Goal: Task Accomplishment & Management: Complete application form

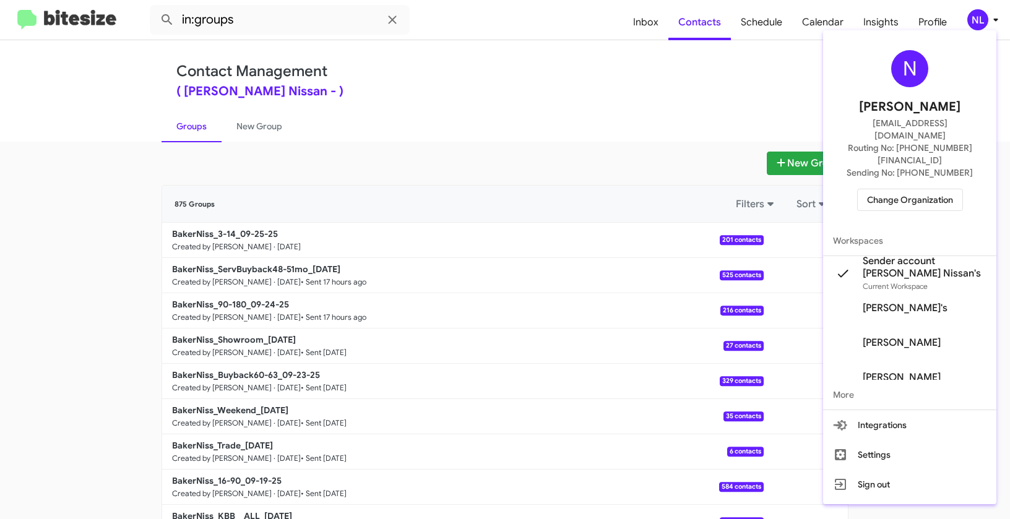
click at [895, 189] on span "Change Organization" at bounding box center [910, 199] width 86 height 21
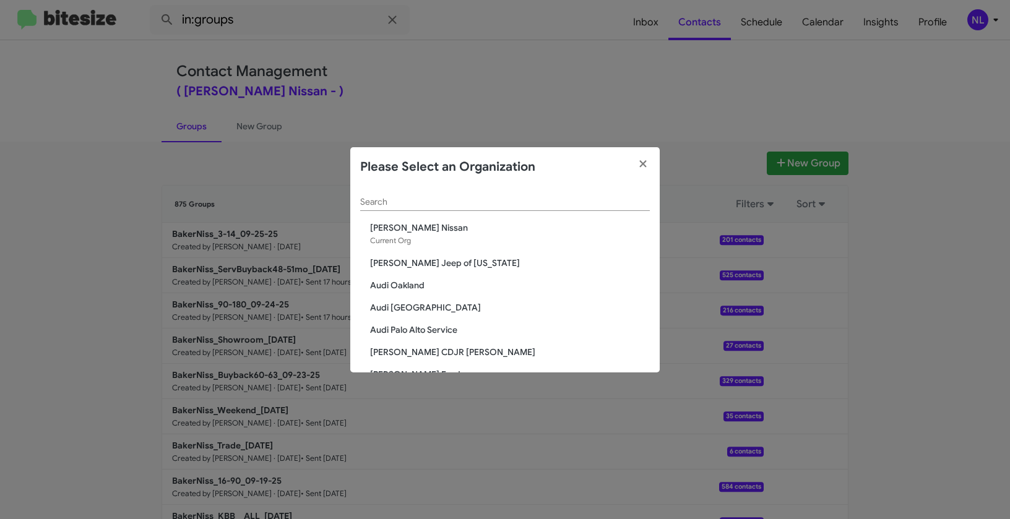
click at [468, 205] on input "Search" at bounding box center [505, 202] width 290 height 10
click at [424, 81] on modal-container "Please Select an Organization Search Baker Nissan Current Org Adams Jeep of Mar…" at bounding box center [505, 259] width 1010 height 519
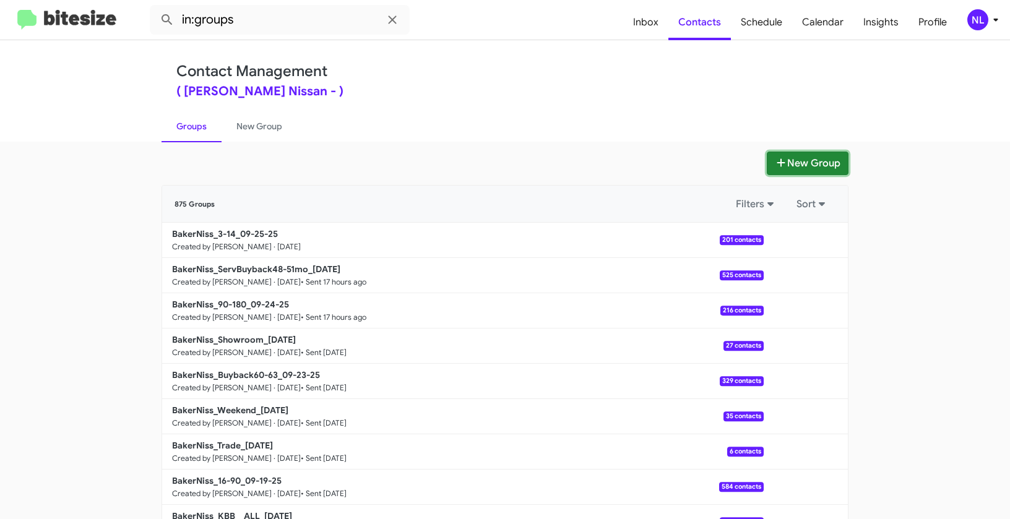
click at [798, 159] on button "New Group" at bounding box center [807, 164] width 82 height 24
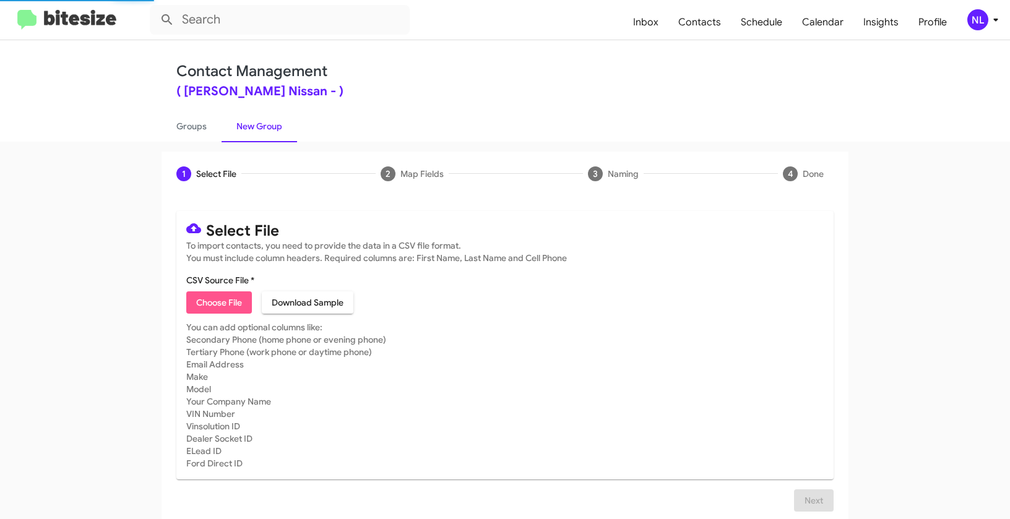
click at [232, 306] on span "Choose File" at bounding box center [219, 302] width 46 height 22
type input "BakerNiss_Deals_NISSAN_ROGUEROGUESPORT_09-25-25"
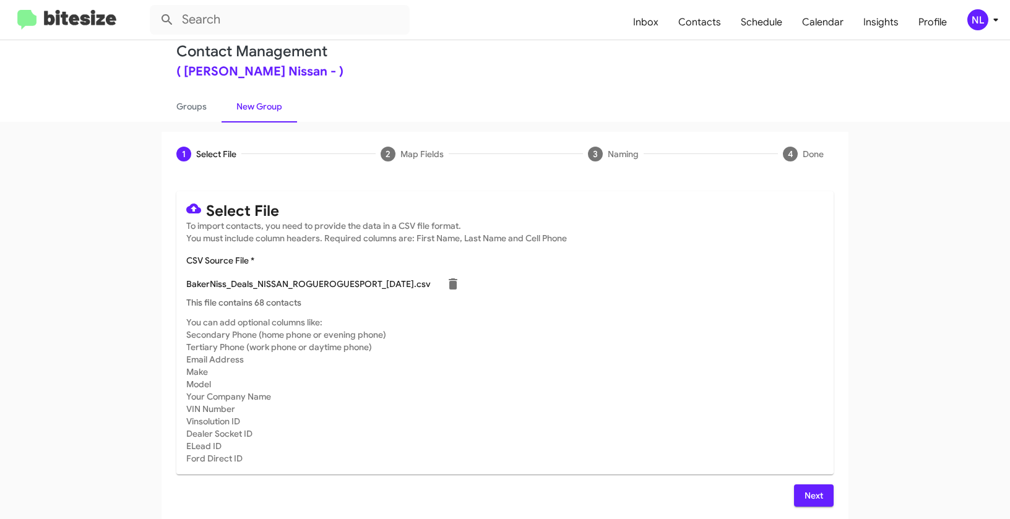
scroll to position [22, 0]
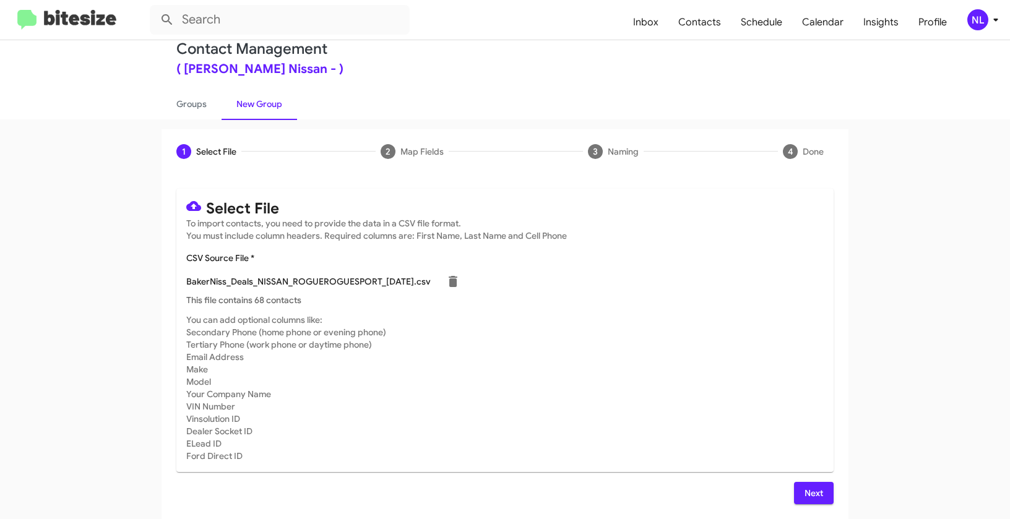
click at [816, 498] on span "Next" at bounding box center [814, 493] width 20 height 22
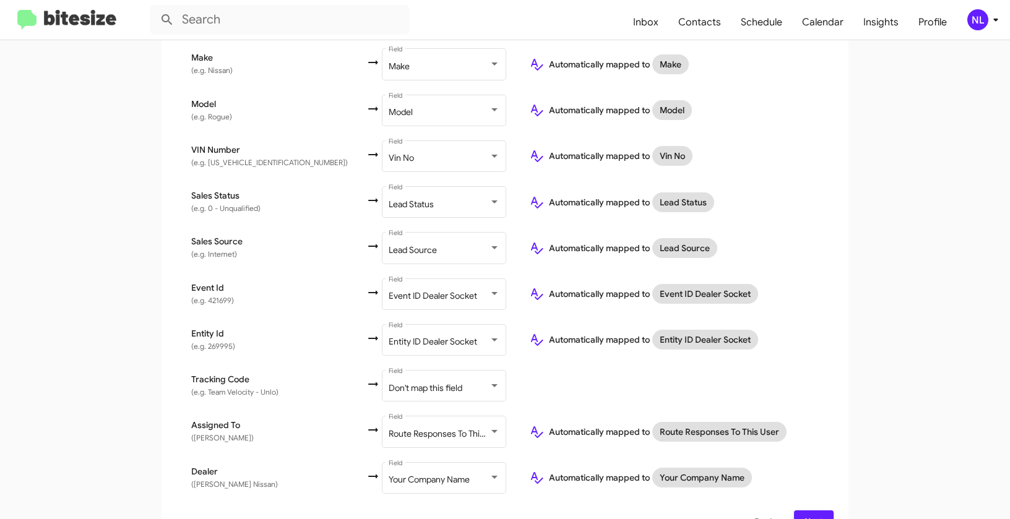
scroll to position [643, 0]
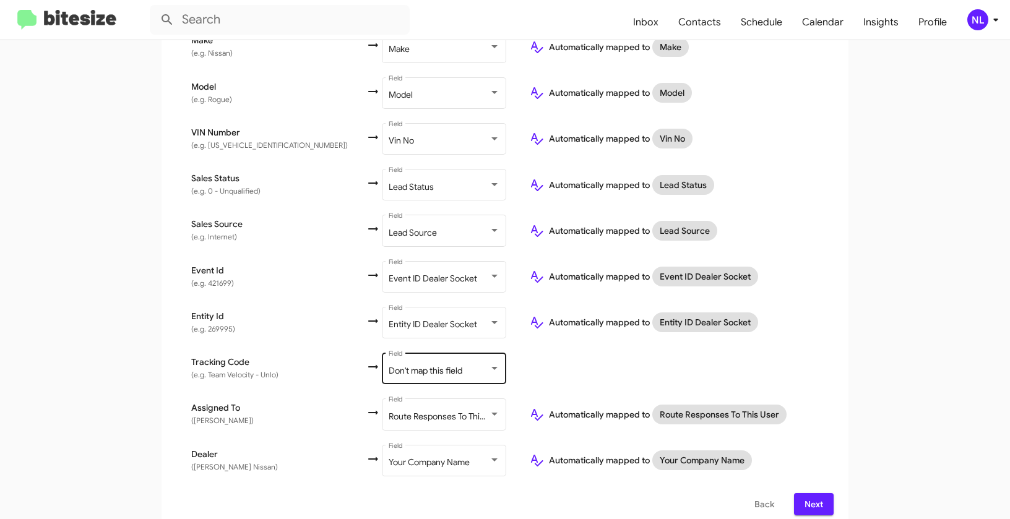
click at [388, 367] on div "Don't map this field Field" at bounding box center [443, 368] width 111 height 34
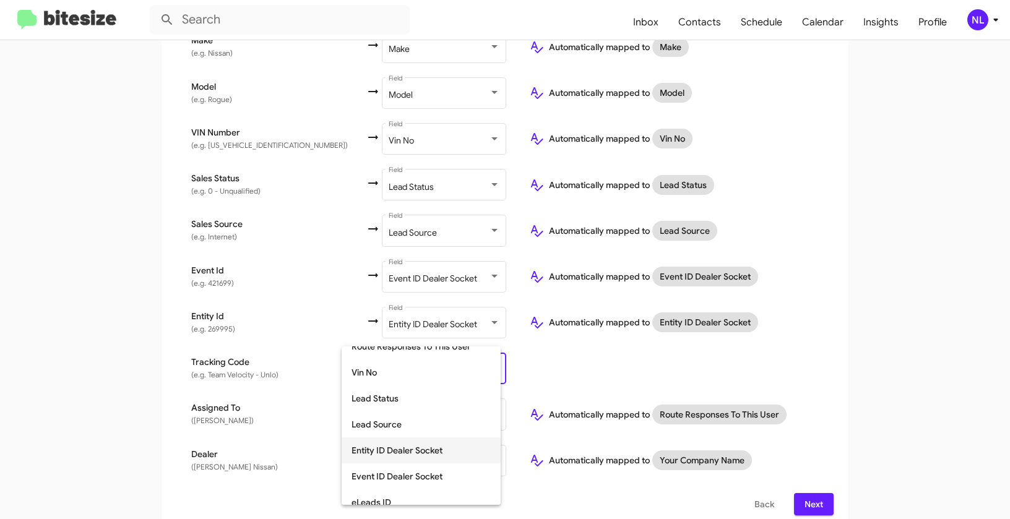
scroll to position [330, 0]
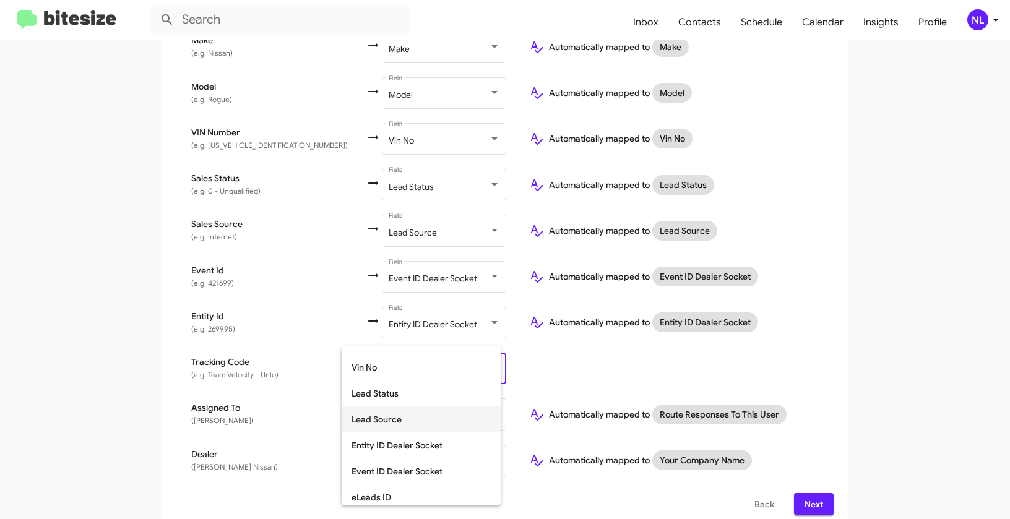
click at [388, 422] on span "Lead Source" at bounding box center [420, 419] width 139 height 26
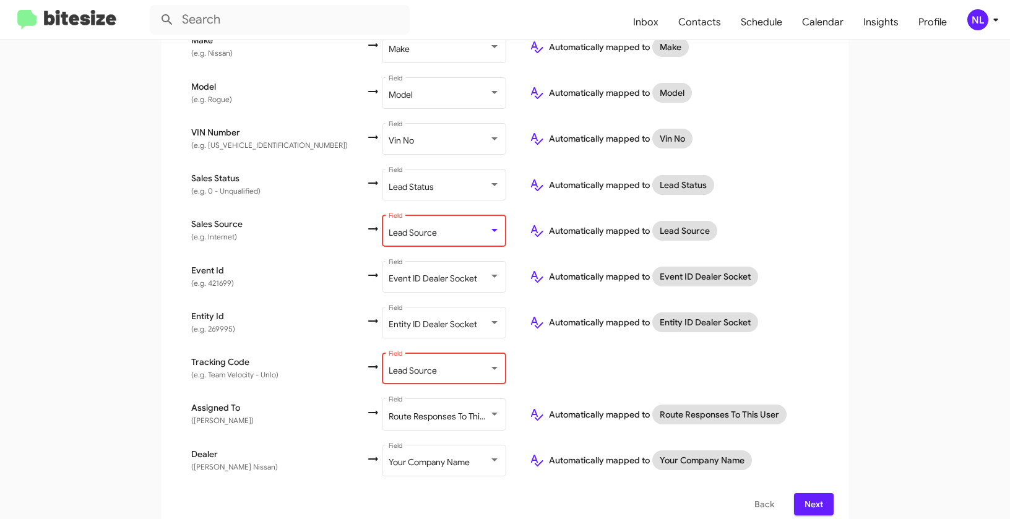
click at [388, 227] on span "Lead Source" at bounding box center [412, 232] width 48 height 11
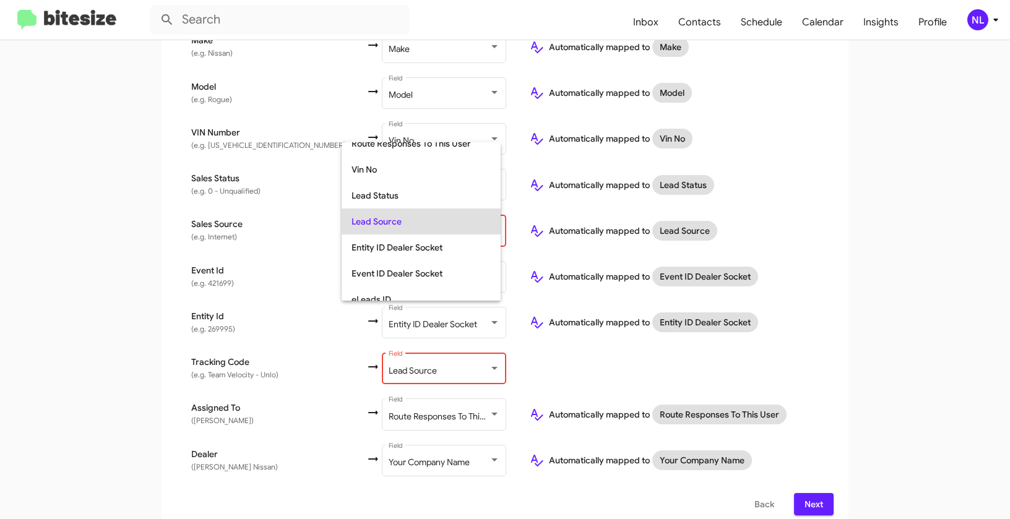
scroll to position [0, 0]
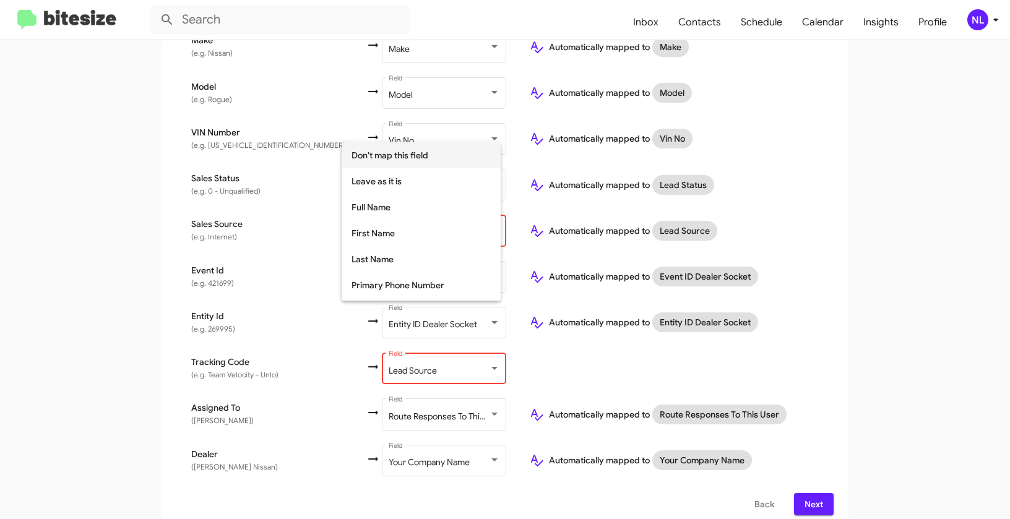
click at [394, 150] on span "Don't map this field" at bounding box center [420, 155] width 139 height 26
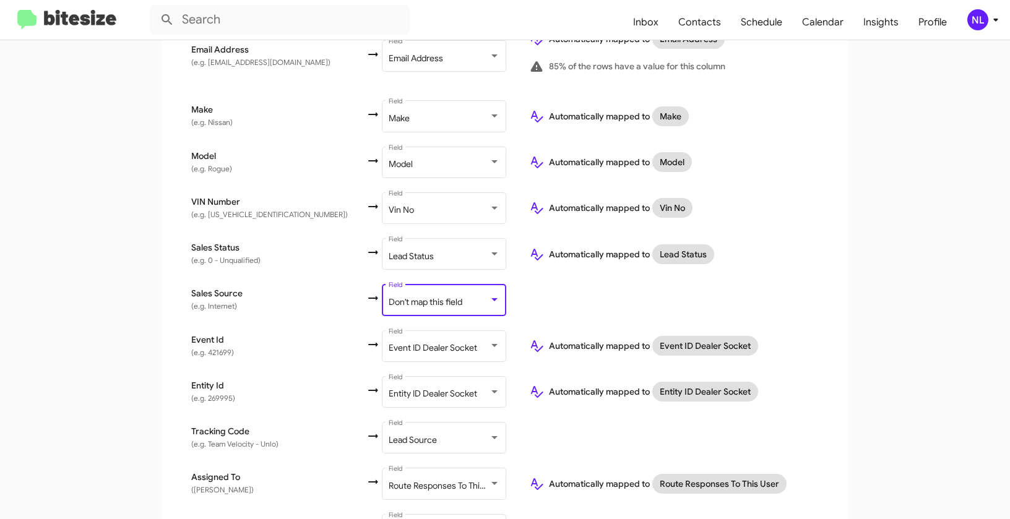
scroll to position [643, 0]
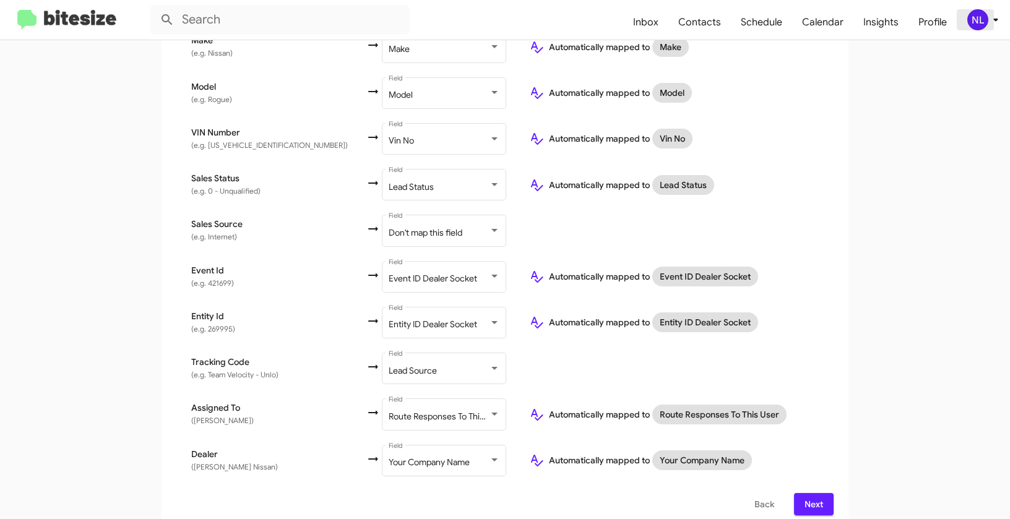
click at [980, 17] on div "NL" at bounding box center [977, 19] width 21 height 21
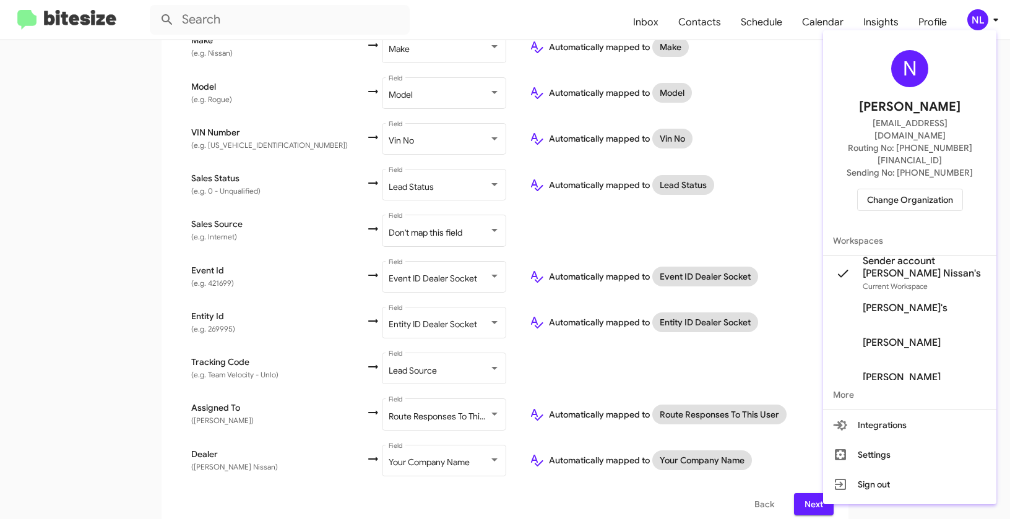
click at [771, 213] on div at bounding box center [505, 259] width 1010 height 519
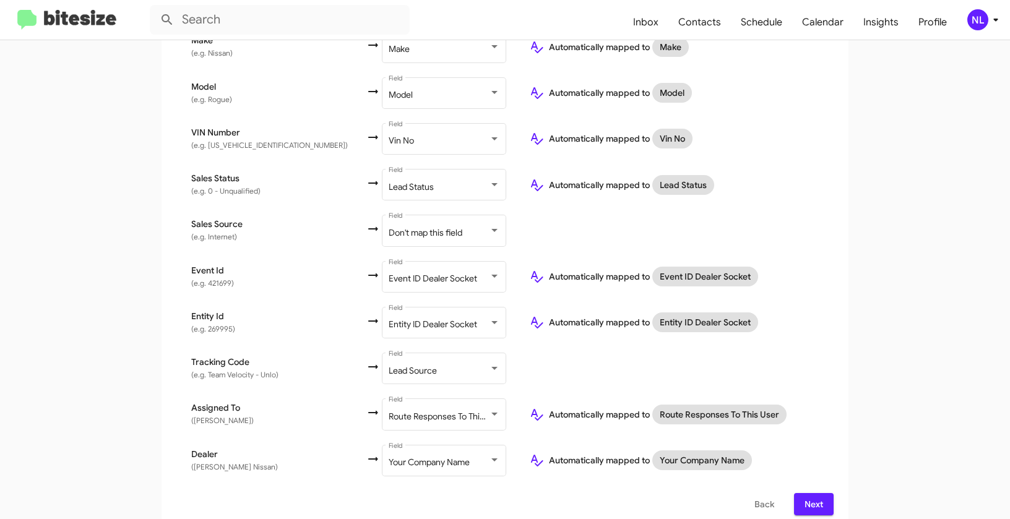
click at [799, 493] on button "Next" at bounding box center [814, 504] width 40 height 22
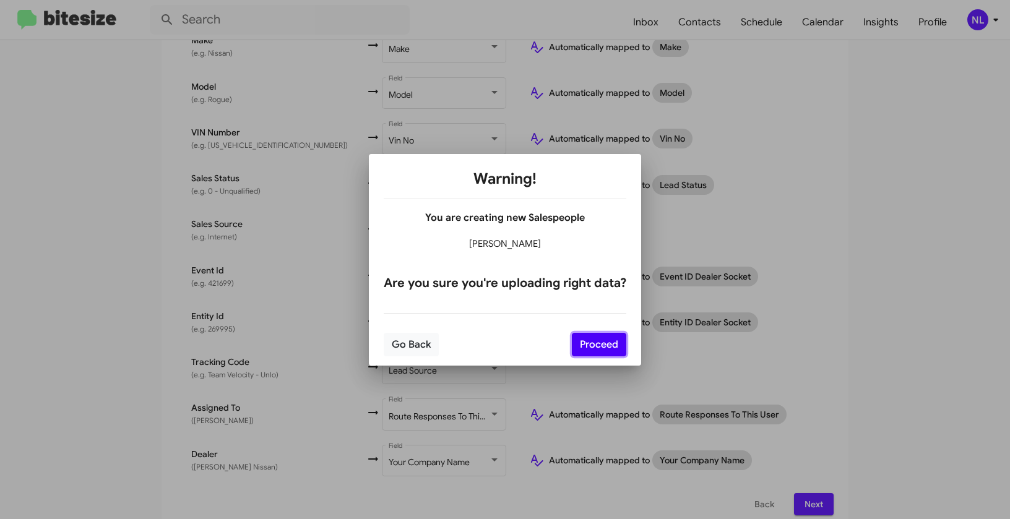
click at [602, 345] on button "Proceed" at bounding box center [599, 345] width 54 height 24
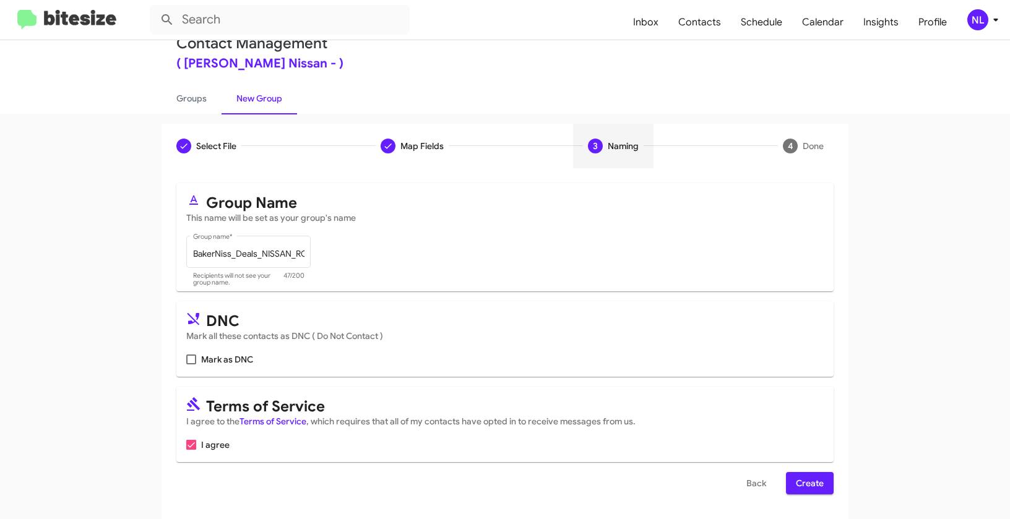
scroll to position [0, 0]
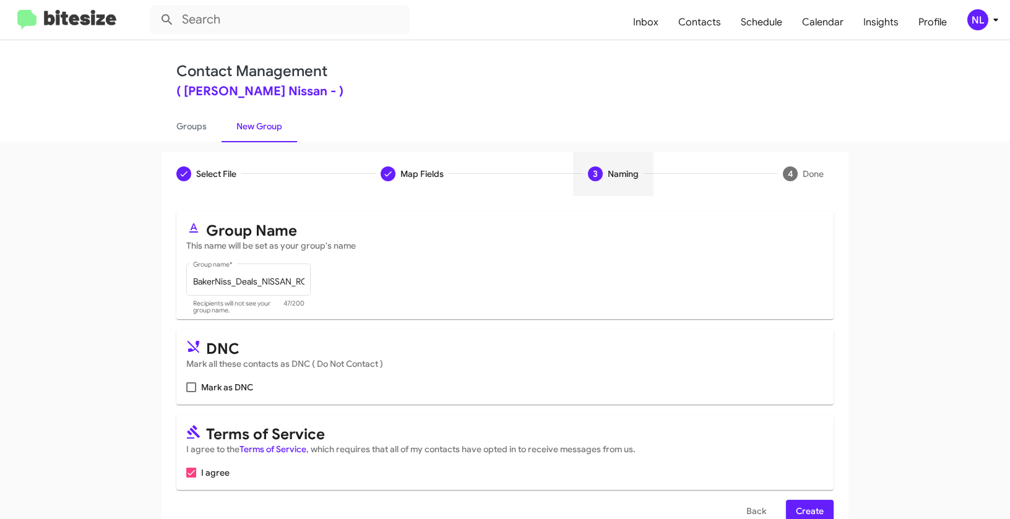
click at [814, 504] on span "Create" at bounding box center [810, 511] width 28 height 22
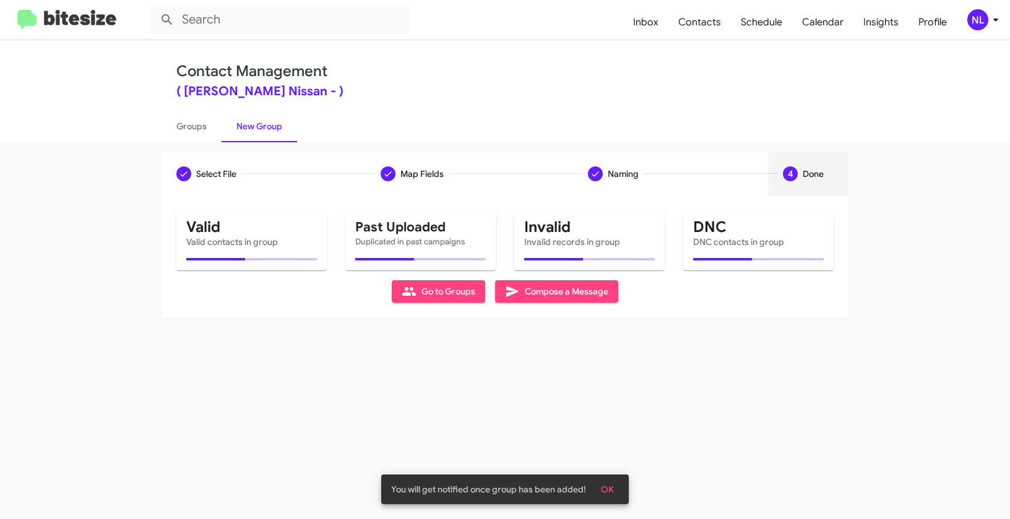
click at [609, 489] on span "OK" at bounding box center [607, 489] width 13 height 22
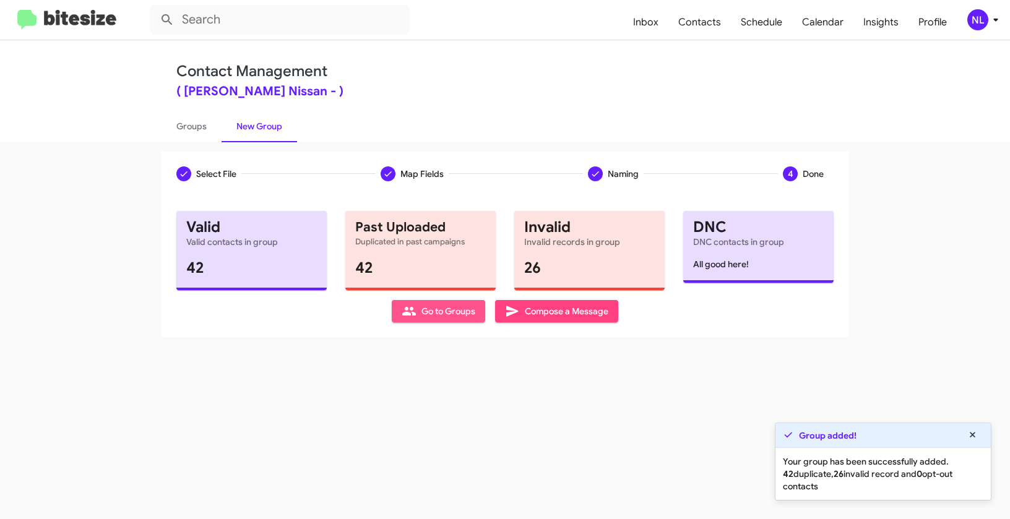
click at [431, 316] on span "Go to Groups" at bounding box center [438, 311] width 74 height 22
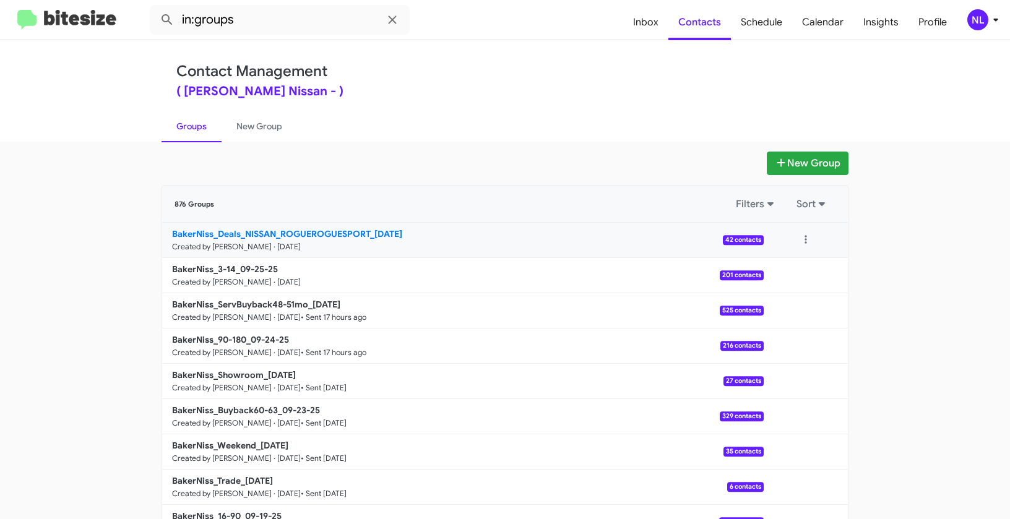
drag, startPoint x: 131, startPoint y: 233, endPoint x: 368, endPoint y: 232, distance: 237.5
click at [368, 232] on app-groups "New Group 876 Groups Filters Sort BakerNiss_Deals_NISSAN_ROGUEROGUESPORT_09-25-…" at bounding box center [505, 380] width 1010 height 457
copy b "BakerNiss_Deals_NISSAN_ROGUEROGUESPORT"
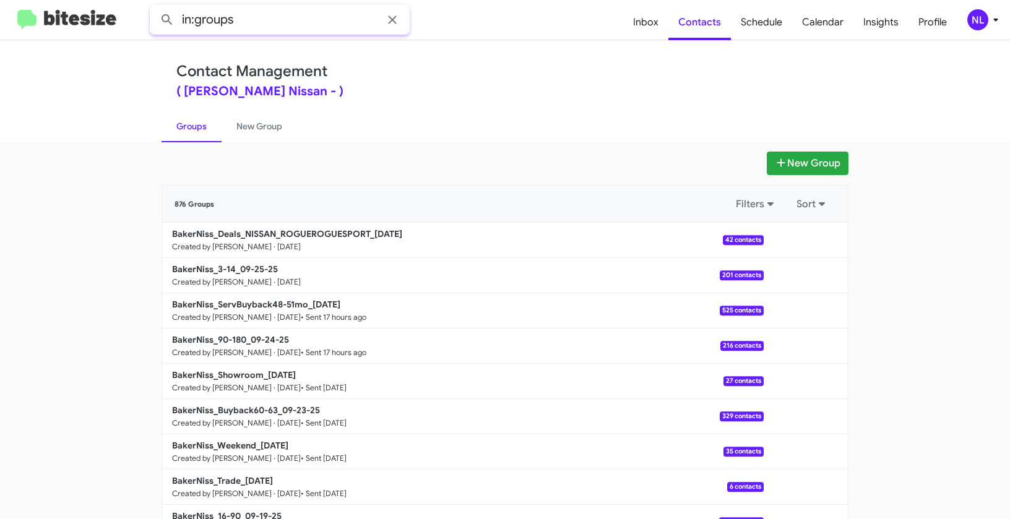
click at [283, 30] on input "in:groups" at bounding box center [280, 20] width 260 height 30
paste input "BakerNiss_Deals_NISSAN_ROGUEROGUESPORT"
type input "in:groups BakerNiss_Deals_NISSAN_ROGUEROGUESPORT"
click at [155, 7] on button at bounding box center [167, 19] width 25 height 25
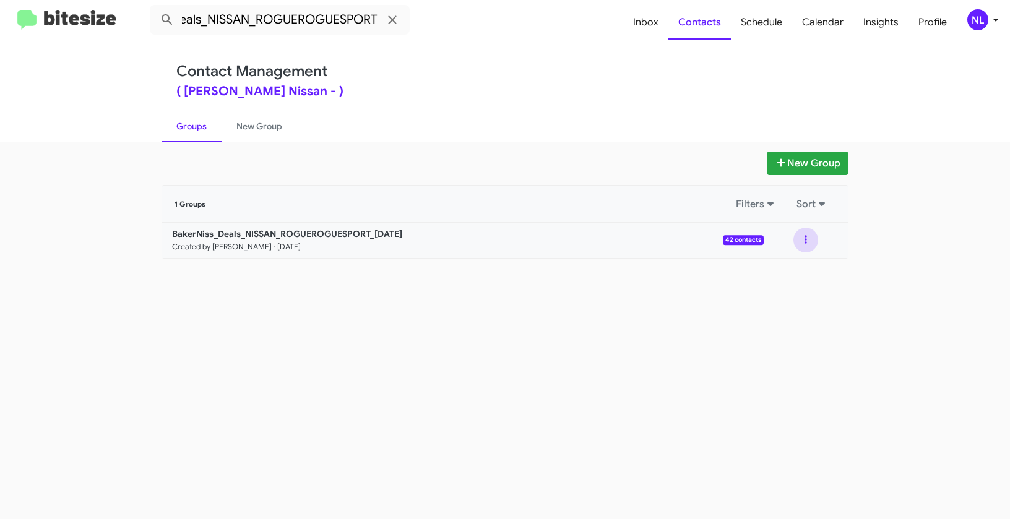
click at [805, 237] on button at bounding box center [805, 240] width 25 height 25
click at [797, 278] on button "View contacts" at bounding box center [768, 274] width 99 height 30
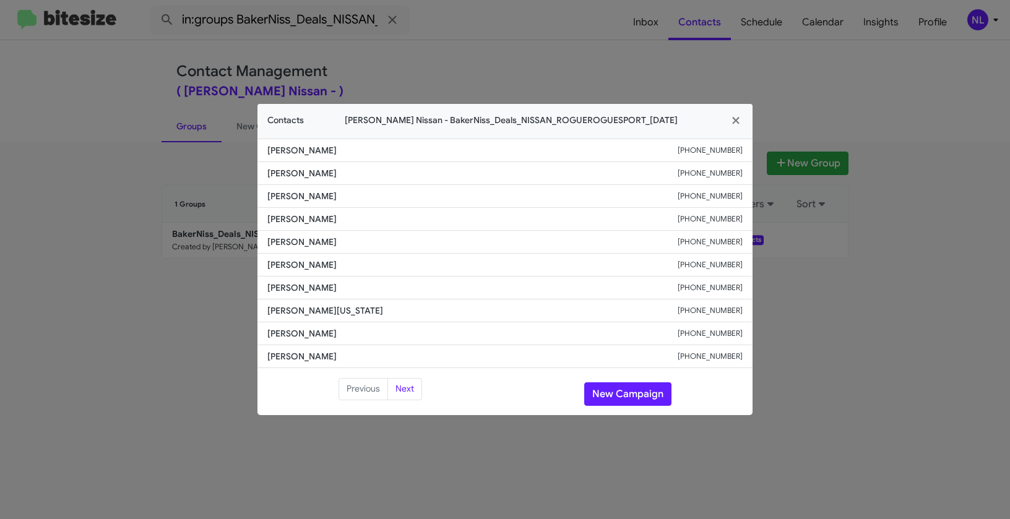
drag, startPoint x: 264, startPoint y: 241, endPoint x: 361, endPoint y: 245, distance: 97.2
click at [361, 245] on li "Garrick Whitlock +18325135259" at bounding box center [504, 242] width 495 height 23
copy span "Garrick Whitlock"
click at [636, 401] on button "New Campaign" at bounding box center [627, 394] width 87 height 24
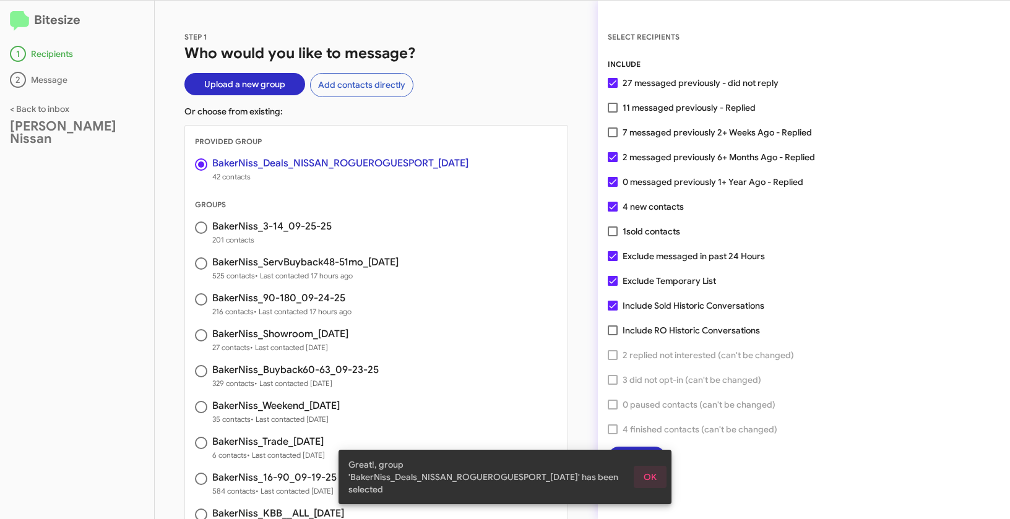
click at [660, 477] on button "OK" at bounding box center [649, 477] width 33 height 22
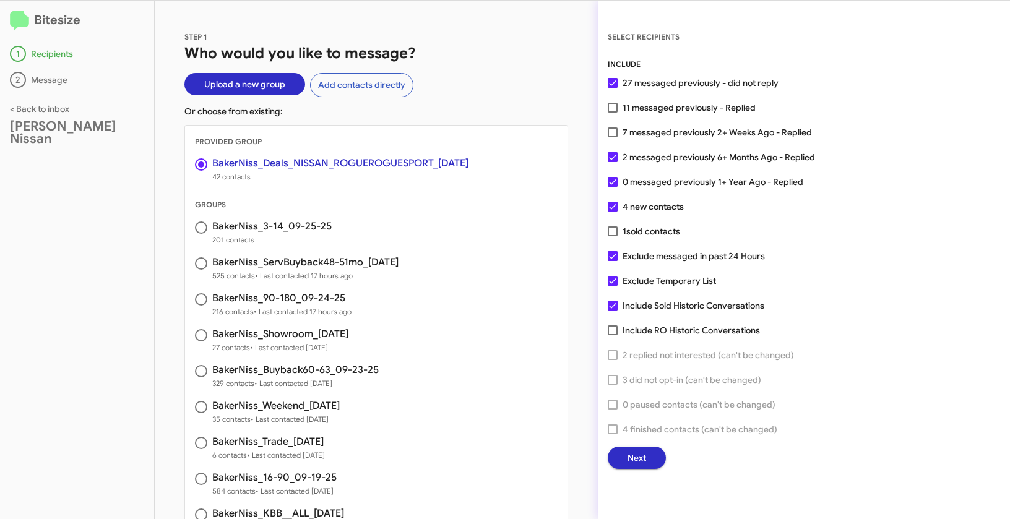
click at [617, 108] on span at bounding box center [612, 108] width 10 height 10
click at [612, 113] on input "11 messaged previously - Replied" at bounding box center [612, 113] width 1 height 1
checkbox input "true"
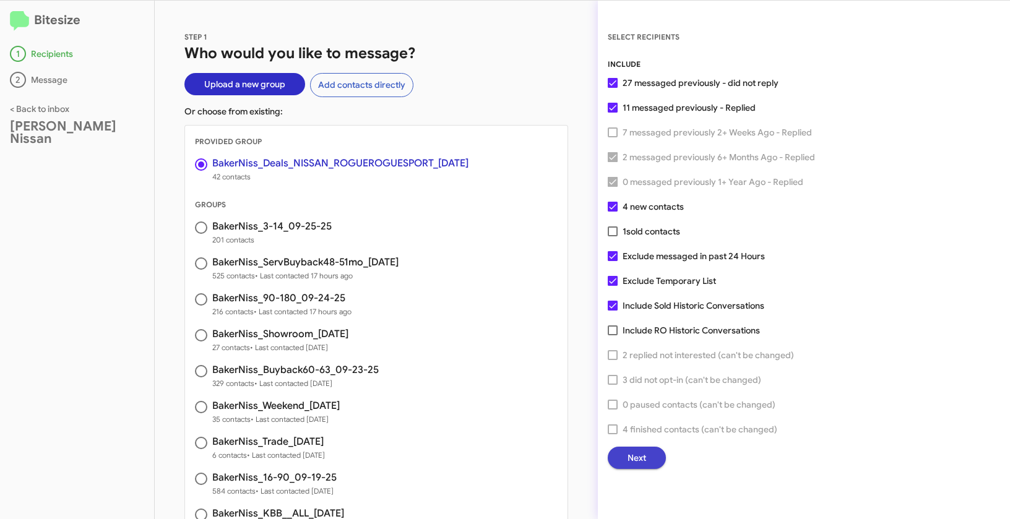
click at [640, 460] on span "Next" at bounding box center [636, 458] width 19 height 22
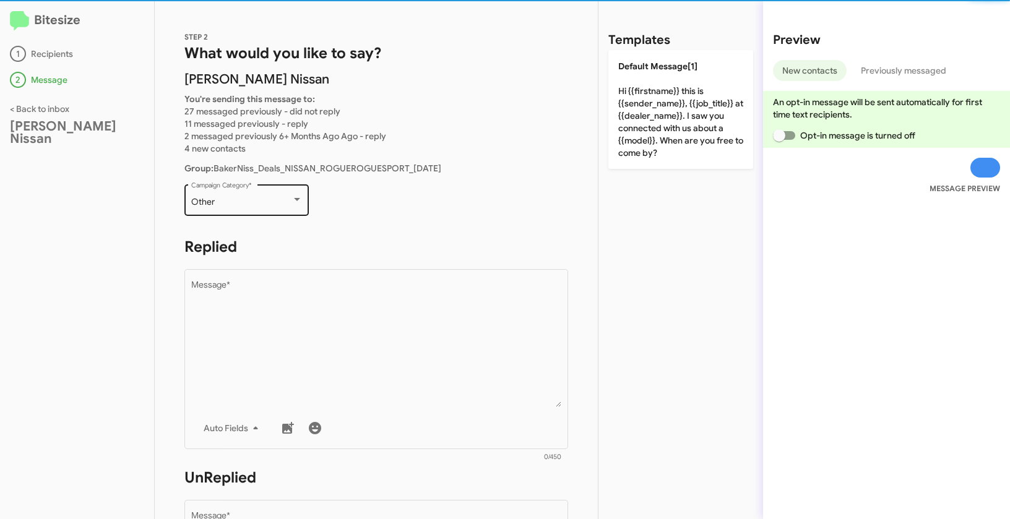
click at [256, 202] on div "Other" at bounding box center [241, 202] width 100 height 10
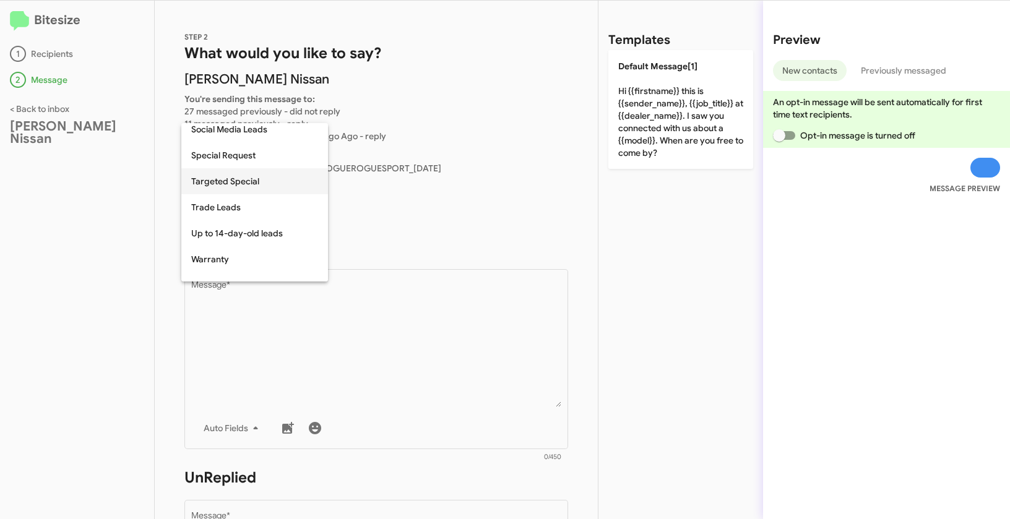
scroll to position [500, 0]
click at [229, 185] on span "Targeted Special" at bounding box center [254, 182] width 127 height 26
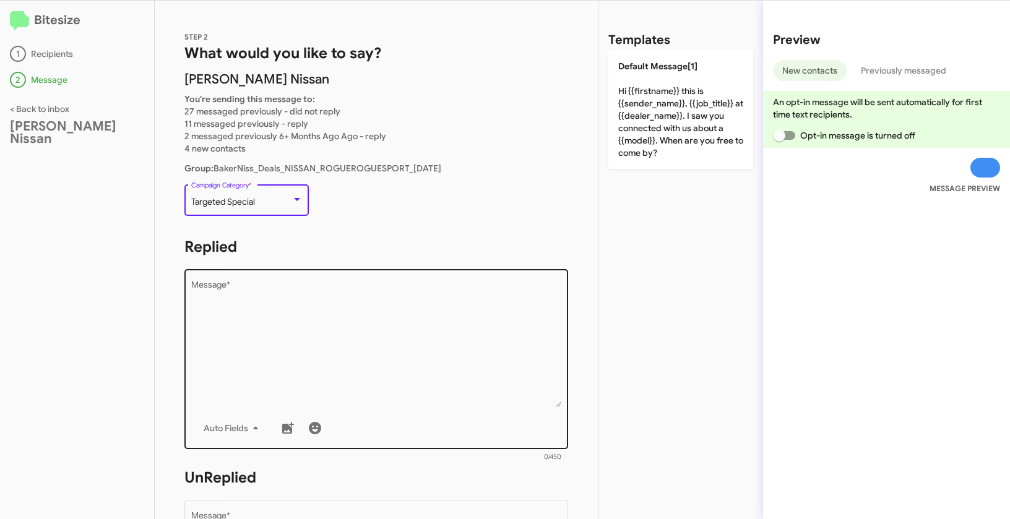
click at [225, 326] on textarea "Message *" at bounding box center [376, 344] width 371 height 126
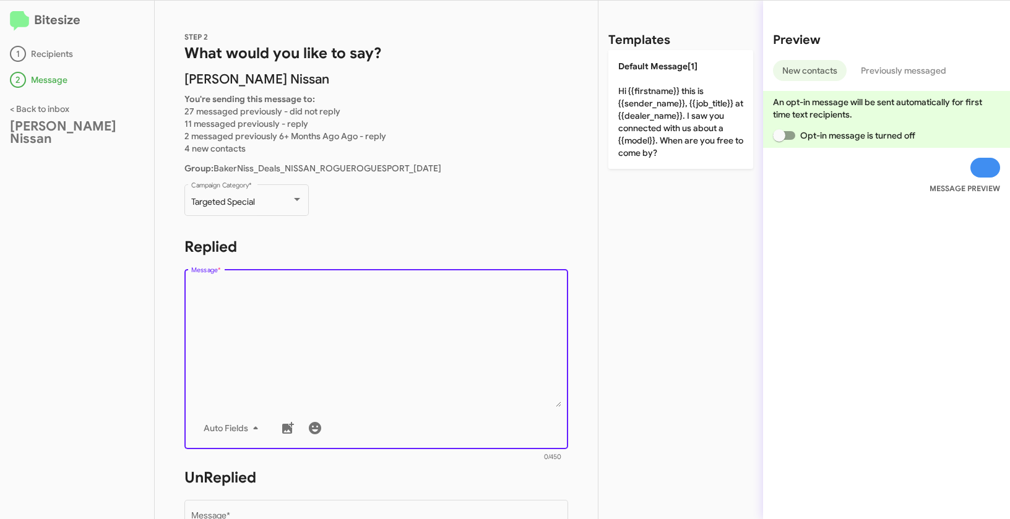
paste textarea ""Hi {{firstname}} it's {{sender_name}} at {{dealer_name}}. *Special Offer* Now …"
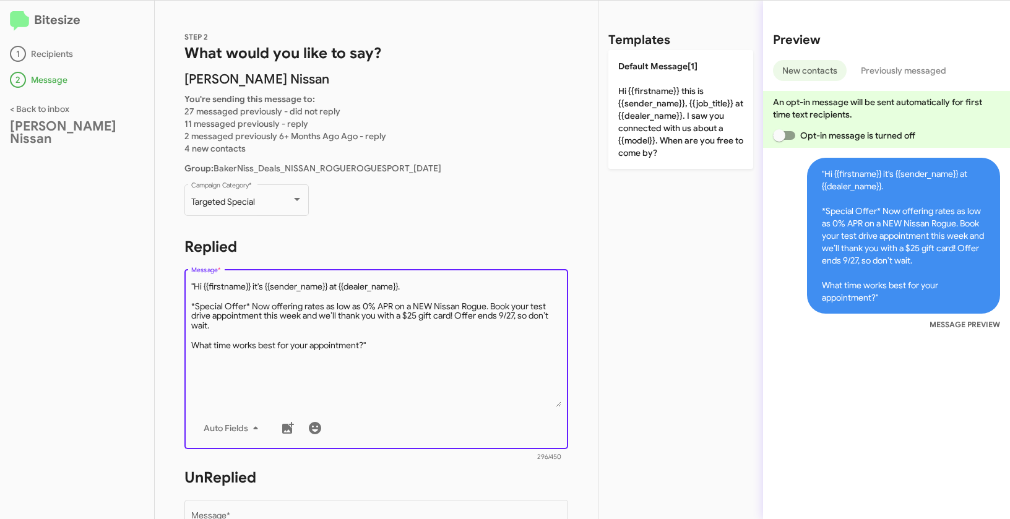
click at [195, 288] on textarea "Message *" at bounding box center [376, 344] width 371 height 126
click at [401, 339] on textarea "Message *" at bounding box center [376, 344] width 371 height 126
click at [389, 348] on textarea "Message *" at bounding box center [376, 344] width 371 height 126
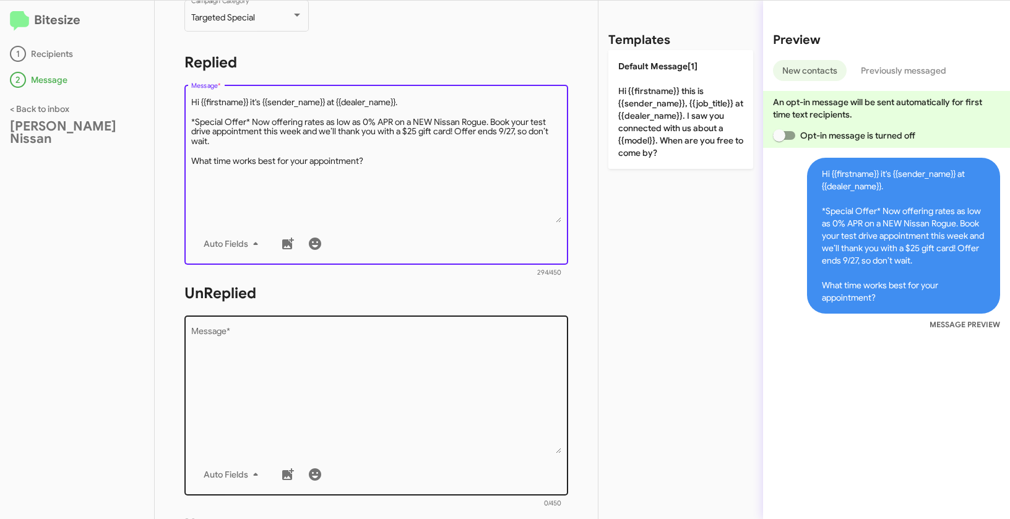
type textarea "Hi {{firstname}} it's {{sender_name}} at {{dealer_name}}. *Special Offer* Now o…"
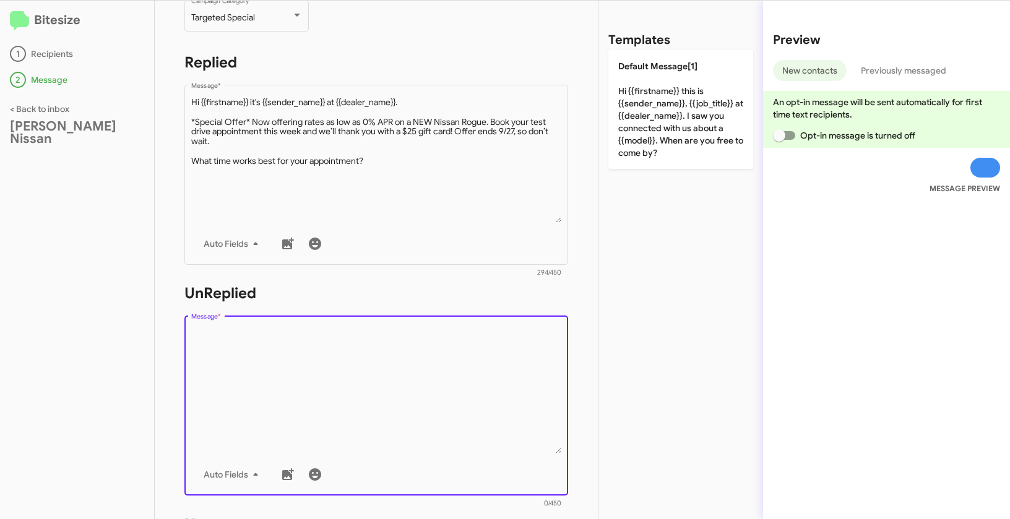
click at [385, 404] on textarea "Message *" at bounding box center [376, 390] width 371 height 126
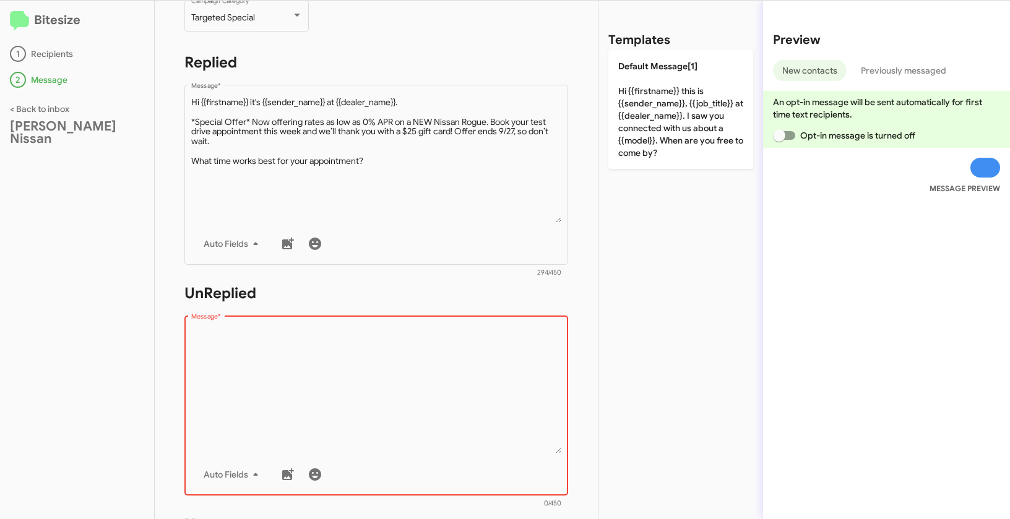
paste textarea ""Hi {{firstname}} it's {{sender_name}}, {{job_title}} at {{dealer_name}}. *Spec…"
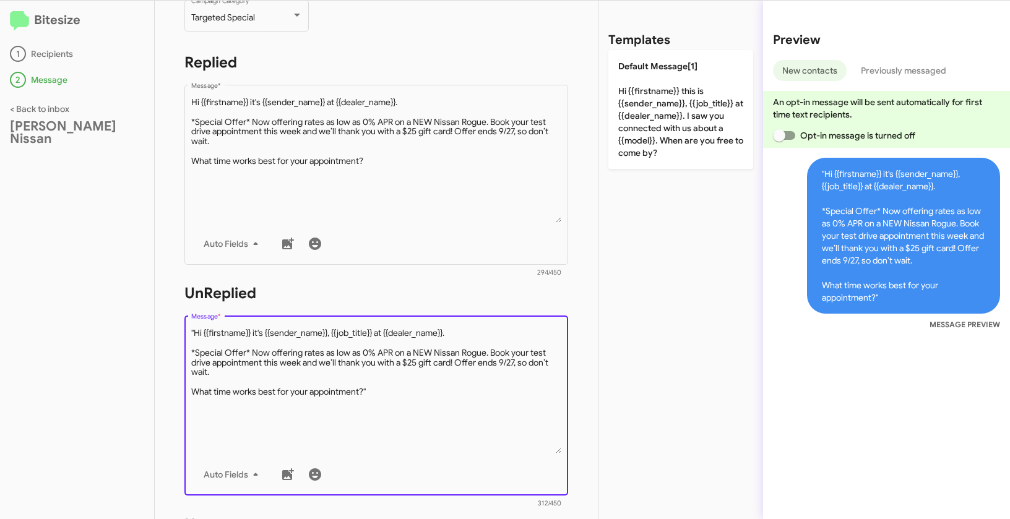
click at [195, 330] on textarea "Message *" at bounding box center [376, 390] width 371 height 126
click at [411, 388] on textarea "Message *" at bounding box center [376, 390] width 371 height 126
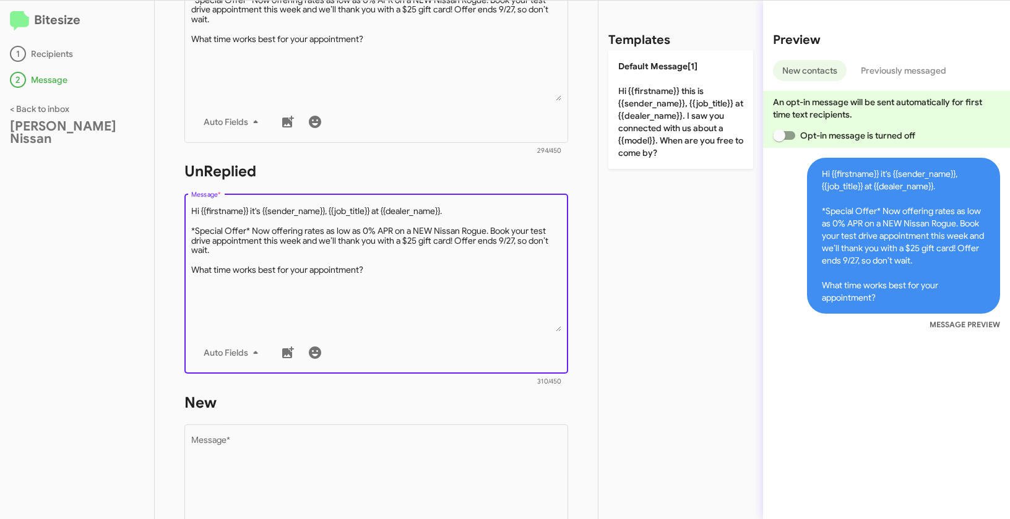
scroll to position [361, 0]
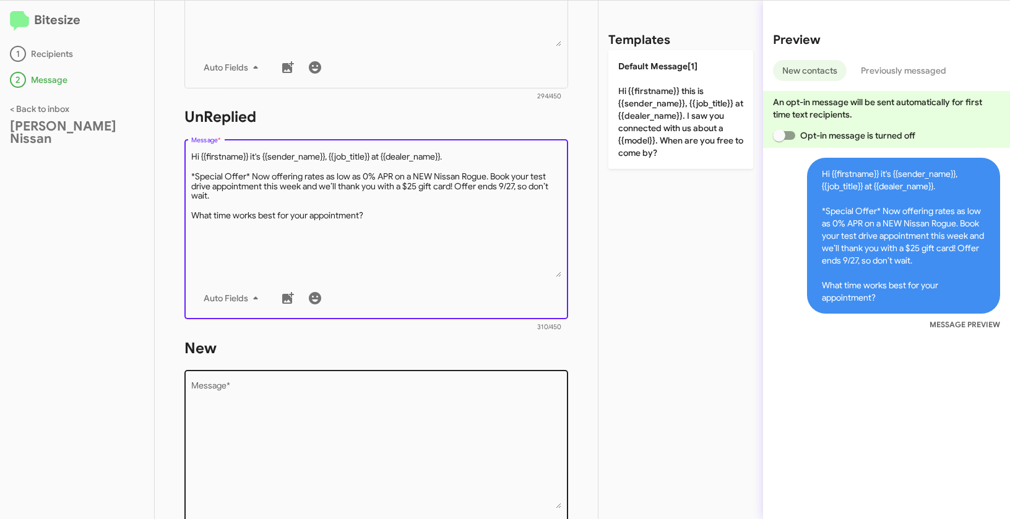
type textarea "Hi {{firstname}} it's {{sender_name}}, {{job_title}} at {{dealer_name}}. *Speci…"
click at [392, 434] on textarea "Message *" at bounding box center [376, 445] width 371 height 126
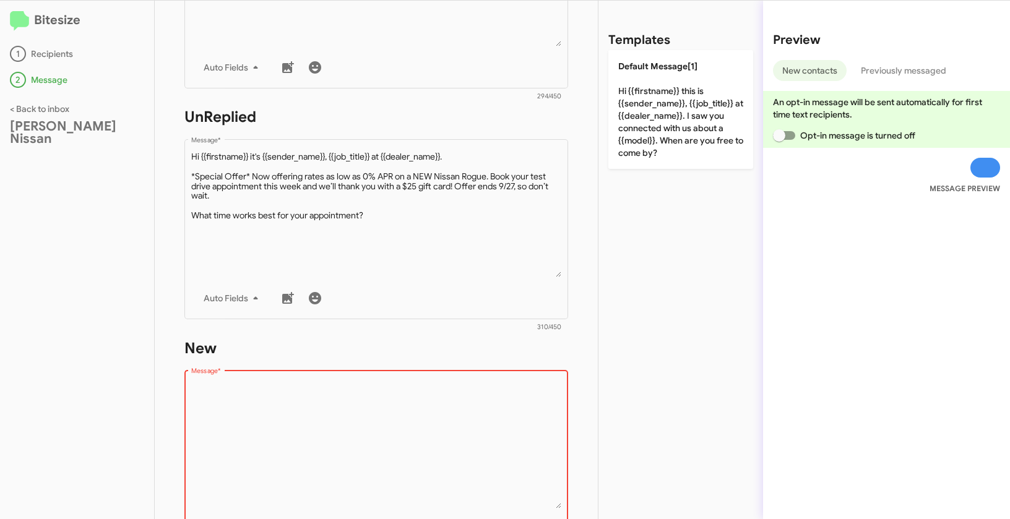
paste textarea ""Hi {{firstname}} it's {{sender_name}}, {{job_title}} at {{dealer_name}}. *Spec…"
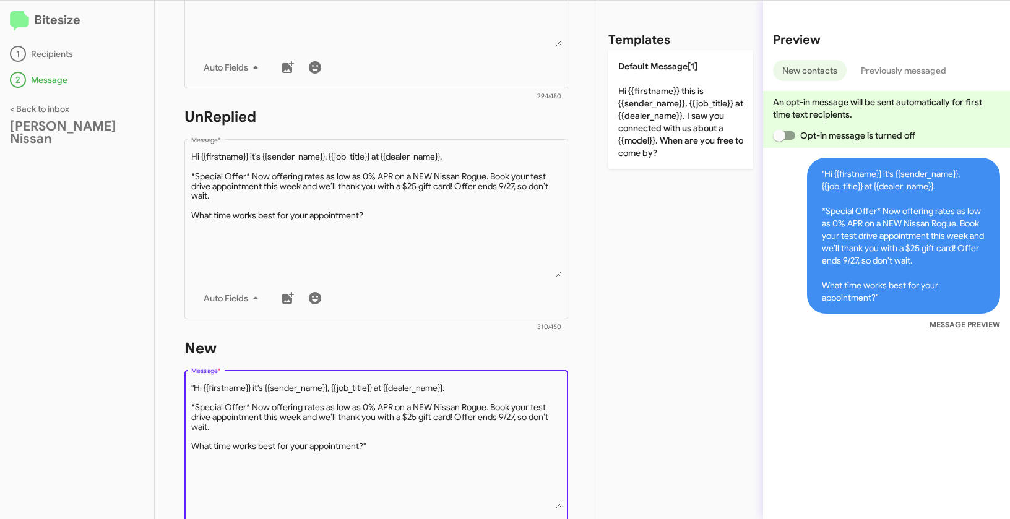
click at [196, 387] on textarea "Message *" at bounding box center [376, 445] width 371 height 126
click at [399, 446] on textarea "Message *" at bounding box center [376, 445] width 371 height 126
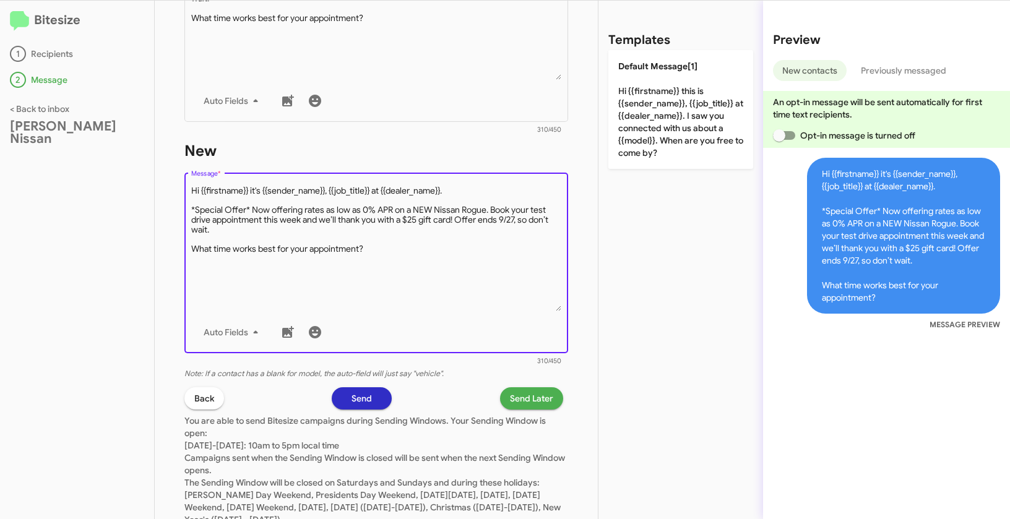
scroll to position [559, 0]
type textarea "Hi {{firstname}} it's {{sender_name}}, {{job_title}} at {{dealer_name}}. *Speci…"
click at [540, 398] on span "Send Later" at bounding box center [531, 397] width 43 height 22
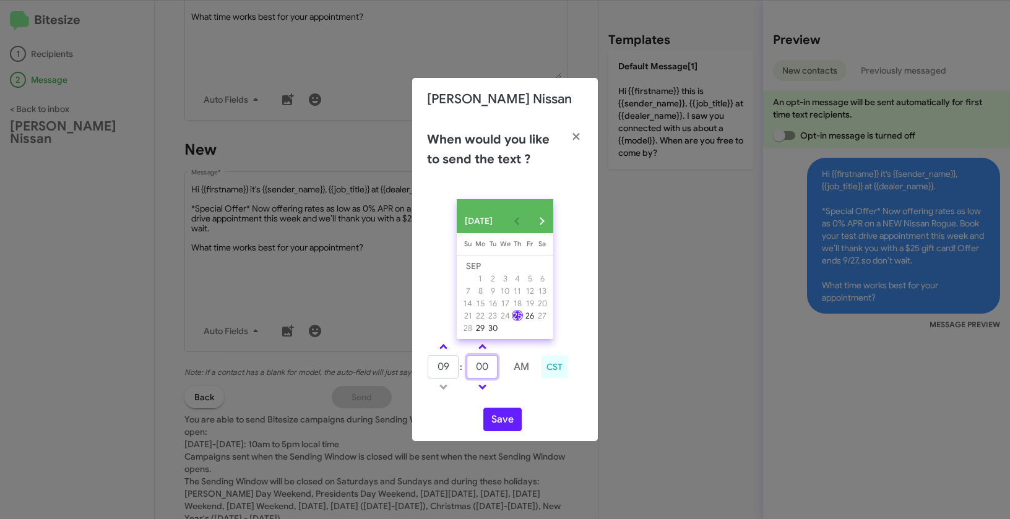
drag, startPoint x: 494, startPoint y: 369, endPoint x: 469, endPoint y: 369, distance: 25.4
click at [469, 369] on input "00" at bounding box center [481, 367] width 31 height 24
type input "50"
click at [495, 425] on button "Save" at bounding box center [502, 420] width 38 height 24
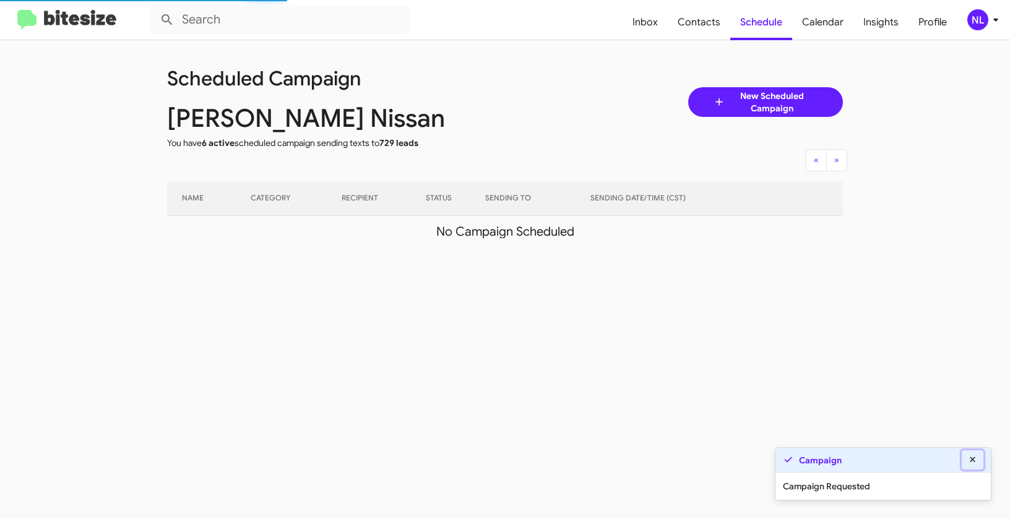
click at [974, 460] on icon at bounding box center [972, 459] width 11 height 9
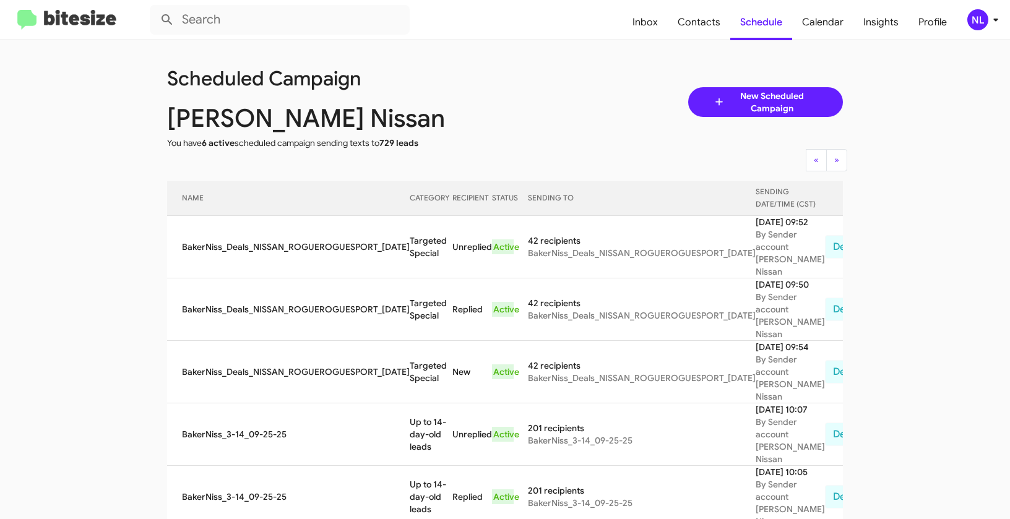
click at [980, 24] on div "NL" at bounding box center [977, 19] width 21 height 21
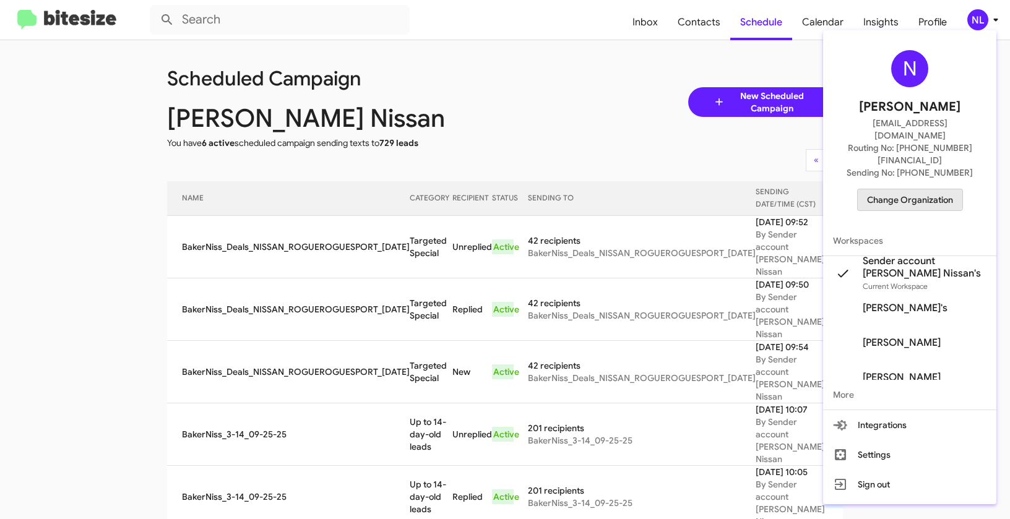
click at [908, 189] on span "Change Organization" at bounding box center [910, 199] width 86 height 21
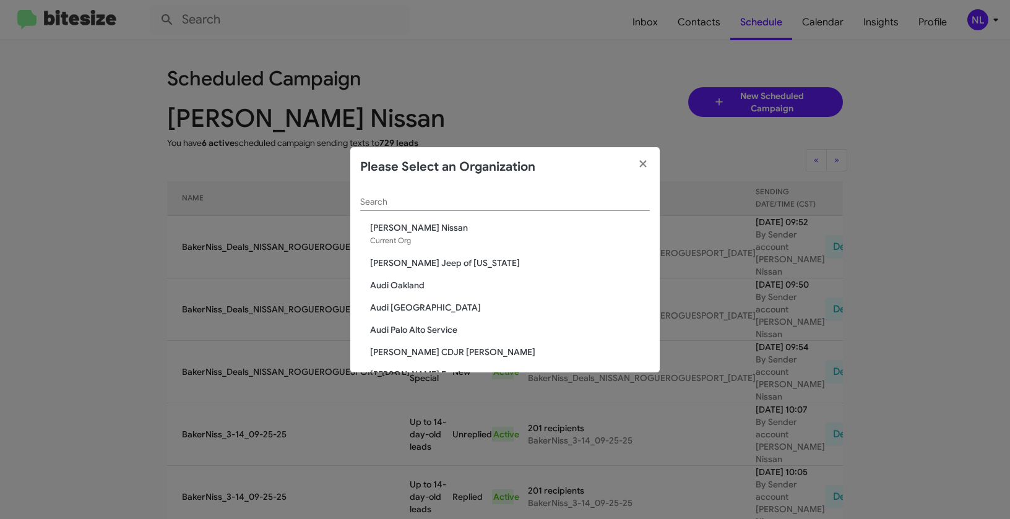
click at [452, 187] on div "Search" at bounding box center [505, 199] width 290 height 24
paste input "Team Toyota Langhorne"
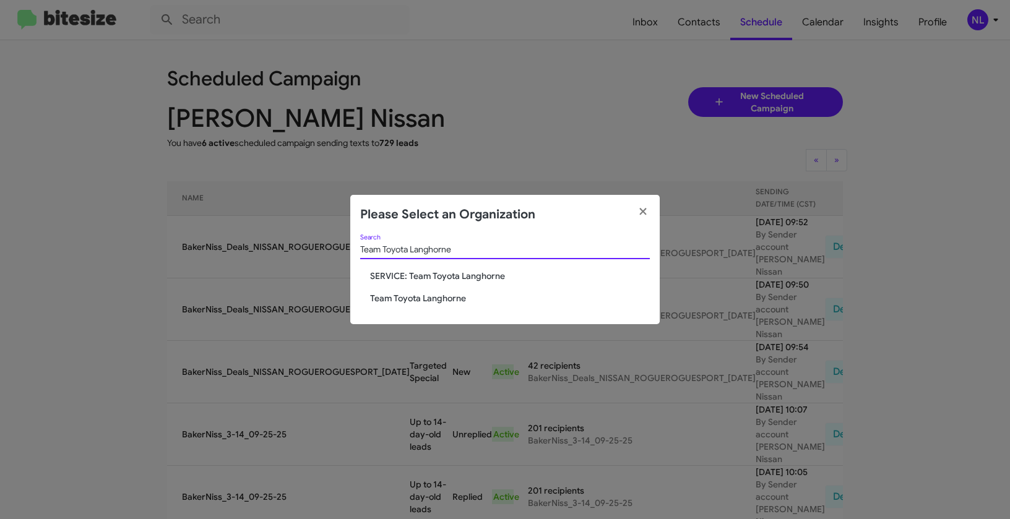
type input "Team Toyota Langhorne"
click at [397, 298] on span "Team Toyota Langhorne" at bounding box center [510, 298] width 280 height 12
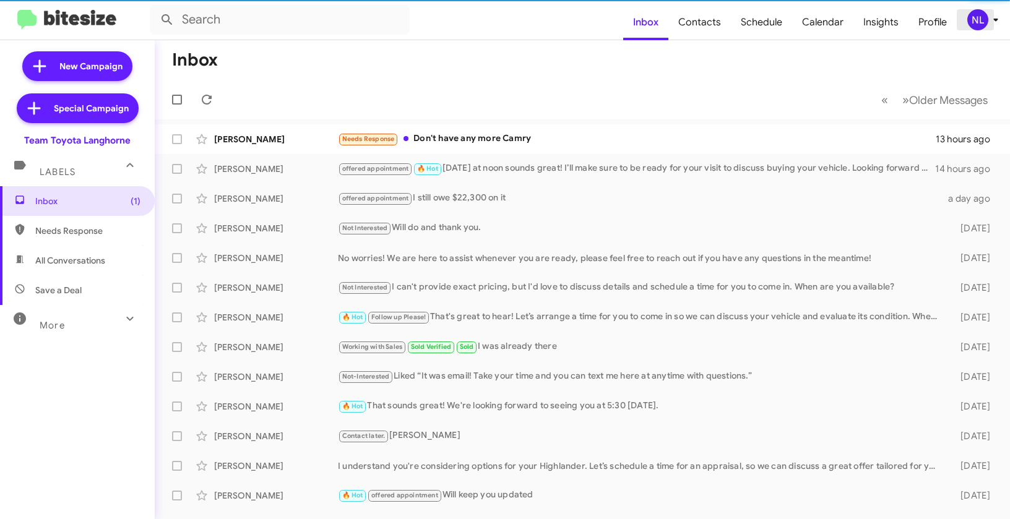
click at [982, 20] on div "NL" at bounding box center [977, 19] width 21 height 21
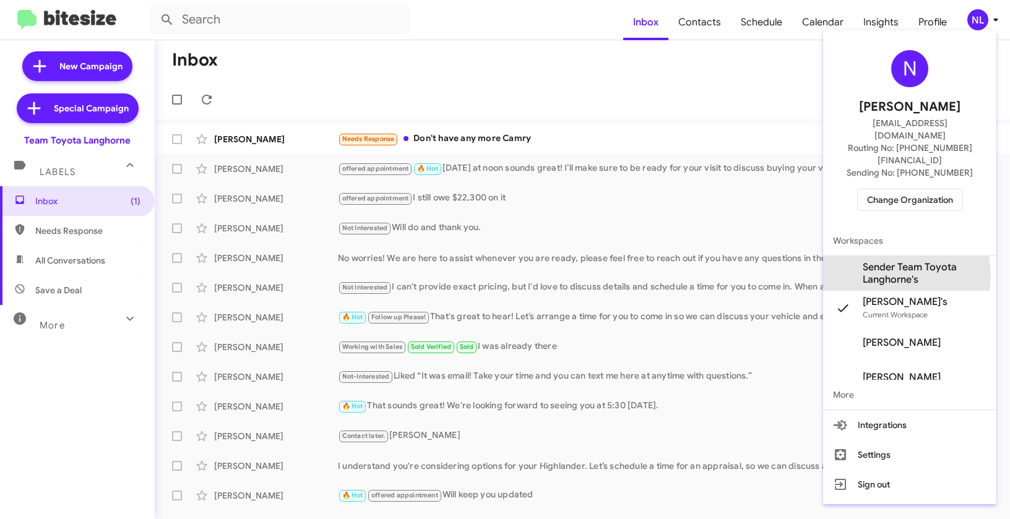
click at [877, 261] on span "Sender Team Toyota Langhorne's" at bounding box center [924, 273] width 124 height 25
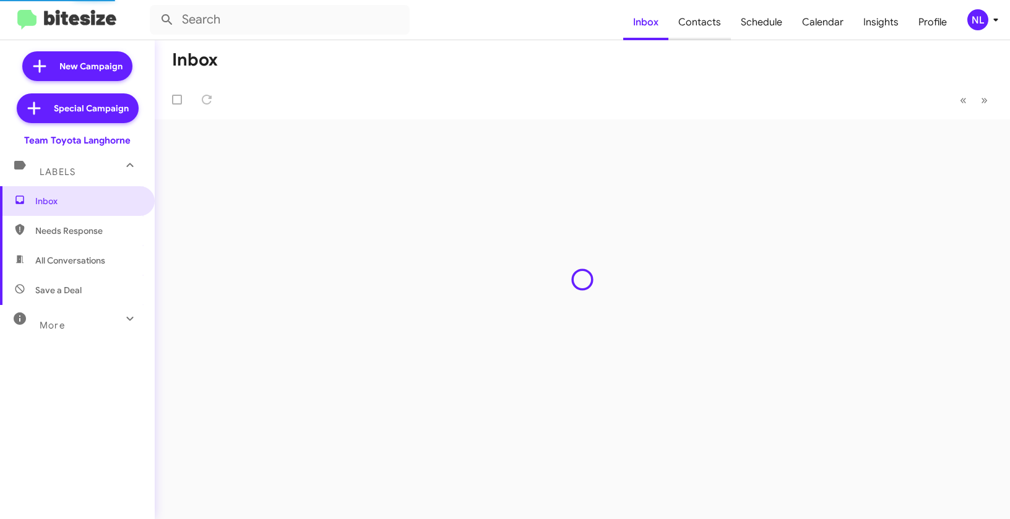
click at [712, 22] on span "Contacts" at bounding box center [699, 22] width 62 height 36
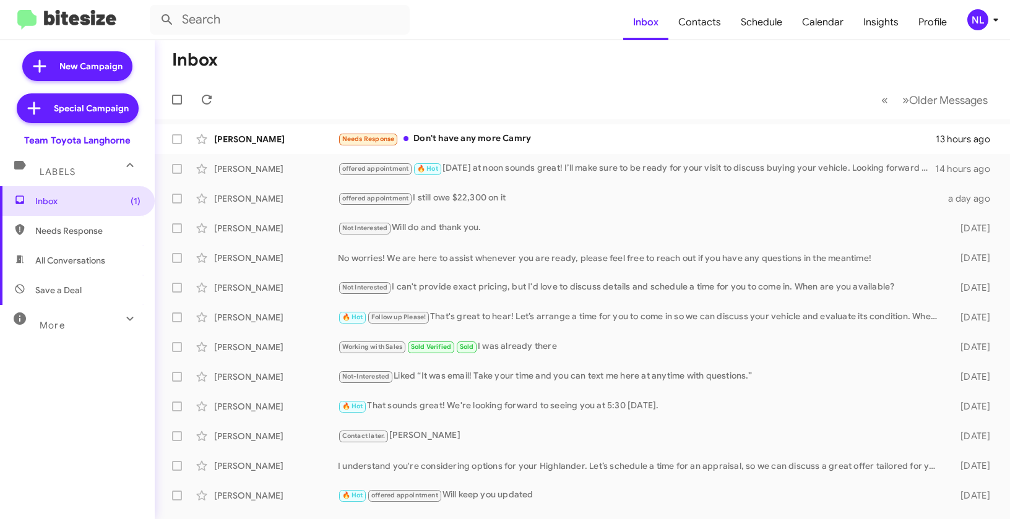
type input "in:groups"
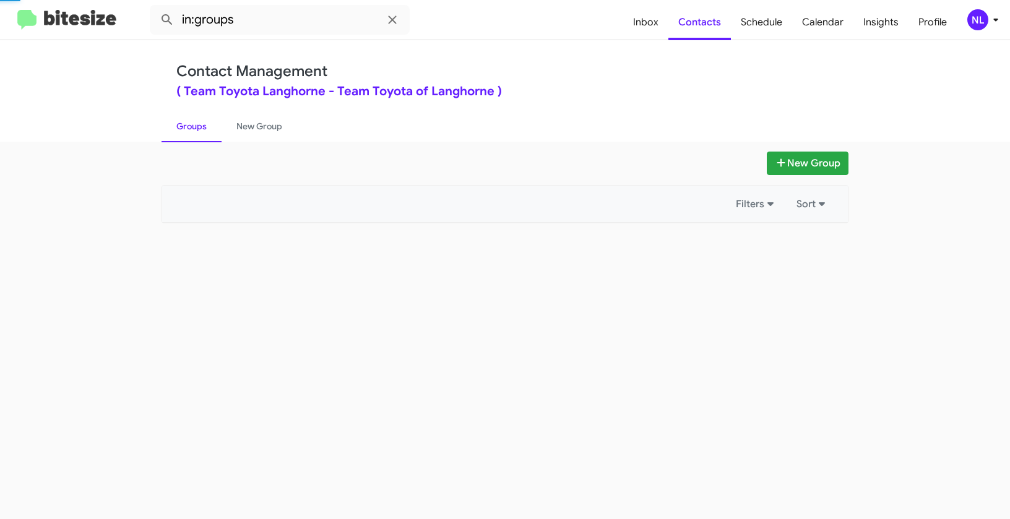
click at [976, 24] on div "NL" at bounding box center [977, 19] width 21 height 21
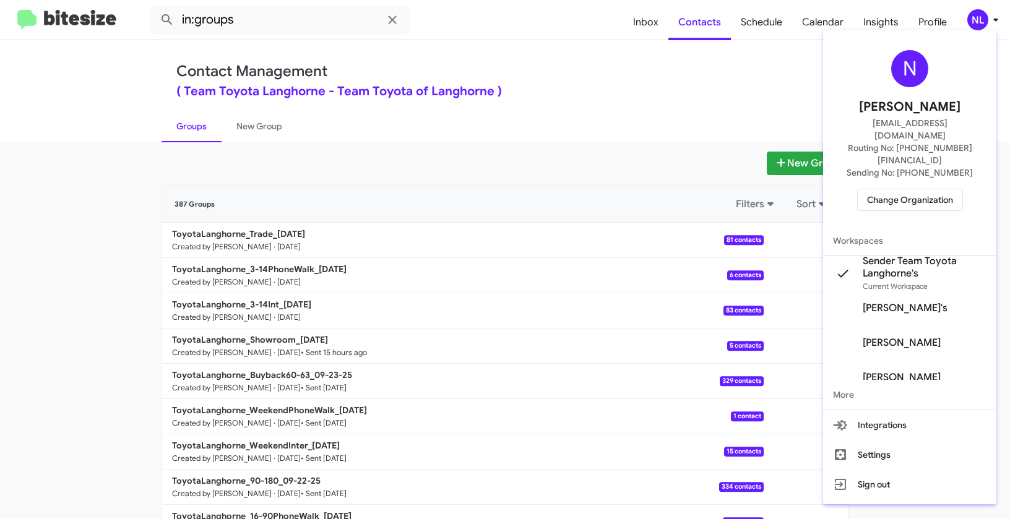
click at [725, 85] on div at bounding box center [505, 259] width 1010 height 519
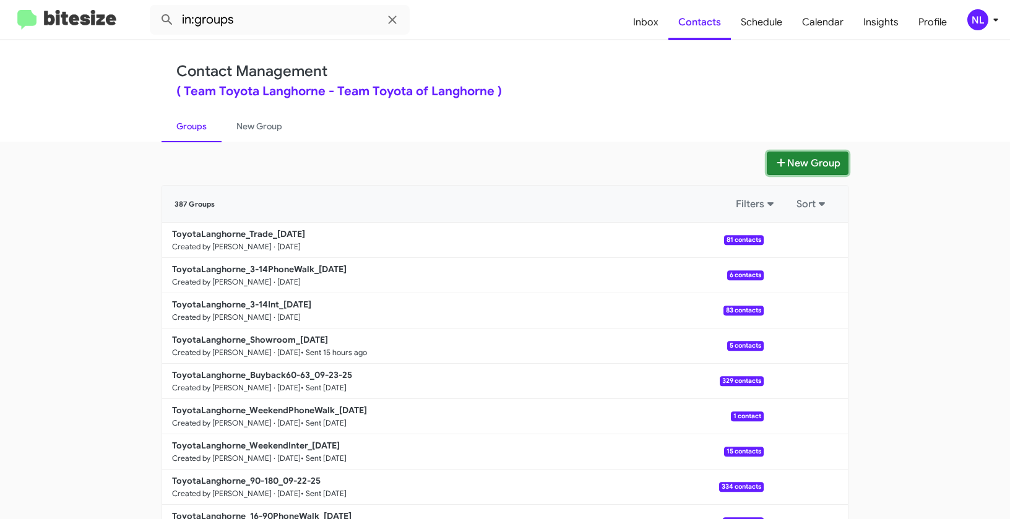
click at [810, 164] on button "New Group" at bounding box center [807, 164] width 82 height 24
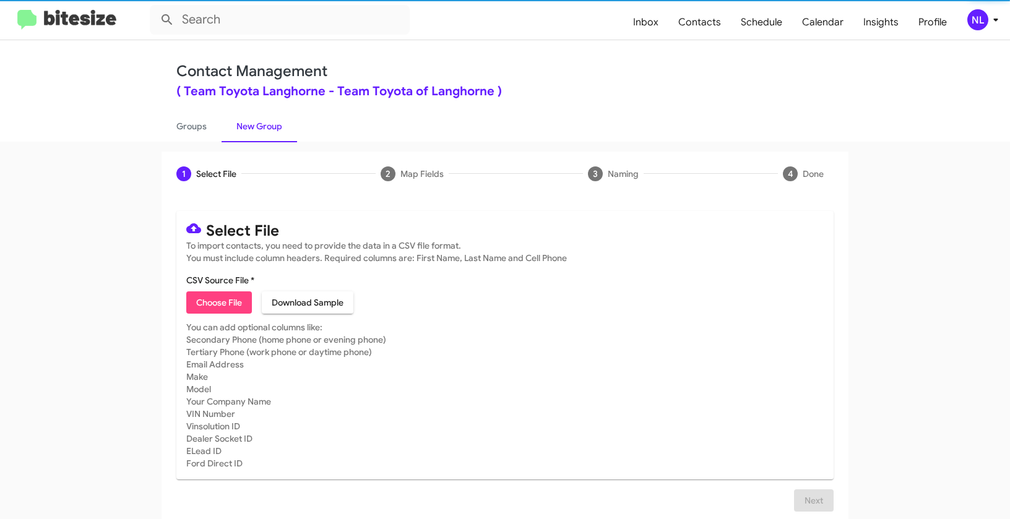
click at [222, 306] on span "Choose File" at bounding box center [219, 302] width 46 height 22
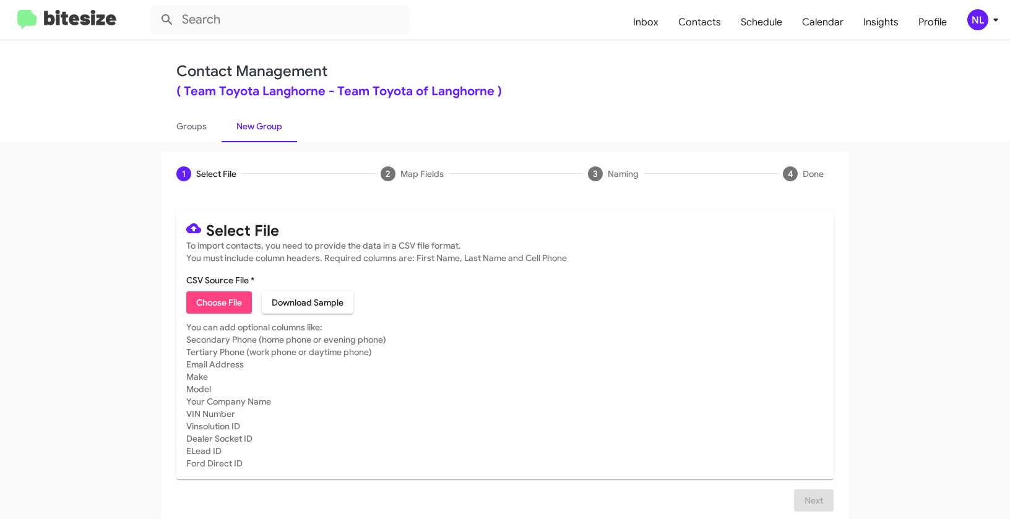
type input "ToyotaLanghorne_Limited-Time__ALL_09-25-25"
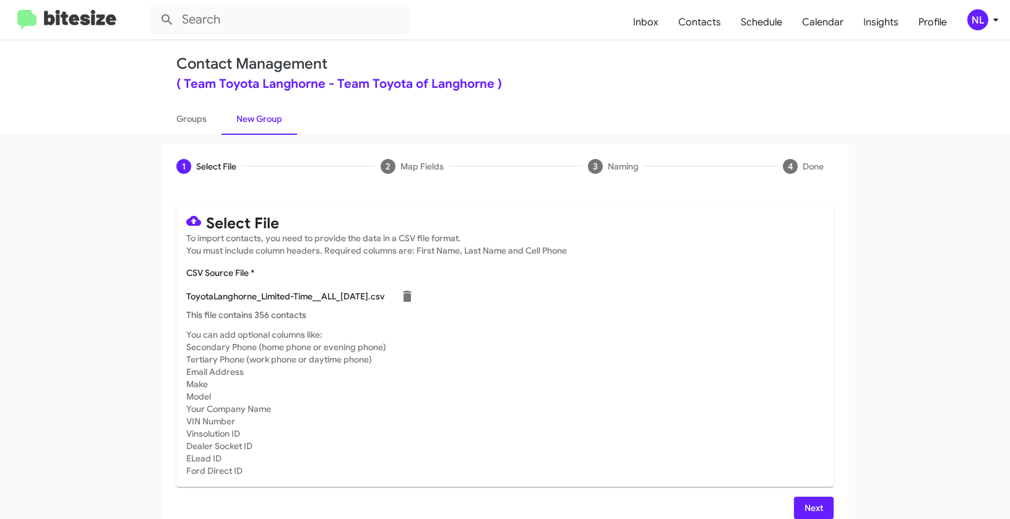
scroll to position [22, 0]
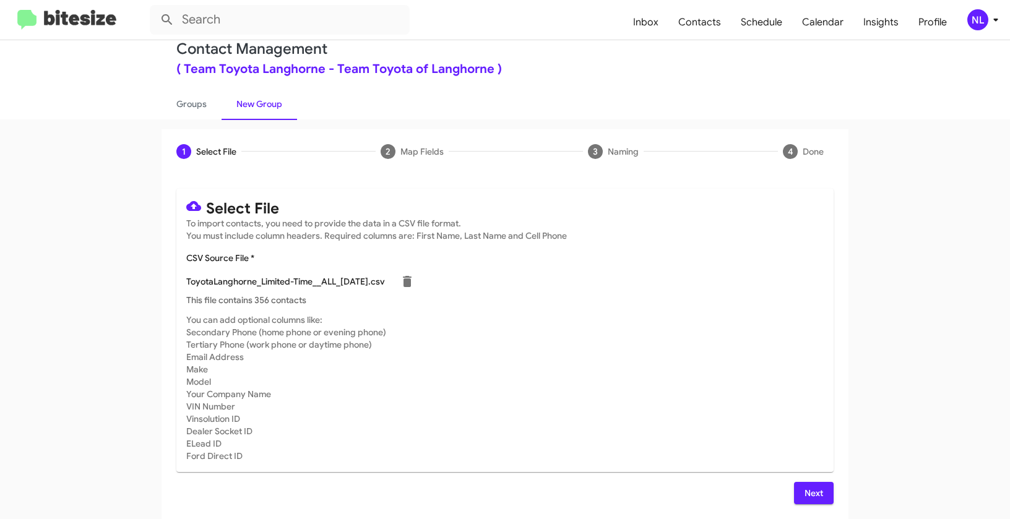
click at [819, 496] on span "Next" at bounding box center [814, 493] width 20 height 22
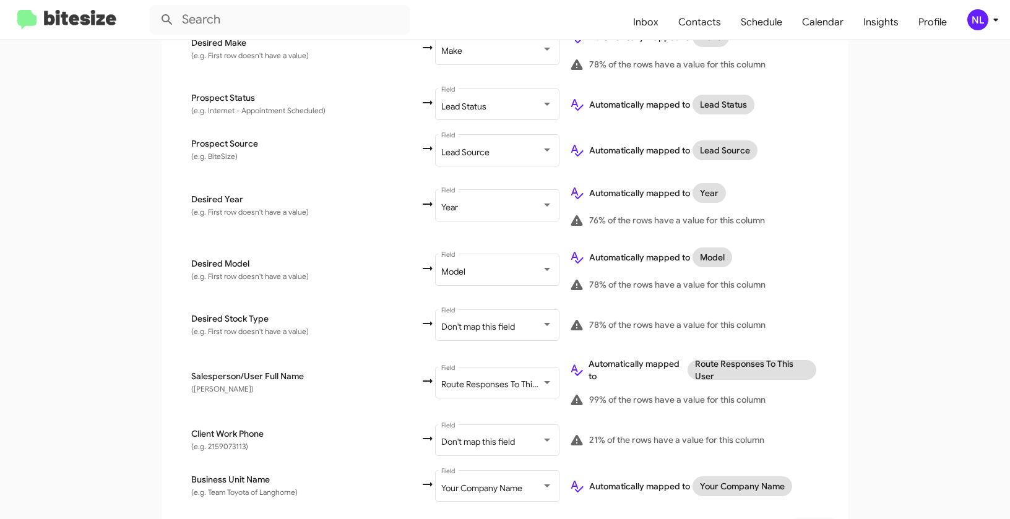
scroll to position [624, 0]
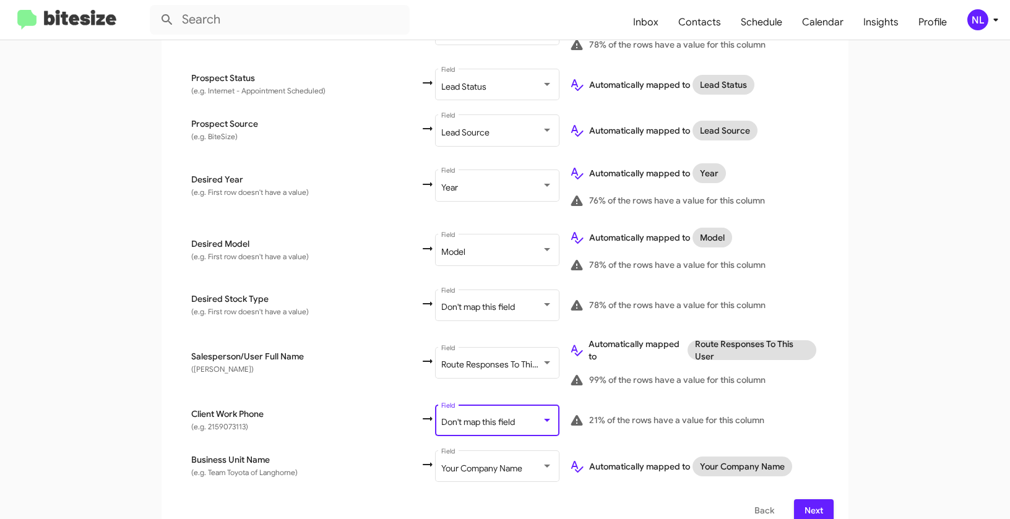
click at [441, 416] on span "Don't map this field" at bounding box center [478, 421] width 74 height 11
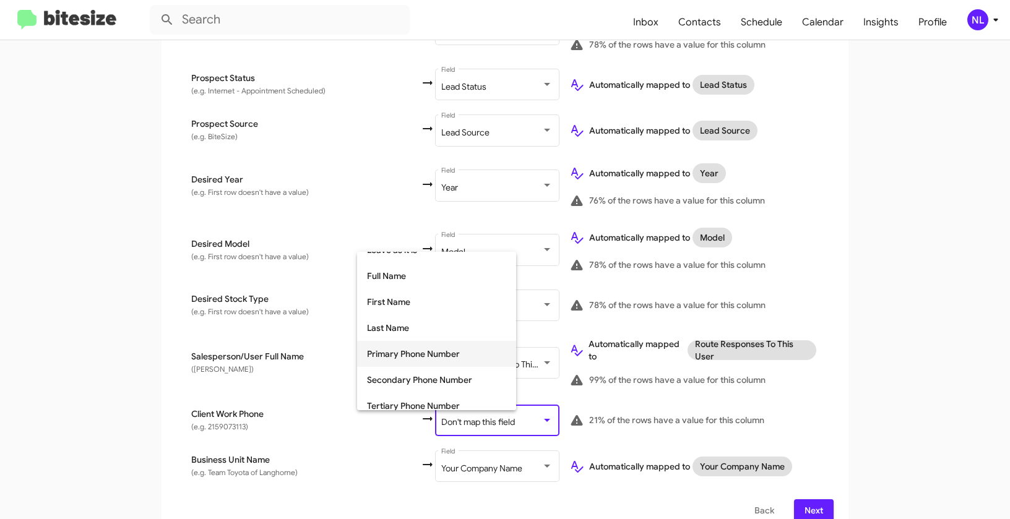
scroll to position [85, 0]
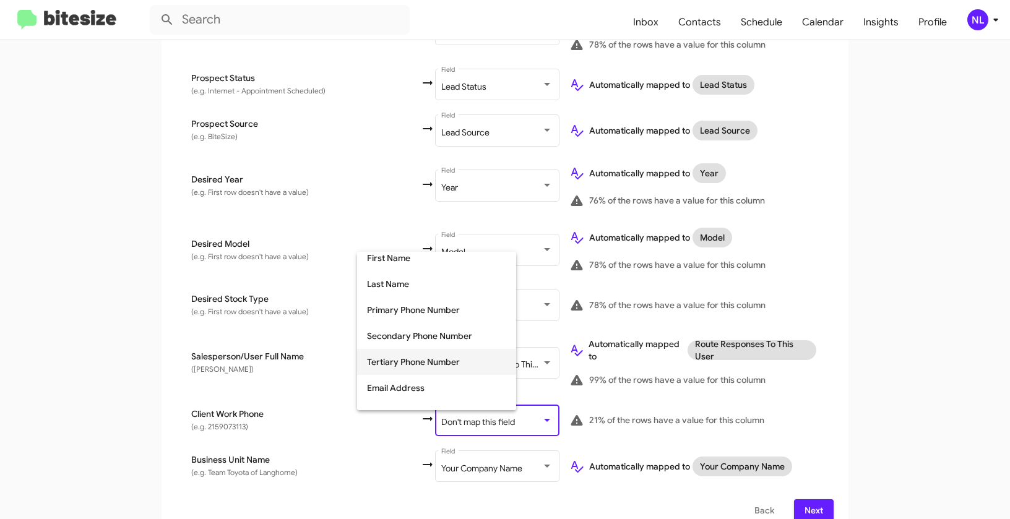
click at [407, 361] on span "Tertiary Phone Number" at bounding box center [436, 362] width 139 height 26
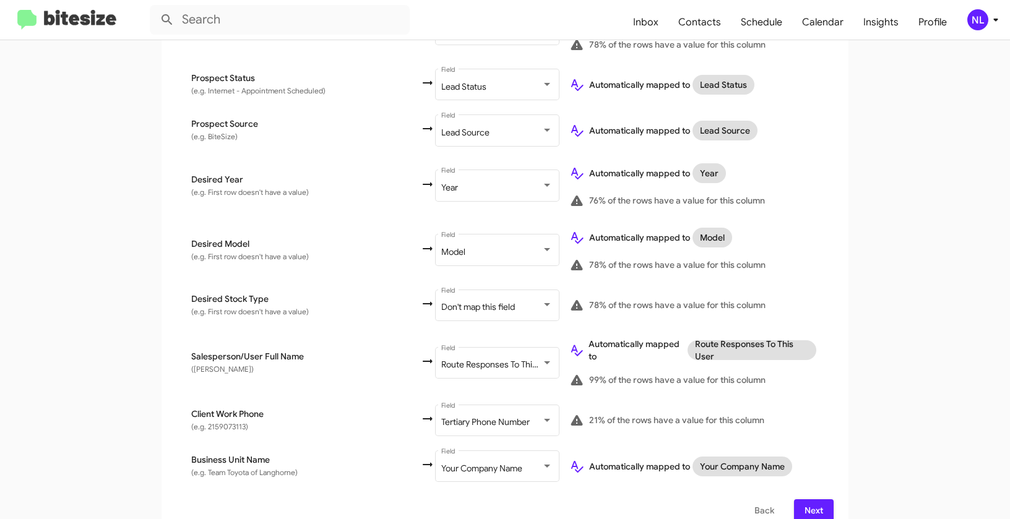
click at [869, 388] on app-new-group "Select File 2 Map Fields 3 Naming 4 Done Select File To import contacts, you ne…" at bounding box center [505, 32] width 1010 height 1008
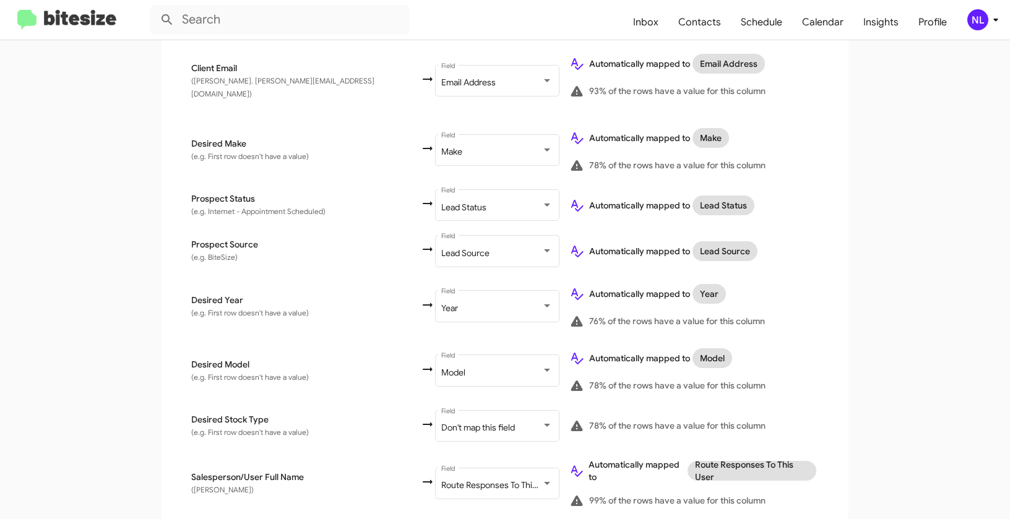
scroll to position [624, 0]
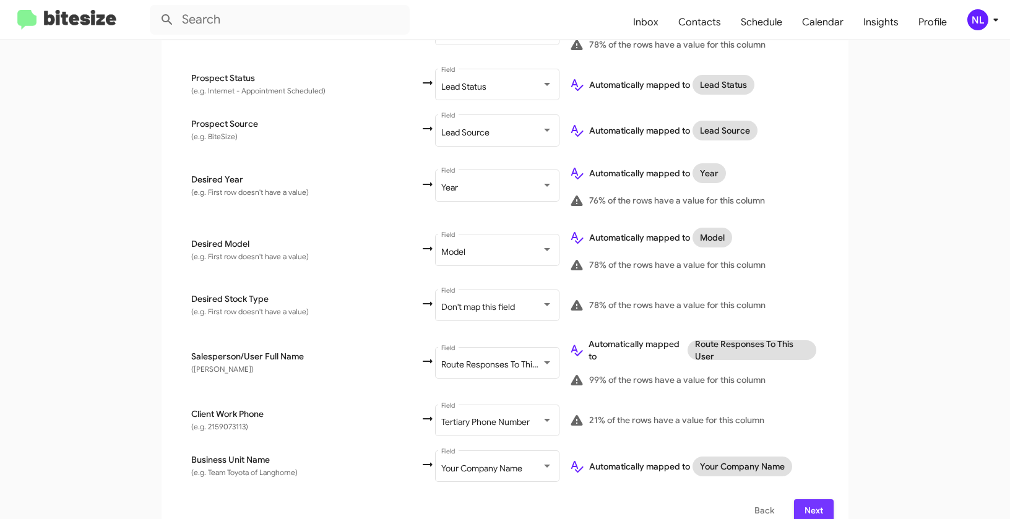
click at [810, 499] on span "Next" at bounding box center [814, 510] width 20 height 22
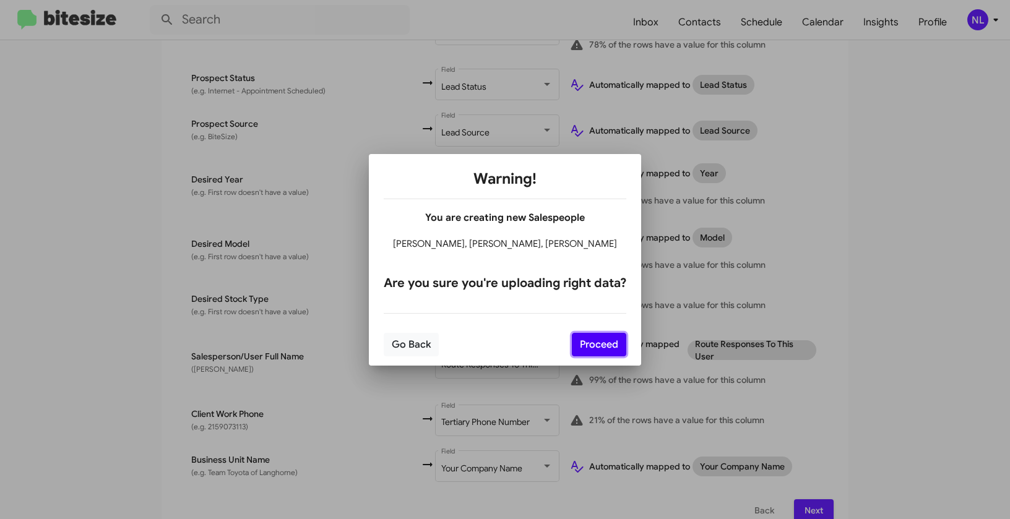
click at [599, 351] on button "Proceed" at bounding box center [599, 345] width 54 height 24
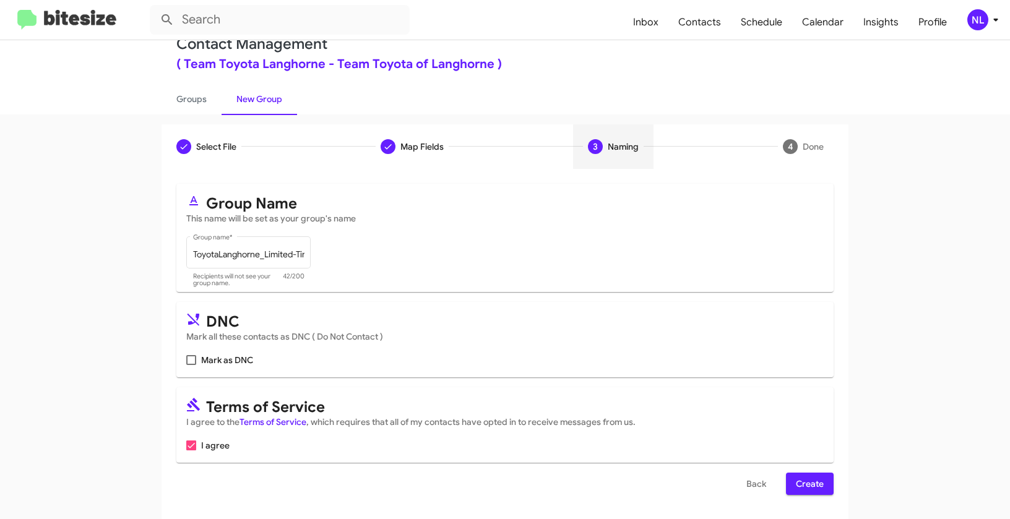
scroll to position [28, 0]
click at [810, 470] on form "Group Name This name will be set as your group's name ToyotaLanghorne_Limited-T…" at bounding box center [504, 338] width 657 height 311
click at [808, 478] on span "Create" at bounding box center [810, 483] width 28 height 22
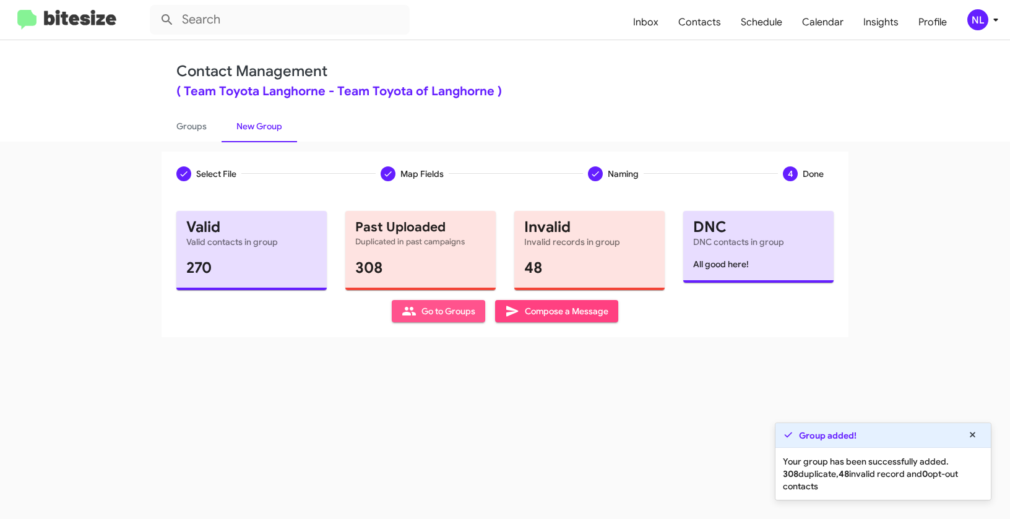
click at [435, 312] on span "Go to Groups" at bounding box center [438, 311] width 74 height 22
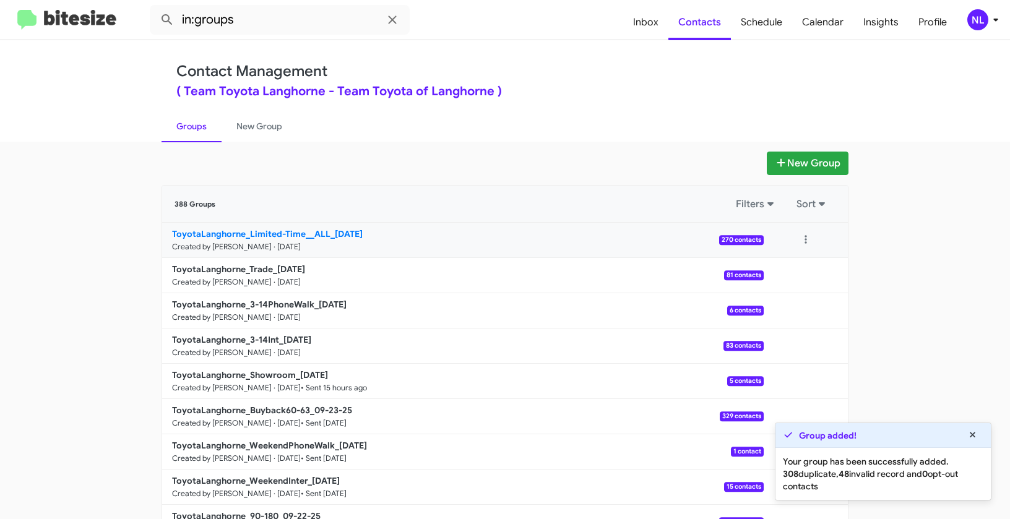
drag, startPoint x: 116, startPoint y: 234, endPoint x: 325, endPoint y: 233, distance: 209.7
click at [325, 233] on app-groups "New Group 388 Groups Filters Sort ToyotaLanghorne_Limited-Time__ALL_09-25-25 Cr…" at bounding box center [505, 380] width 1010 height 457
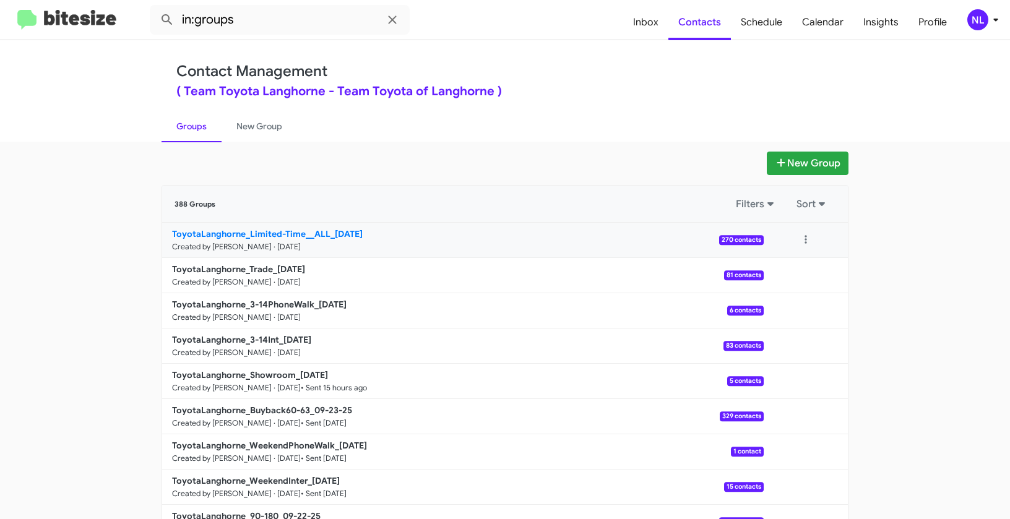
copy b "ToyotaLanghorne_Limited-Time__ALL"
click at [274, 30] on input "in:groups" at bounding box center [280, 20] width 260 height 30
paste input "ToyotaLanghorne_Limited-Time__ALL"
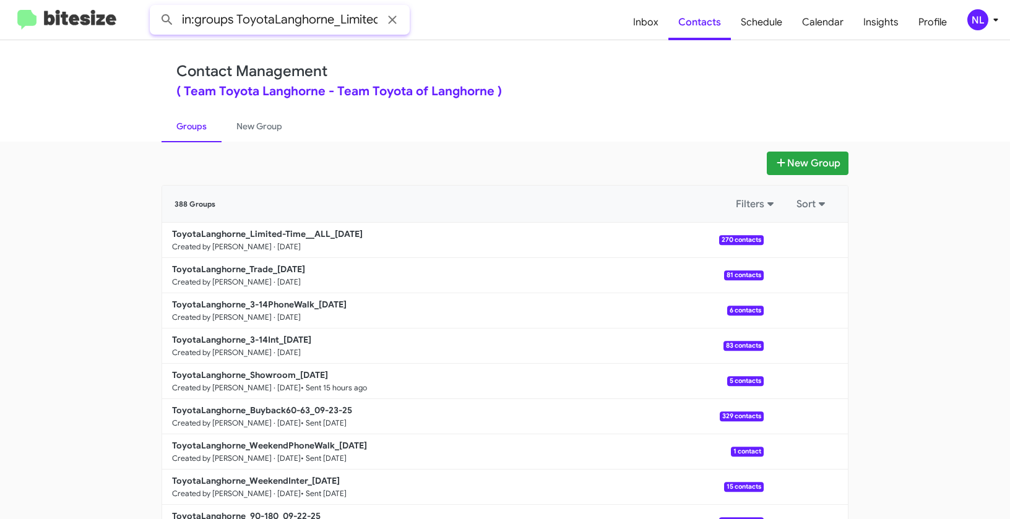
scroll to position [0, 67]
type input "in:groups ToyotaLanghorne_Limited-Time__ALL"
click at [155, 7] on button at bounding box center [167, 19] width 25 height 25
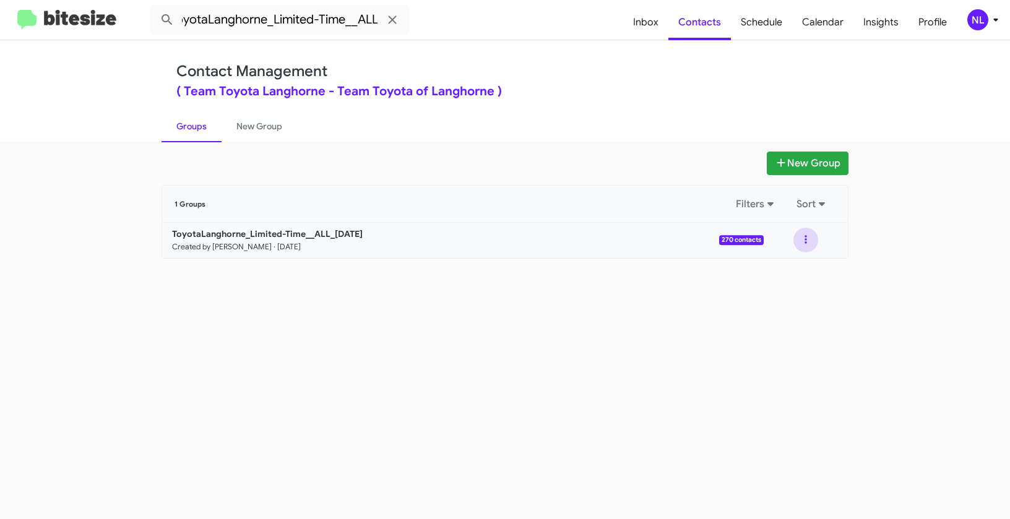
click at [807, 242] on button at bounding box center [805, 240] width 25 height 25
click at [801, 271] on button "View contacts" at bounding box center [768, 274] width 99 height 30
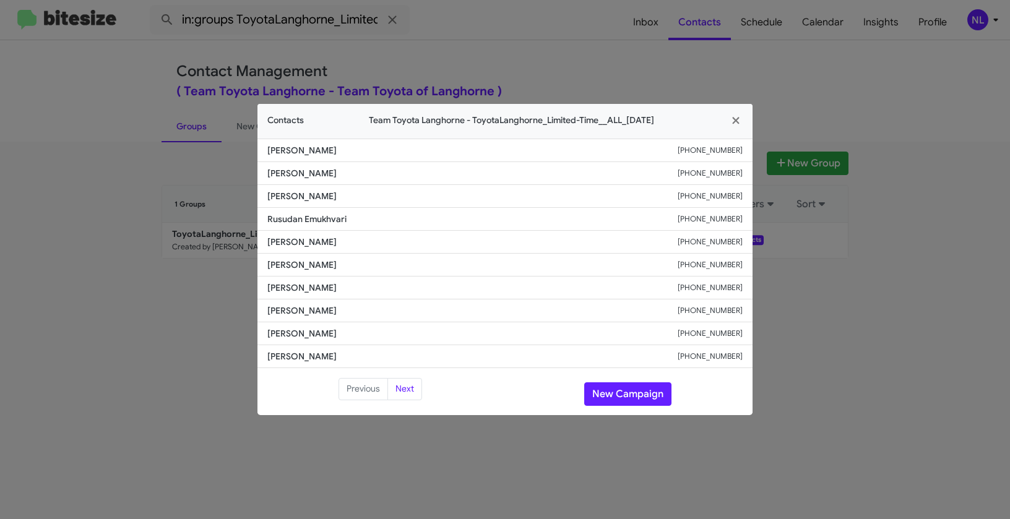
drag, startPoint x: 296, startPoint y: 222, endPoint x: 379, endPoint y: 224, distance: 82.9
click at [379, 224] on li "Rusudan Emukhvari +12124700439" at bounding box center [504, 219] width 495 height 23
copy span "Rusudan Emukhvari"
click at [623, 393] on button "New Campaign" at bounding box center [627, 394] width 87 height 24
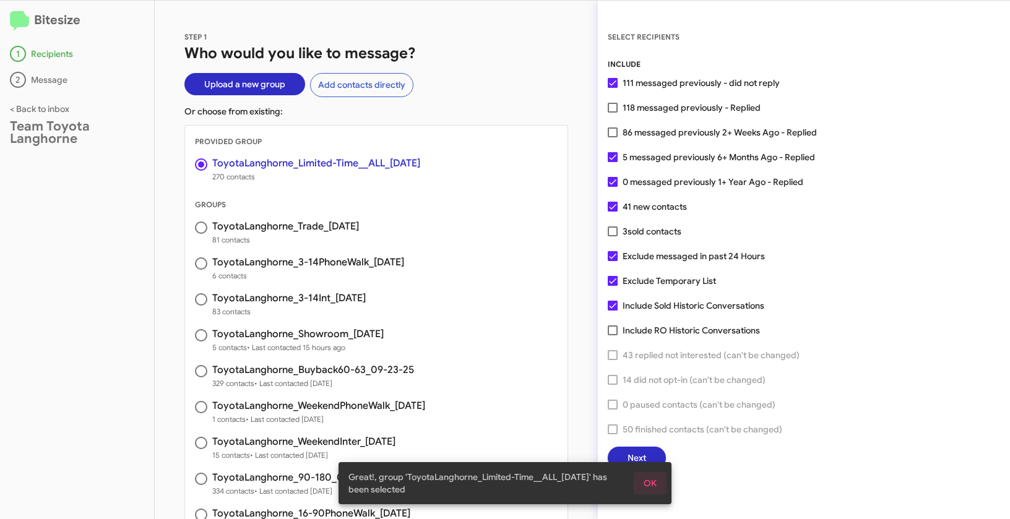
click at [654, 487] on span "OK" at bounding box center [649, 483] width 13 height 22
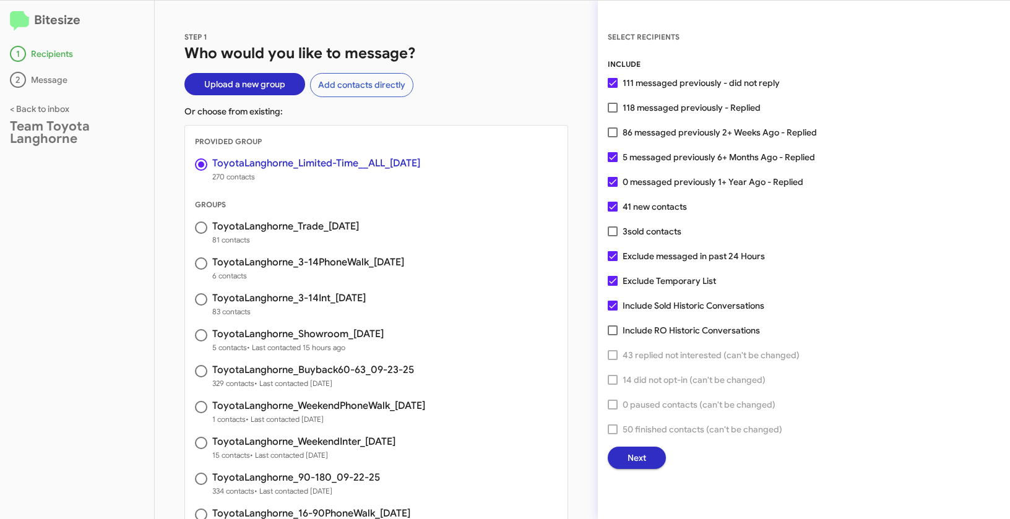
click at [617, 110] on label "118 messaged previously - Replied" at bounding box center [683, 107] width 153 height 15
click at [612, 113] on input "118 messaged previously - Replied" at bounding box center [612, 113] width 1 height 1
checkbox input "true"
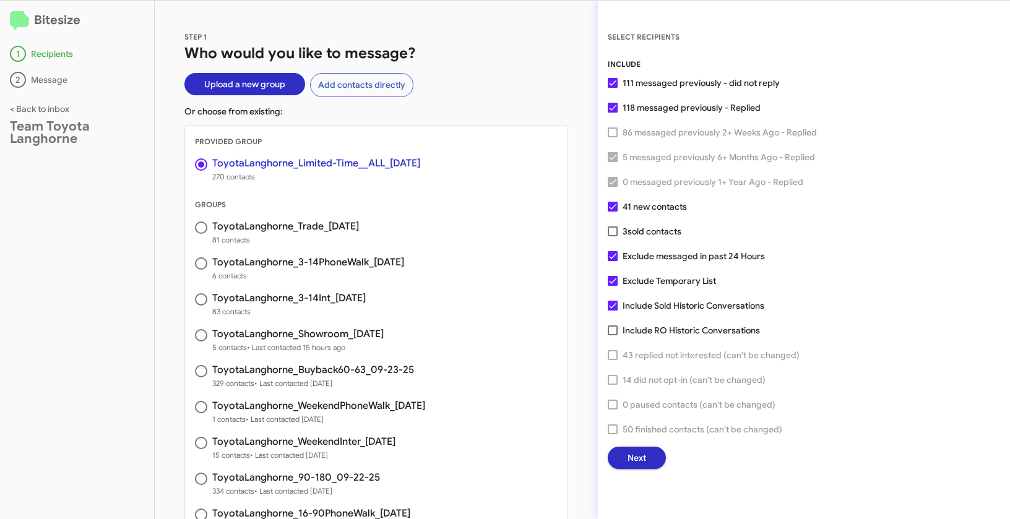
click at [638, 462] on span "Next" at bounding box center [636, 458] width 19 height 22
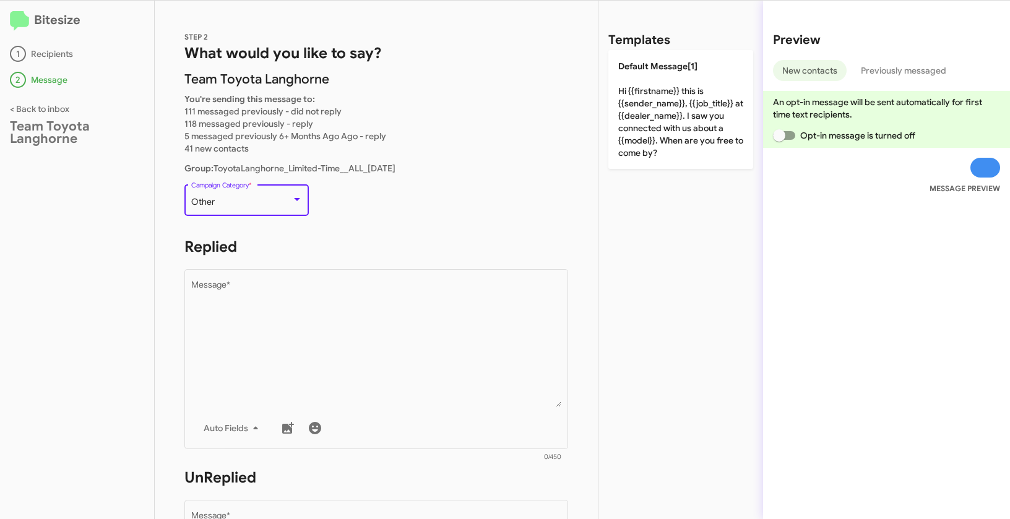
click at [260, 204] on div "Other" at bounding box center [241, 202] width 100 height 10
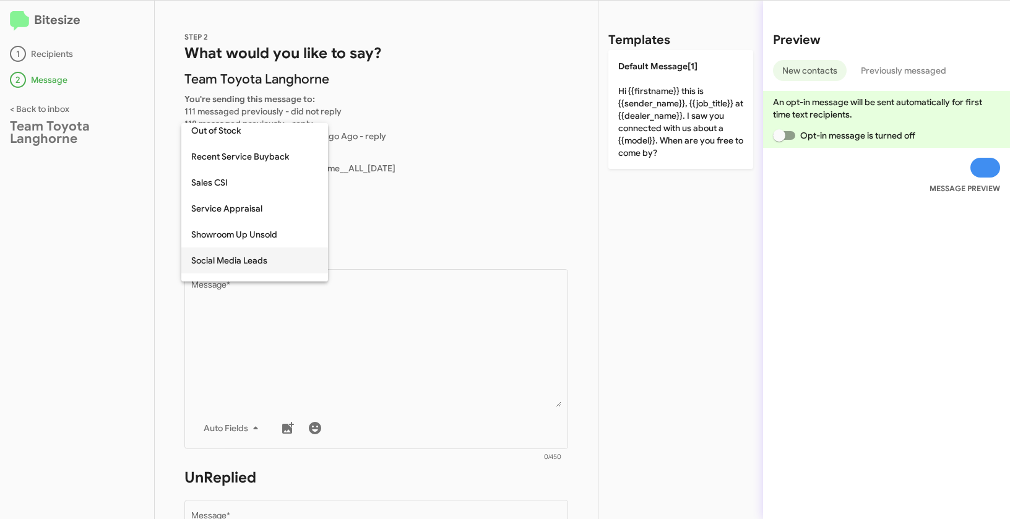
scroll to position [450, 0]
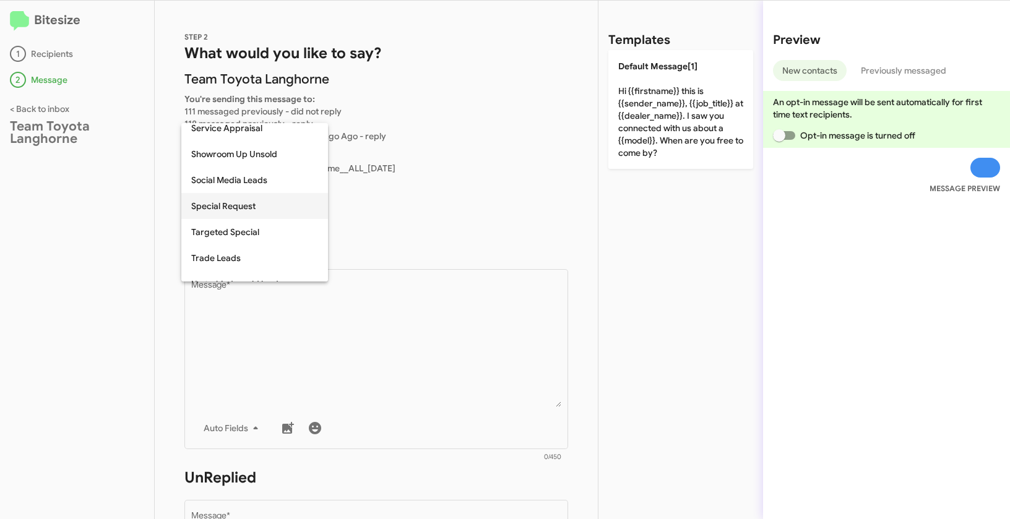
click at [239, 209] on span "Special Request" at bounding box center [254, 206] width 127 height 26
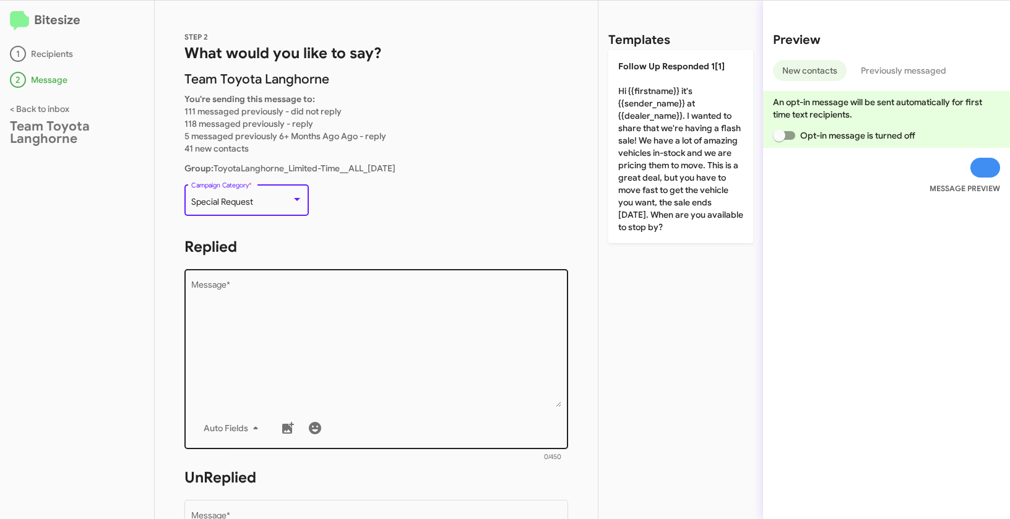
click at [299, 346] on textarea "Message *" at bounding box center [376, 344] width 371 height 126
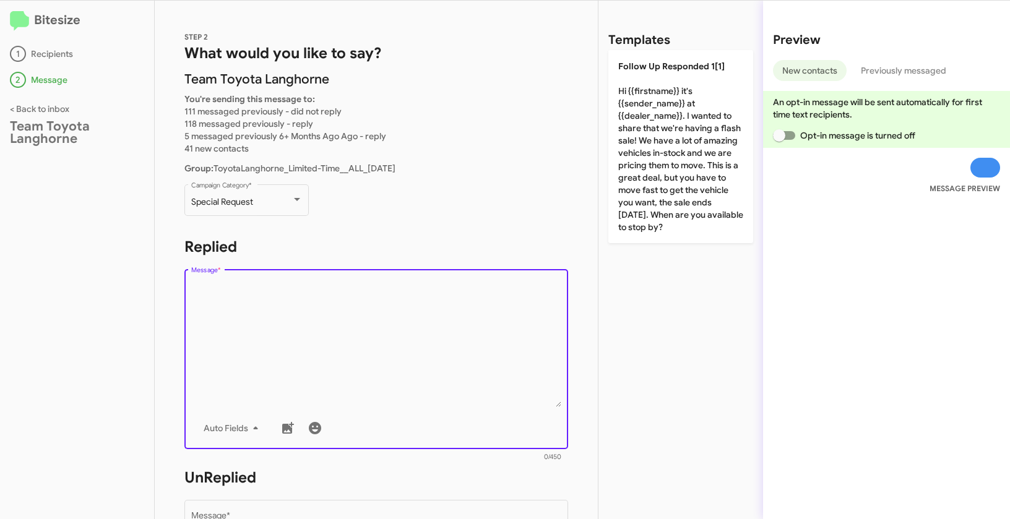
paste textarea ""Hi {{firstname}} it's {{sender_name}} at {{dealer_name}}. Don't wait on this l…"
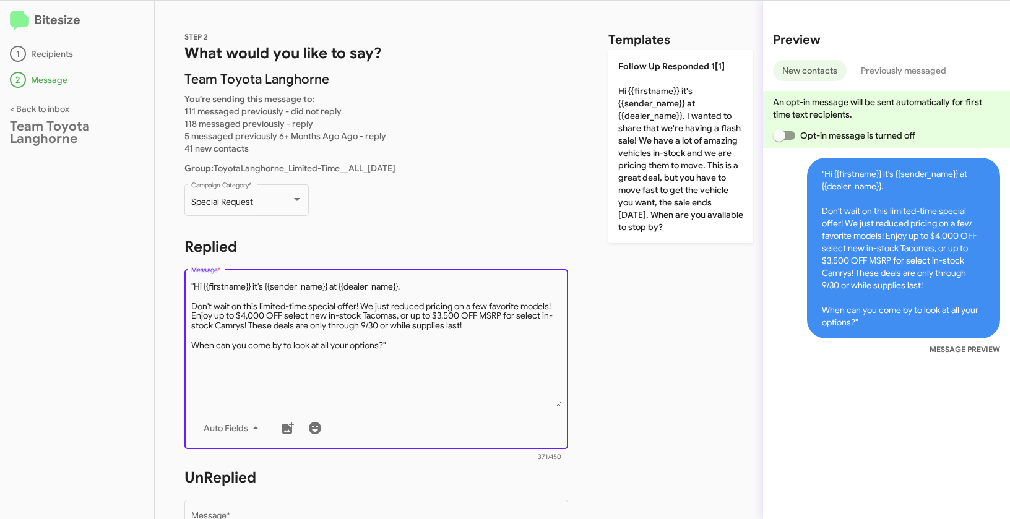
click at [194, 285] on textarea "Message *" at bounding box center [376, 344] width 371 height 126
click at [421, 346] on textarea "Message *" at bounding box center [376, 344] width 371 height 126
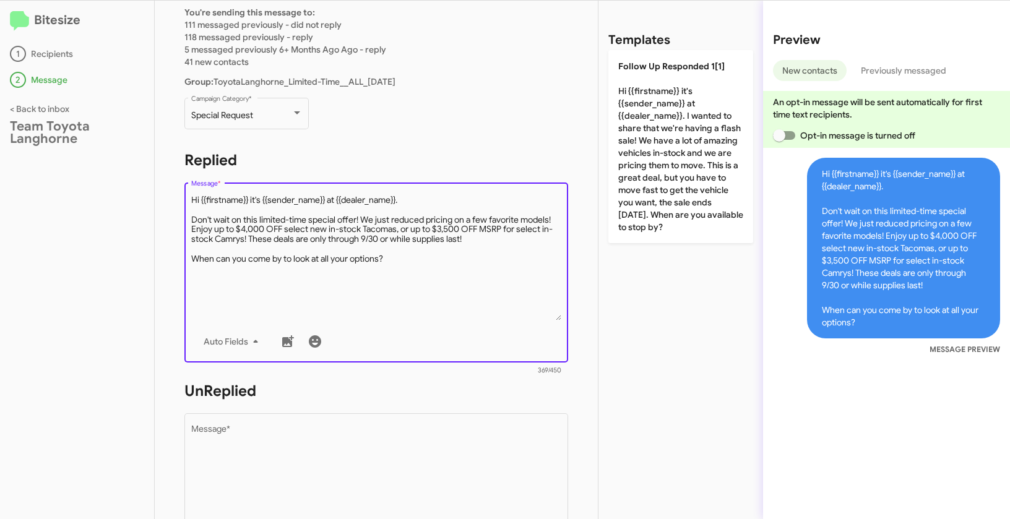
scroll to position [87, 0]
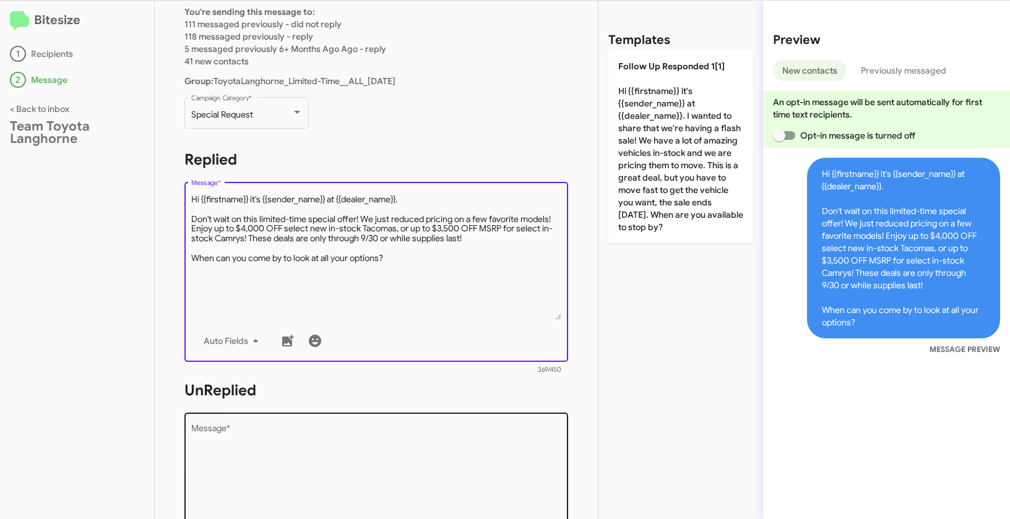
type textarea "Hi {{firstname}} it's {{sender_name}} at {{dealer_name}}. Don't wait on this li…"
click at [383, 447] on textarea "Message *" at bounding box center [376, 487] width 371 height 126
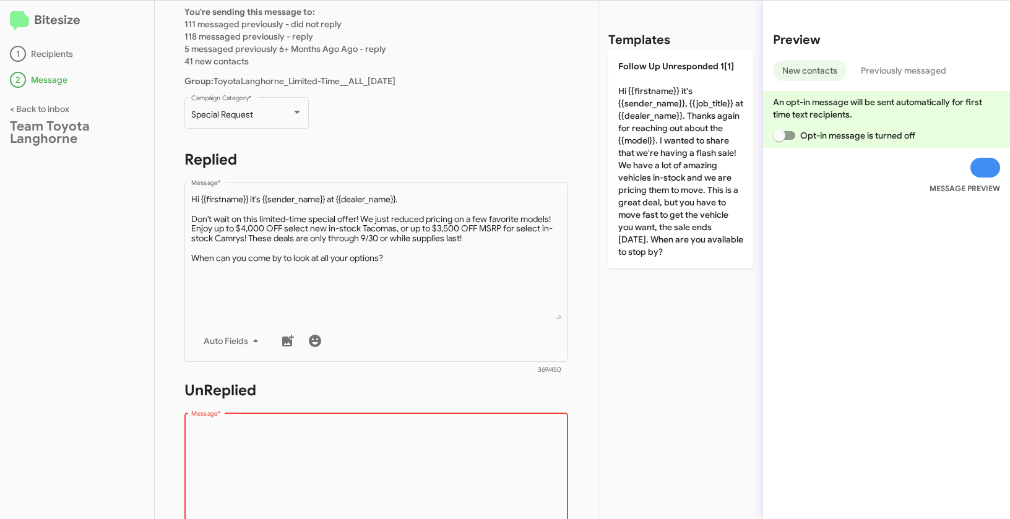
paste textarea ""Hi {{firstname}} it's {{sender_name}}, {{job_title}} at {{dealer_name}}. Thank…"
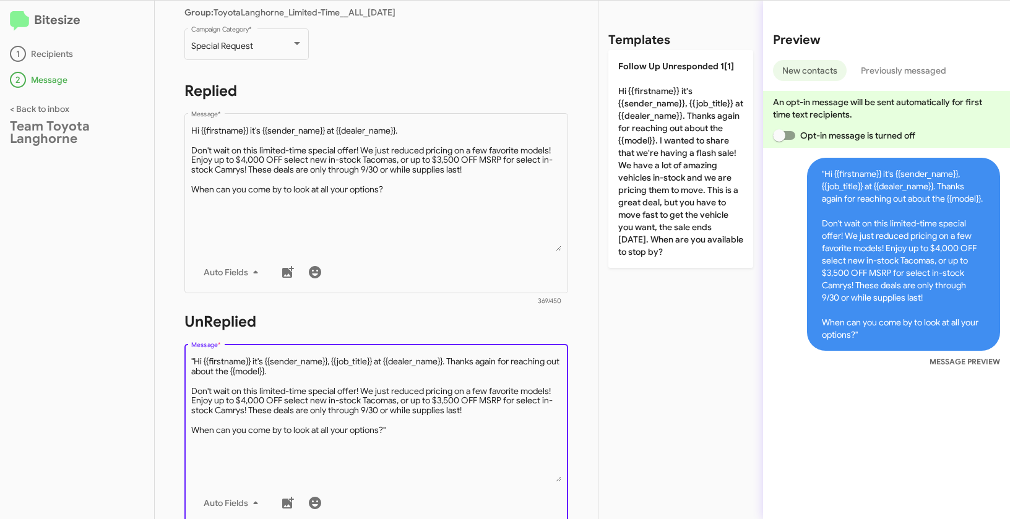
scroll to position [334, 0]
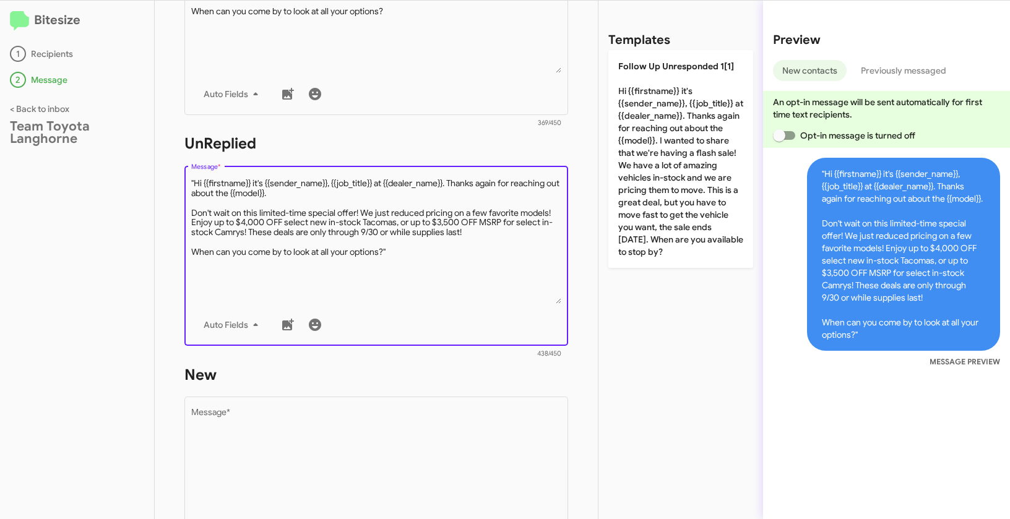
click at [195, 183] on textarea "Message *" at bounding box center [376, 241] width 371 height 126
click at [425, 249] on textarea "Message *" at bounding box center [376, 241] width 371 height 126
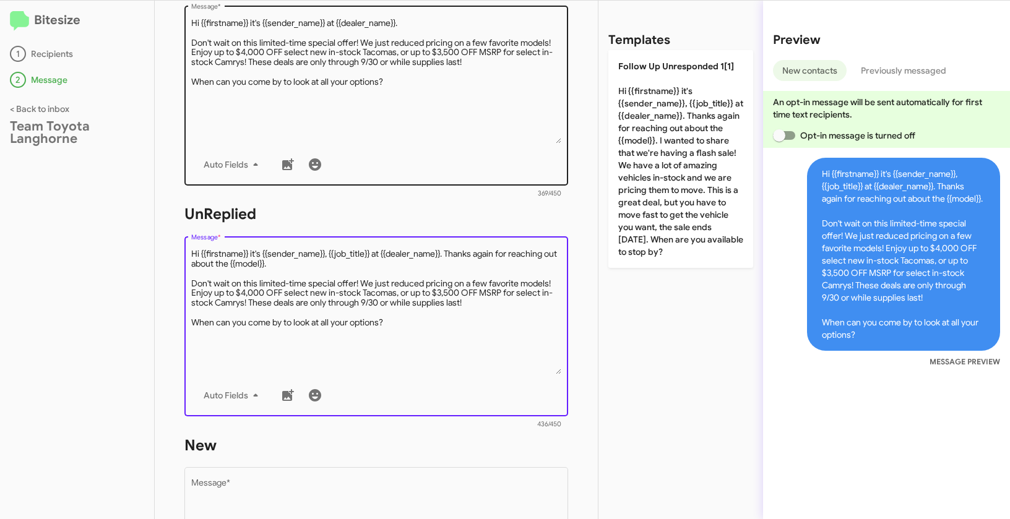
type textarea "Hi {{firstname}} it's {{sender_name}}, {{job_title}} at {{dealer_name}}. Thanks…"
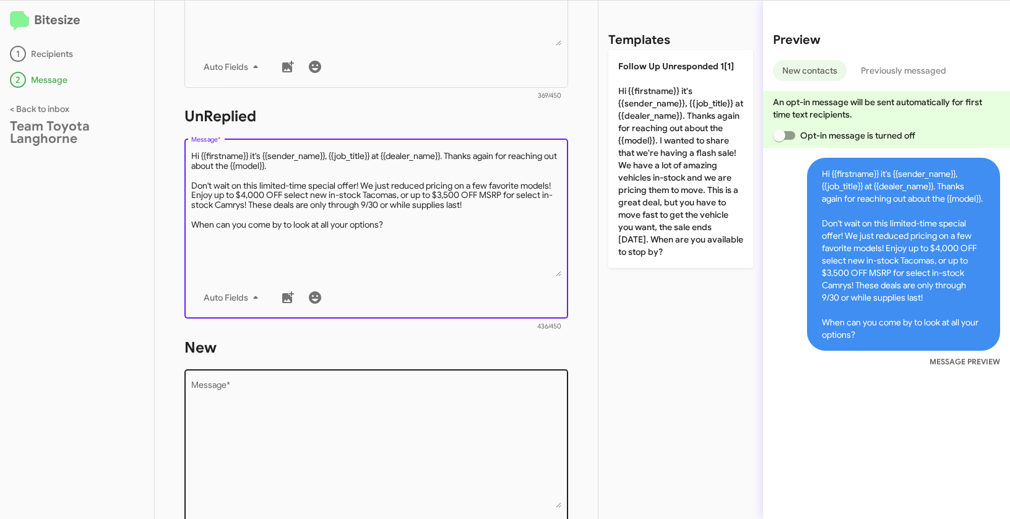
scroll to position [476, 0]
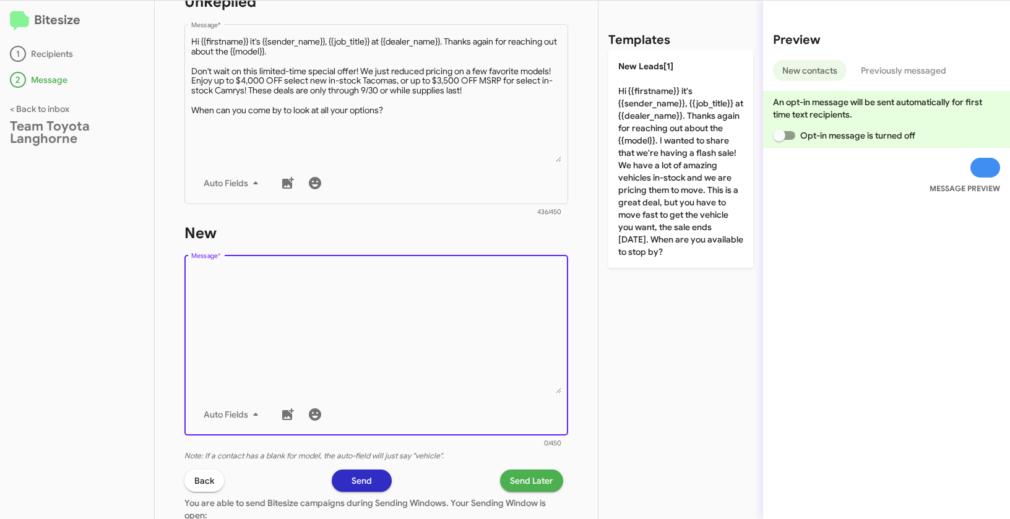
click at [346, 301] on textarea "Message *" at bounding box center [376, 330] width 371 height 126
paste textarea ""Hi {{firstname}} it's {{sender_name}}, {{job_title}} at {{dealer_name}}. Thank…"
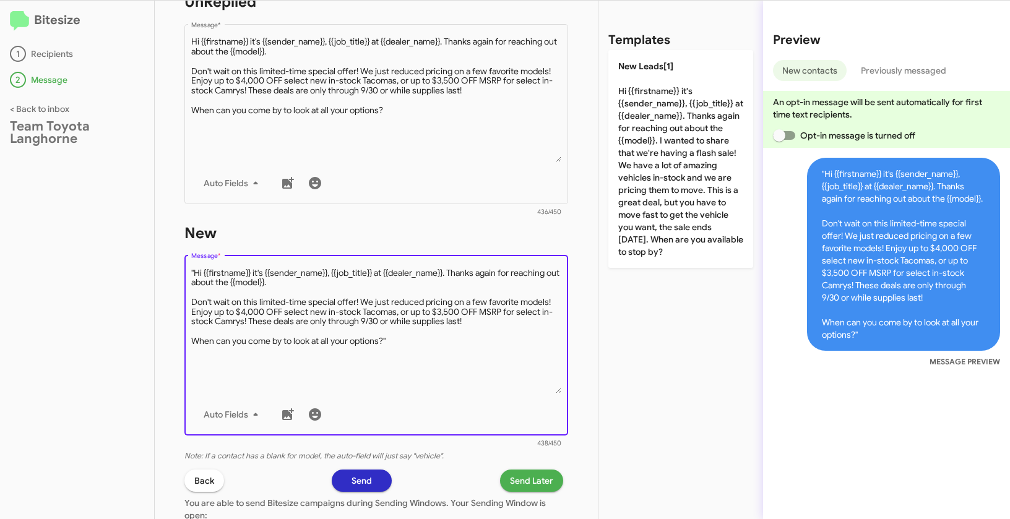
drag, startPoint x: 194, startPoint y: 271, endPoint x: 210, endPoint y: 267, distance: 17.1
click at [194, 271] on textarea "Message *" at bounding box center [376, 330] width 371 height 126
click at [414, 343] on textarea "Message *" at bounding box center [376, 330] width 371 height 126
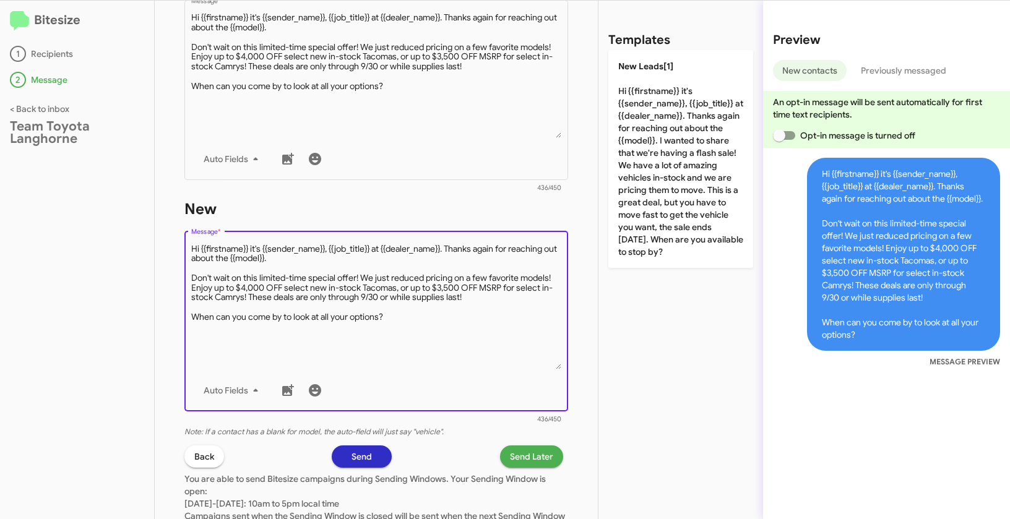
scroll to position [601, 0]
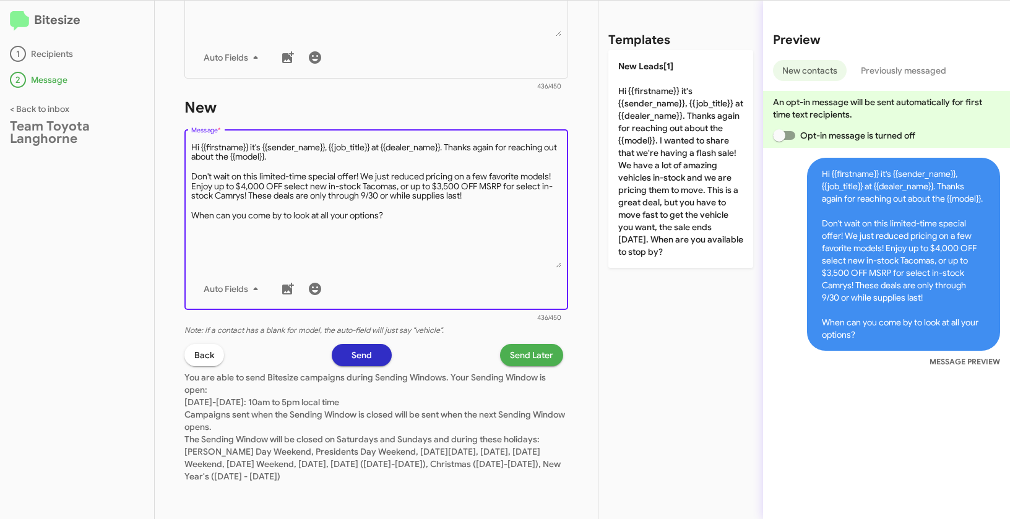
type textarea "Hi {{firstname}} it's {{sender_name}}, {{job_title}} at {{dealer_name}}. Thanks…"
click at [532, 351] on span "Send Later" at bounding box center [531, 355] width 43 height 22
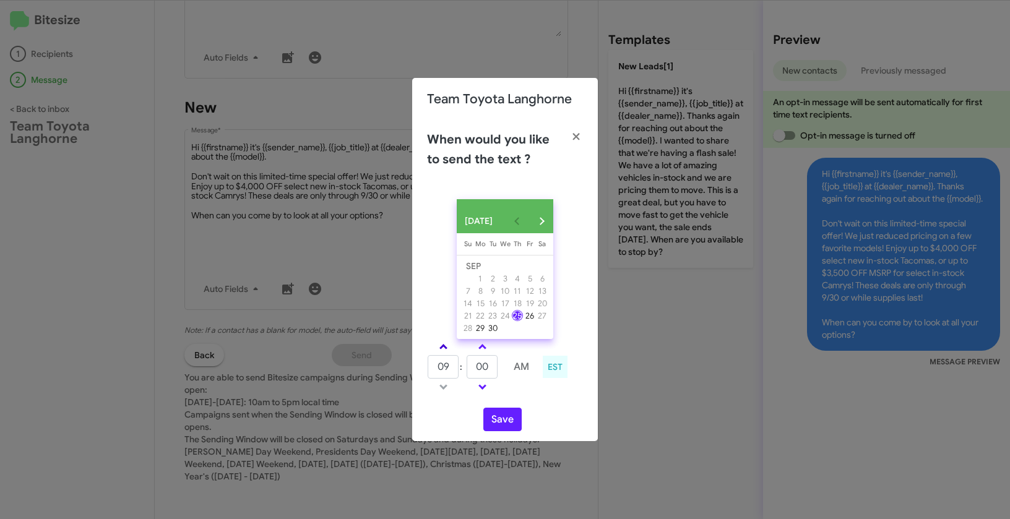
click at [444, 352] on span at bounding box center [443, 348] width 8 height 8
type input "01"
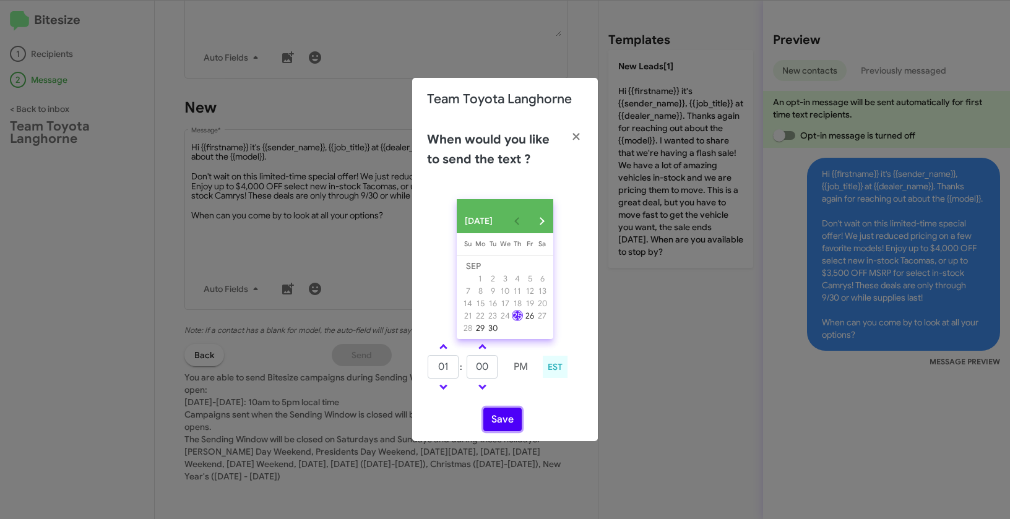
click at [507, 425] on button "Save" at bounding box center [502, 420] width 38 height 24
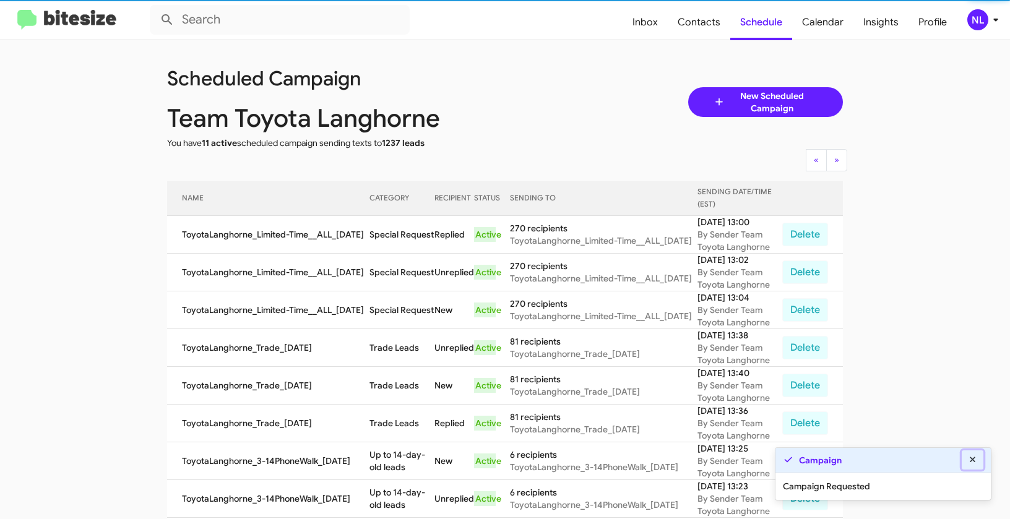
click at [971, 460] on icon at bounding box center [972, 459] width 11 height 9
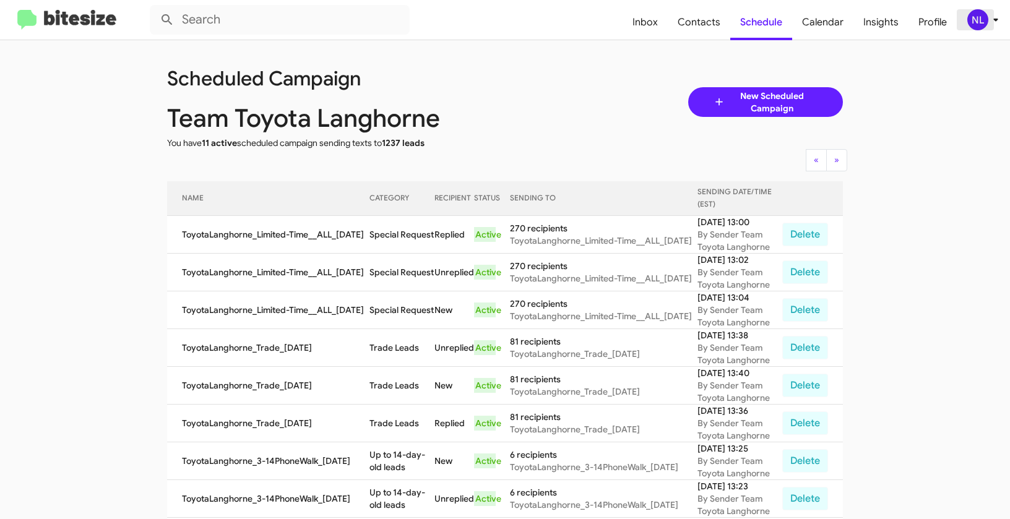
click at [980, 19] on div "NL" at bounding box center [977, 19] width 21 height 21
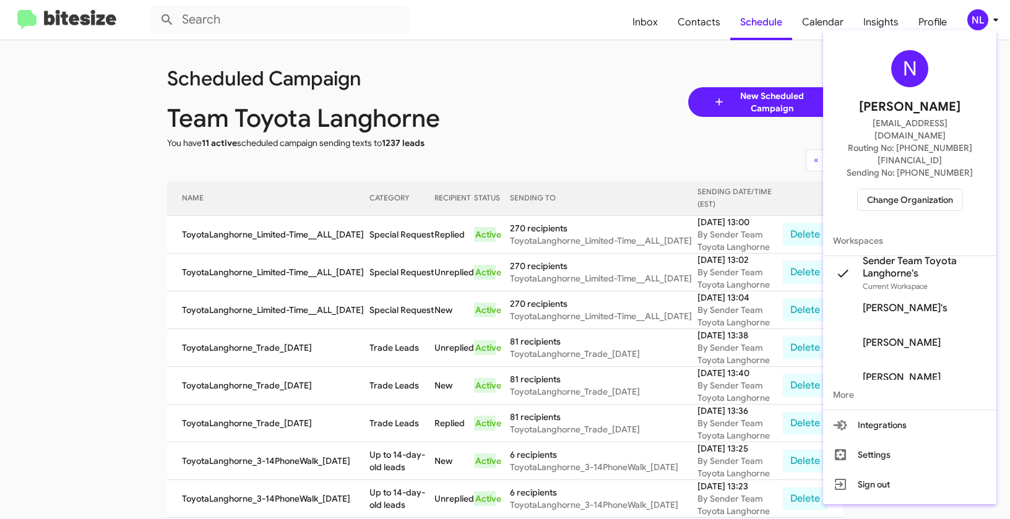
click at [900, 189] on span "Change Organization" at bounding box center [910, 199] width 86 height 21
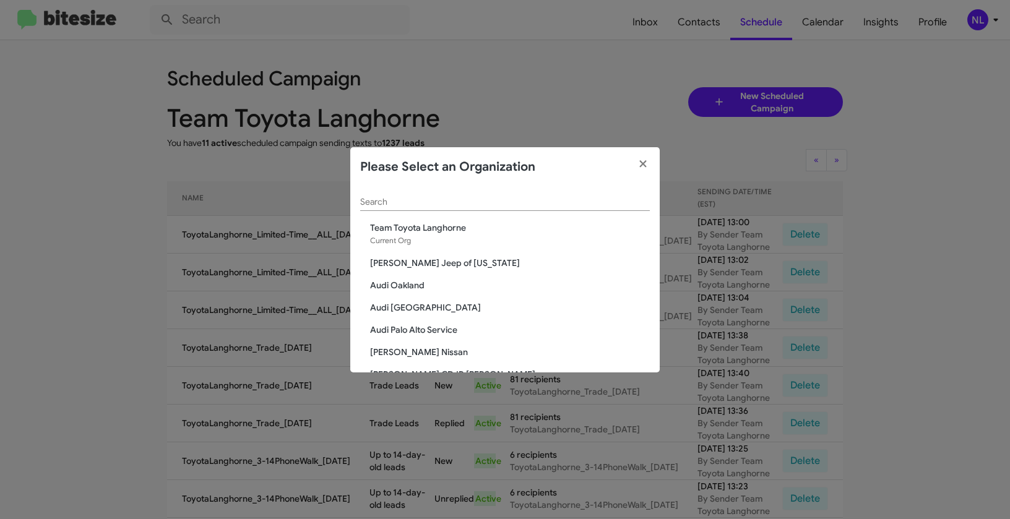
click at [454, 200] on input "Search" at bounding box center [505, 202] width 290 height 10
paste input "Team Toyota Princeton"
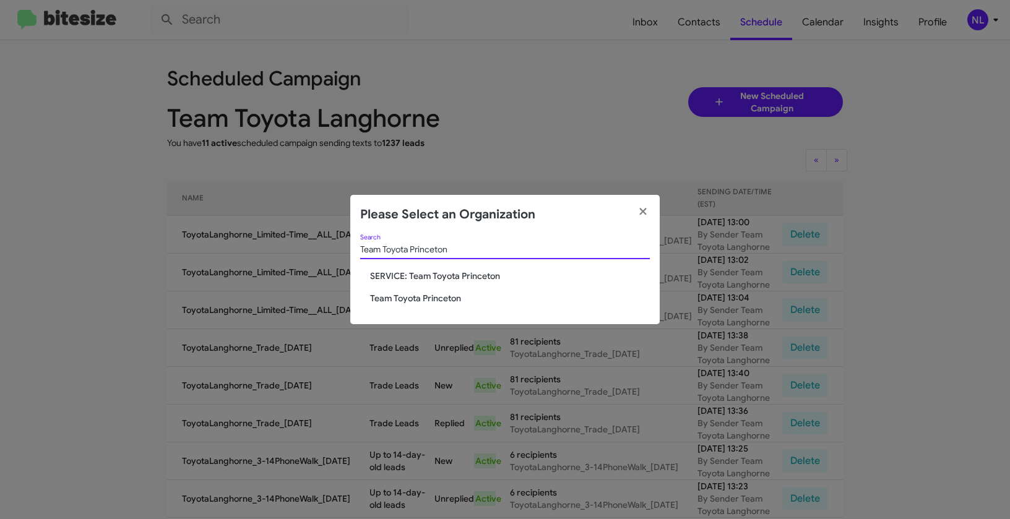
type input "Team Toyota Princeton"
click at [403, 303] on span "Team Toyota Princeton" at bounding box center [510, 298] width 280 height 12
click at [402, 297] on span "Team Toyota Princeton" at bounding box center [510, 298] width 280 height 12
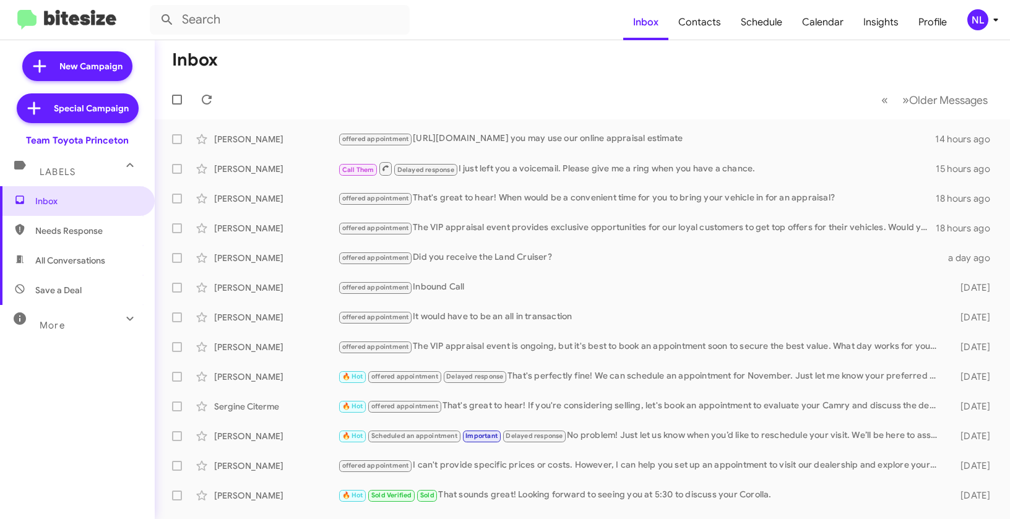
click at [973, 23] on div "NL" at bounding box center [977, 19] width 21 height 21
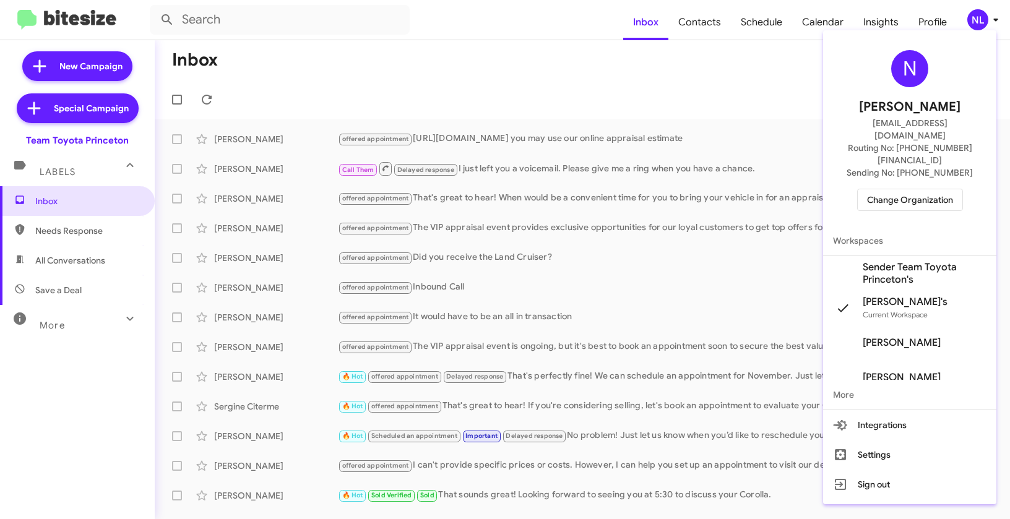
click at [892, 261] on span "Sender Team Toyota Princeton's" at bounding box center [924, 273] width 124 height 25
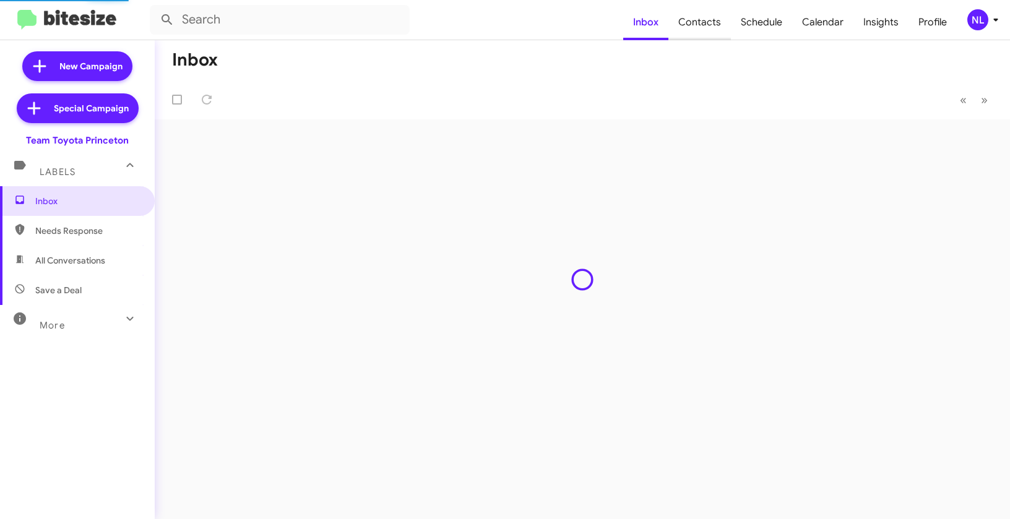
click at [704, 28] on span "Contacts" at bounding box center [699, 22] width 62 height 36
type input "in:groups"
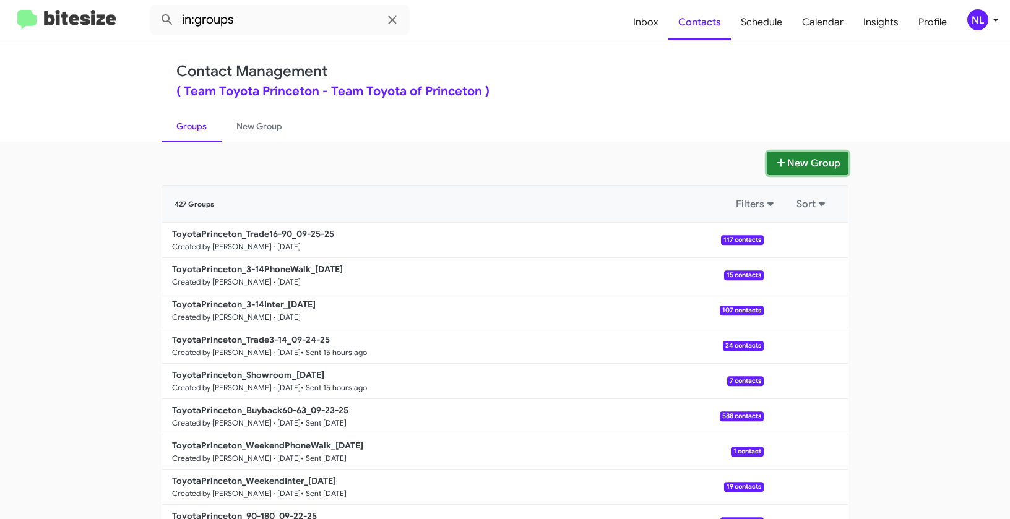
click at [821, 168] on button "New Group" at bounding box center [807, 164] width 82 height 24
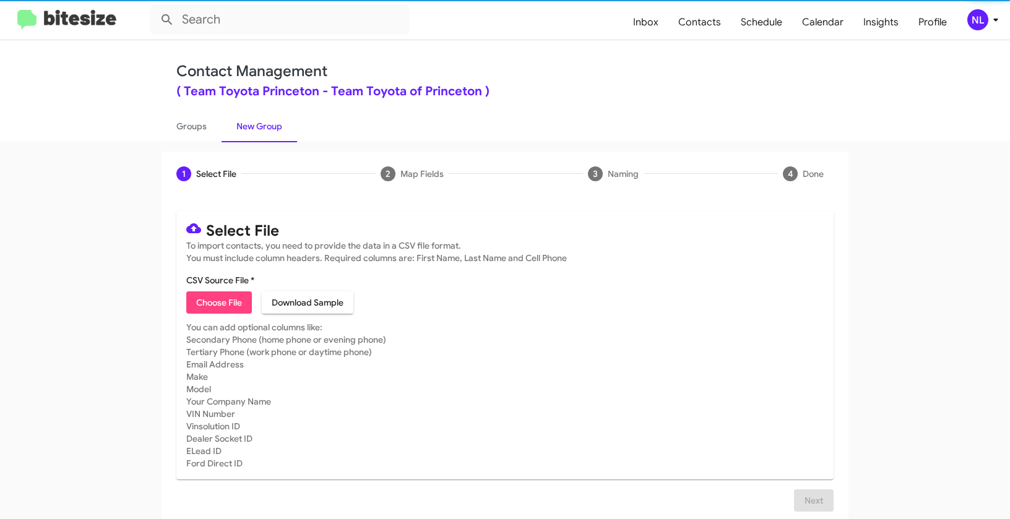
click at [225, 302] on span "Choose File" at bounding box center [219, 302] width 46 height 22
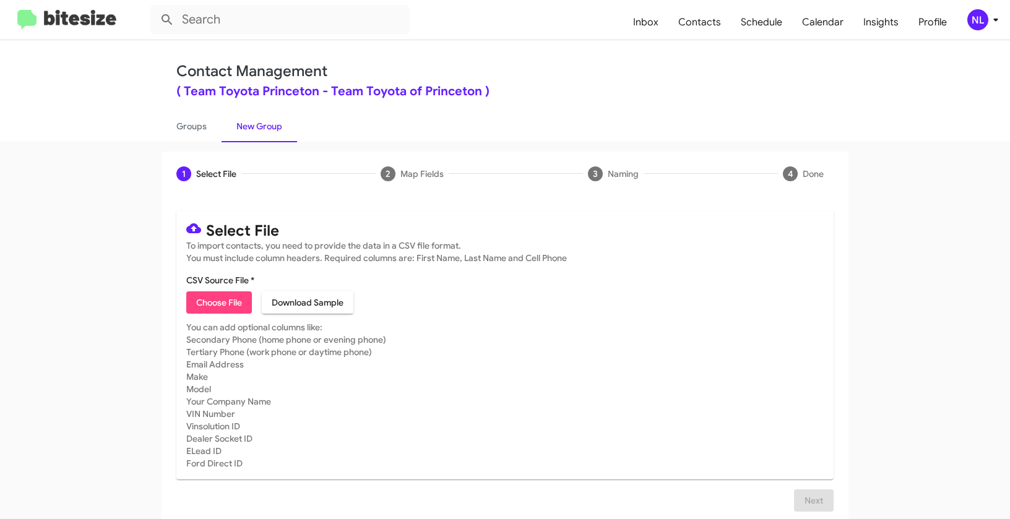
type input "ToyotaPrinceton_Limited-Time__ALL_[DATE]"
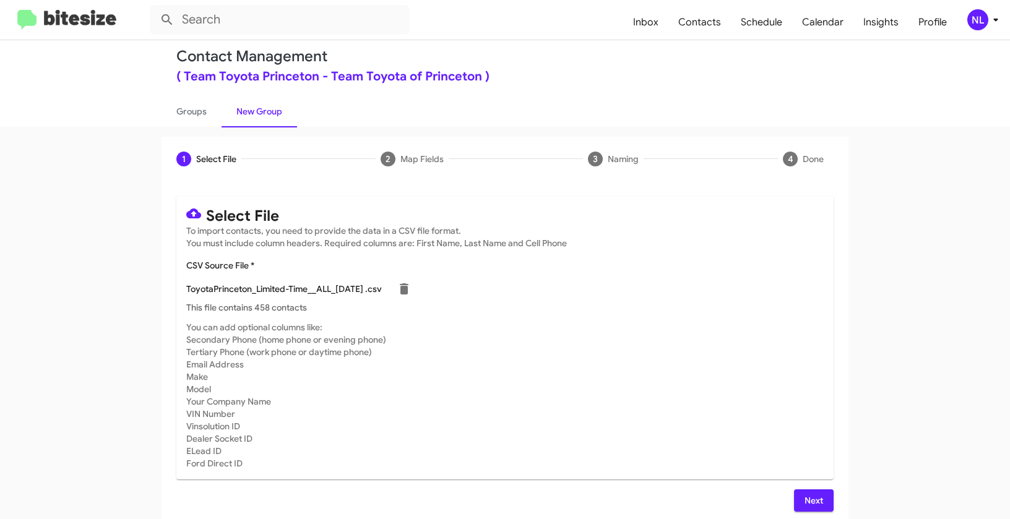
scroll to position [22, 0]
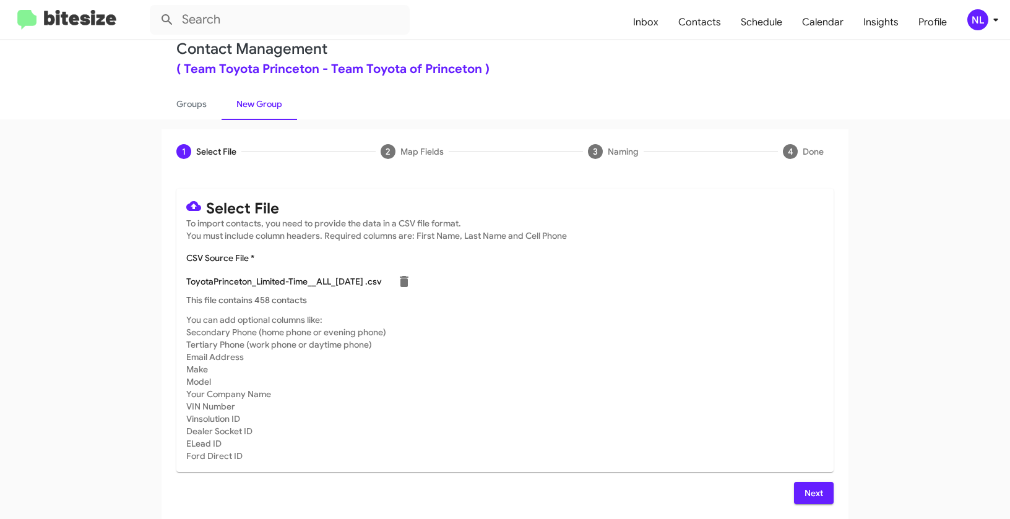
click at [806, 491] on span "Next" at bounding box center [814, 493] width 20 height 22
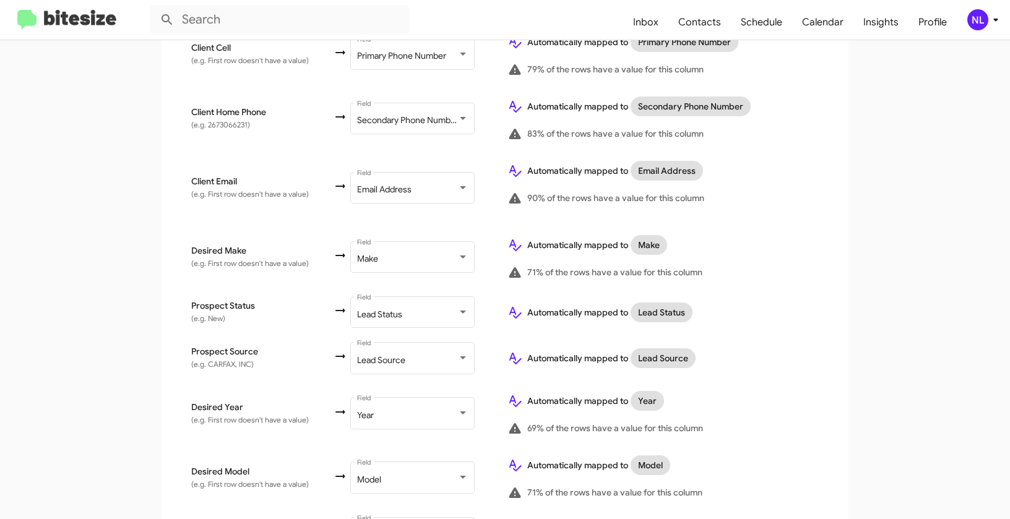
scroll to position [606, 0]
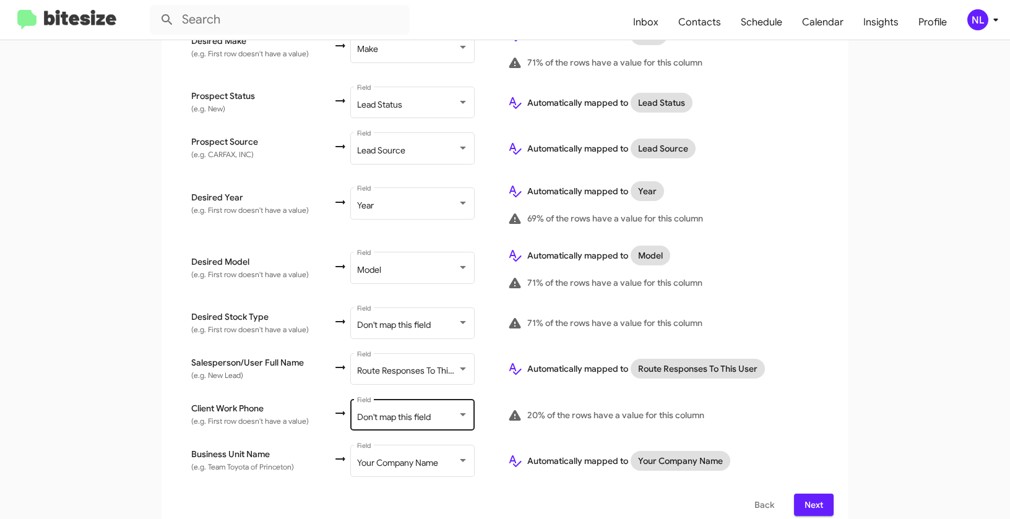
click at [381, 411] on span "Don't map this field" at bounding box center [394, 416] width 74 height 11
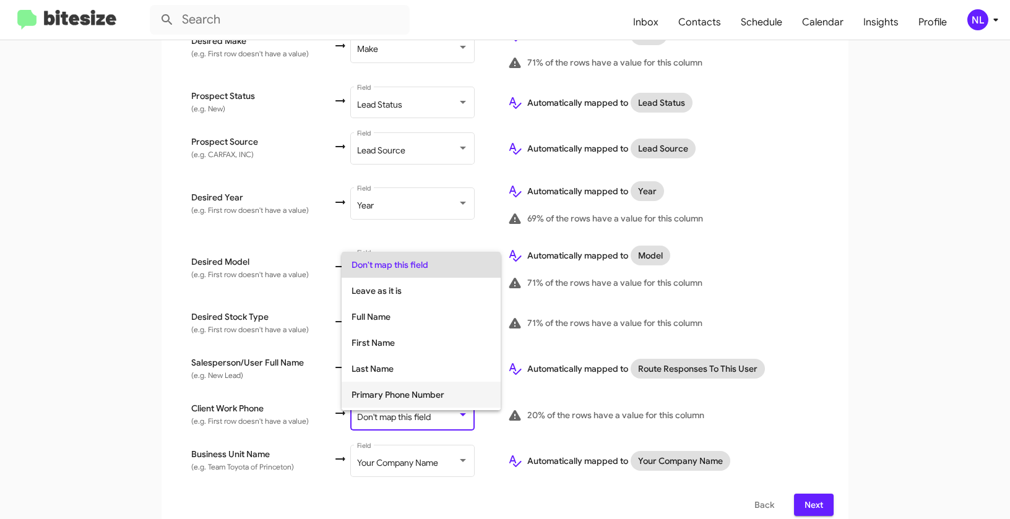
scroll to position [93, 0]
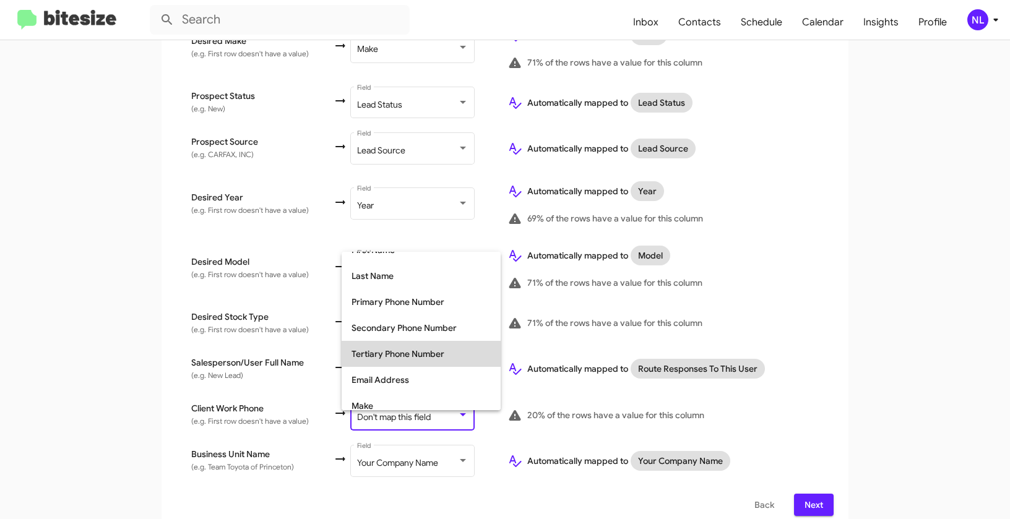
click at [381, 350] on span "Tertiary Phone Number" at bounding box center [420, 354] width 139 height 26
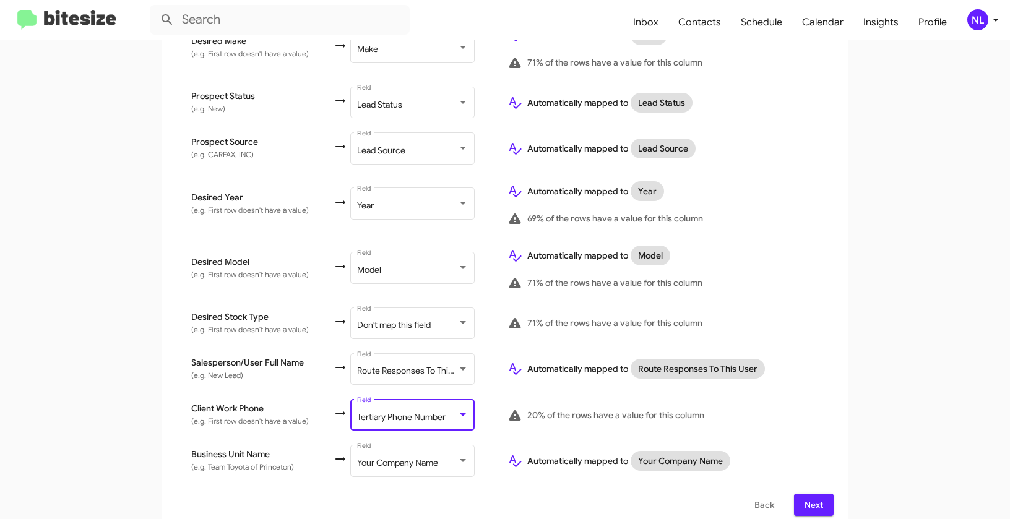
click at [842, 388] on div "Select File To import contacts, you need to provide the data in a CSV file form…" at bounding box center [504, 60] width 687 height 940
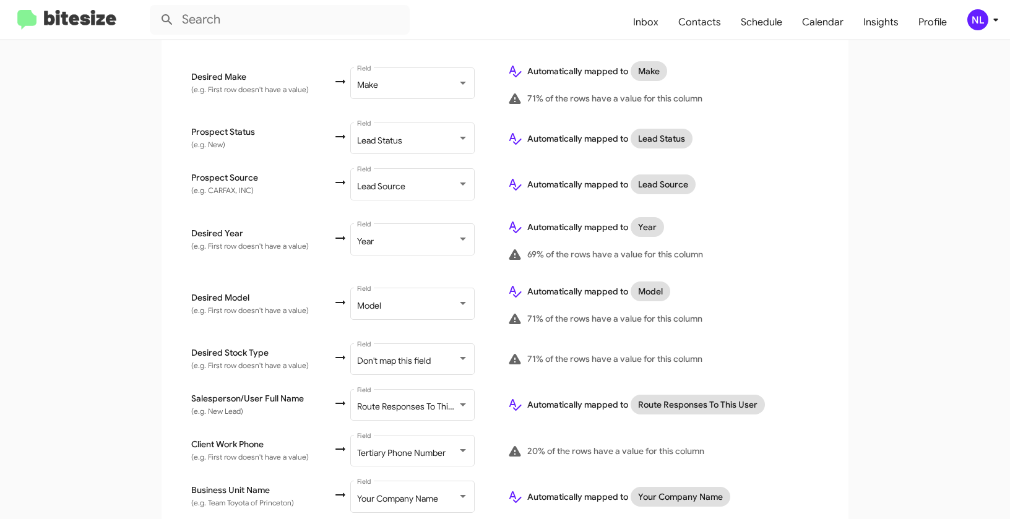
scroll to position [606, 0]
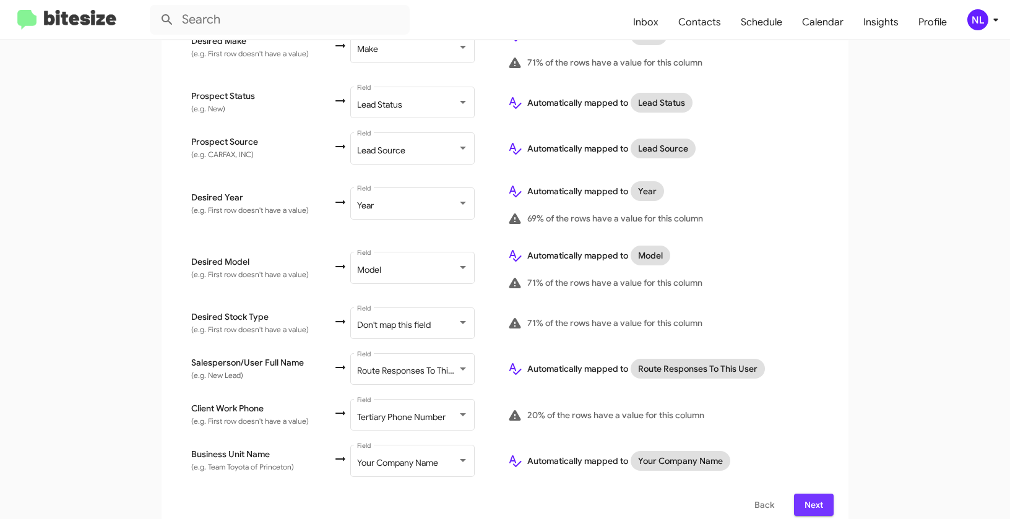
click at [810, 494] on span "Next" at bounding box center [814, 505] width 20 height 22
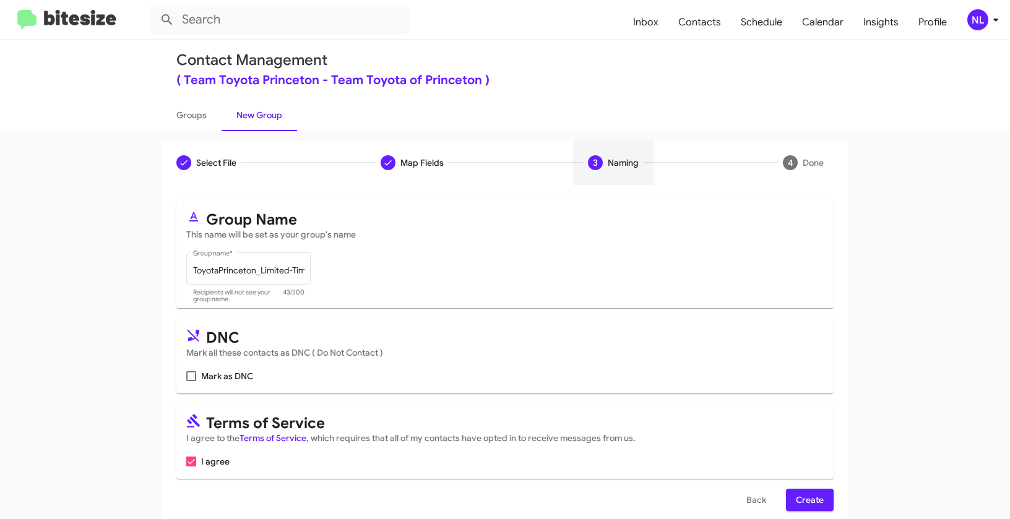
scroll to position [28, 0]
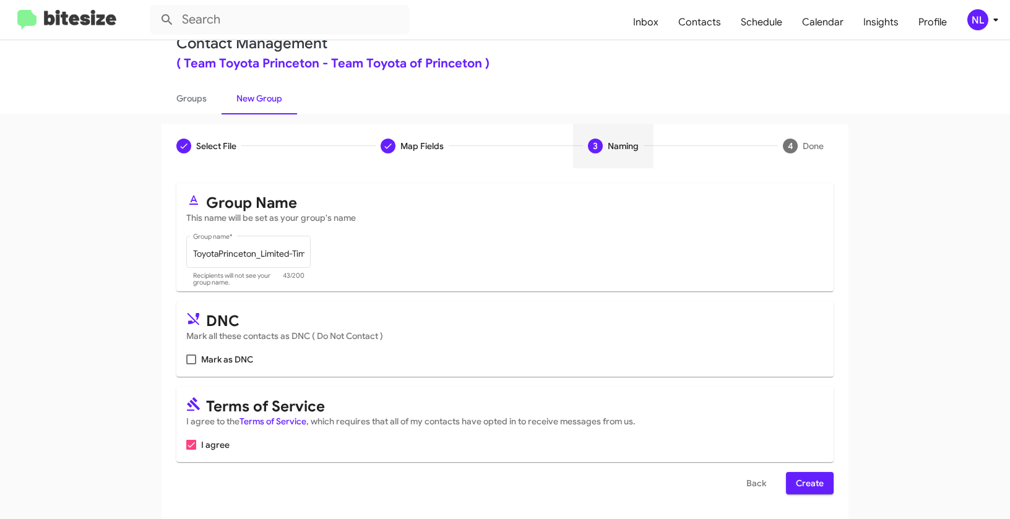
click at [814, 478] on span "Create" at bounding box center [810, 483] width 28 height 22
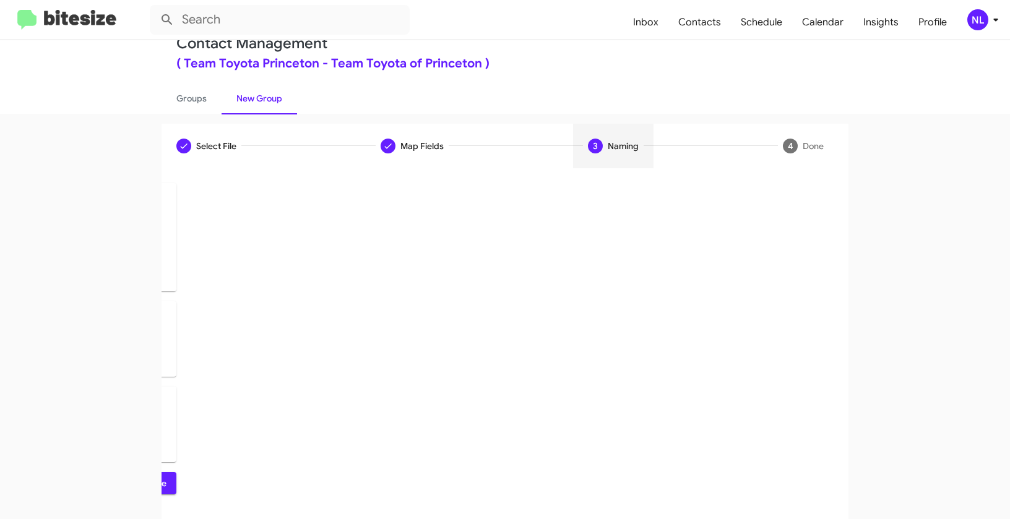
scroll to position [0, 0]
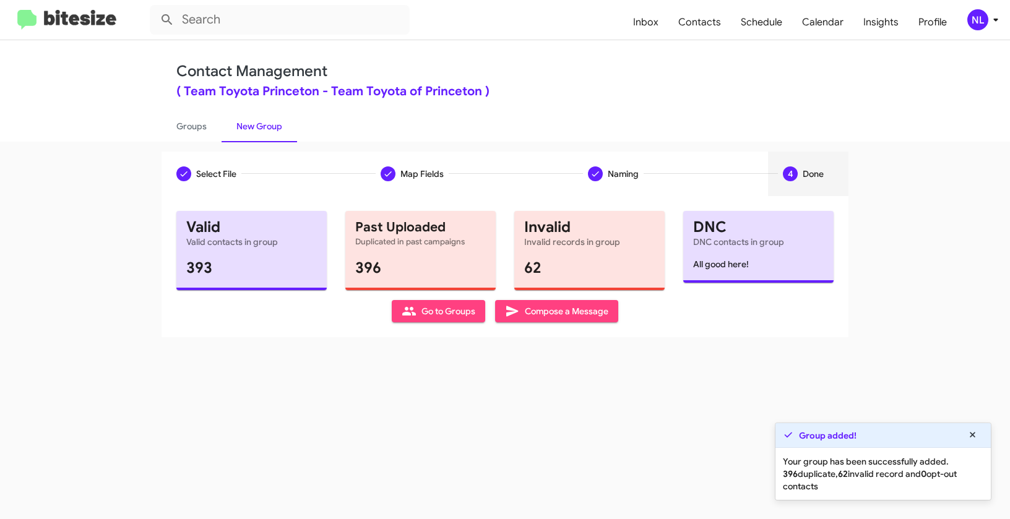
click at [437, 315] on span "Go to Groups" at bounding box center [438, 311] width 74 height 22
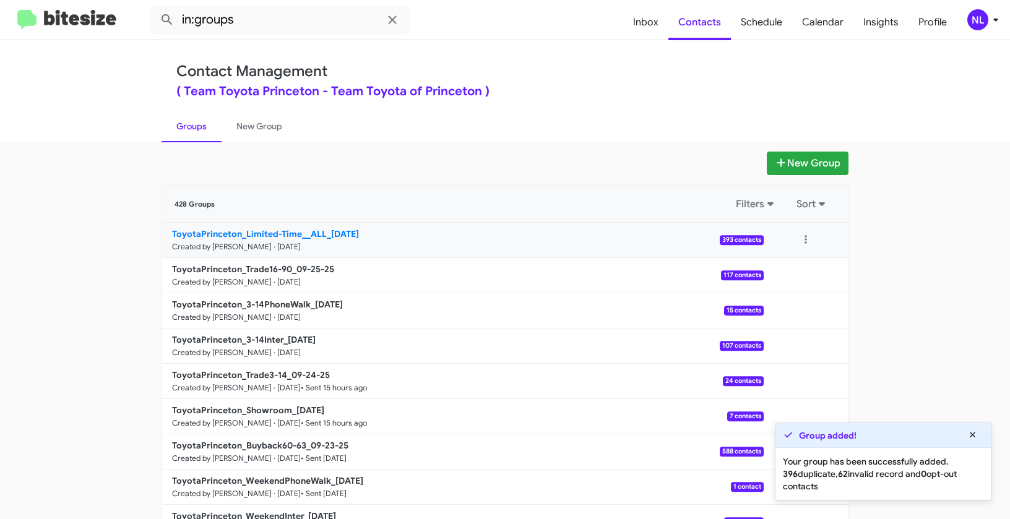
drag, startPoint x: 124, startPoint y: 223, endPoint x: 319, endPoint y: 228, distance: 194.3
click at [319, 228] on app-groups "New Group 428 Groups Filters Sort ToyotaPrinceton_Limited-Time__ALL_09-25-25 Cr…" at bounding box center [505, 380] width 1010 height 457
copy div "Filters Sort ToyotaPrinceton_Limited-Time__ALL"
click at [282, 27] on input "in:groups" at bounding box center [280, 20] width 260 height 30
paste input "ToyotaPrinceton_Limited-Time__ALL"
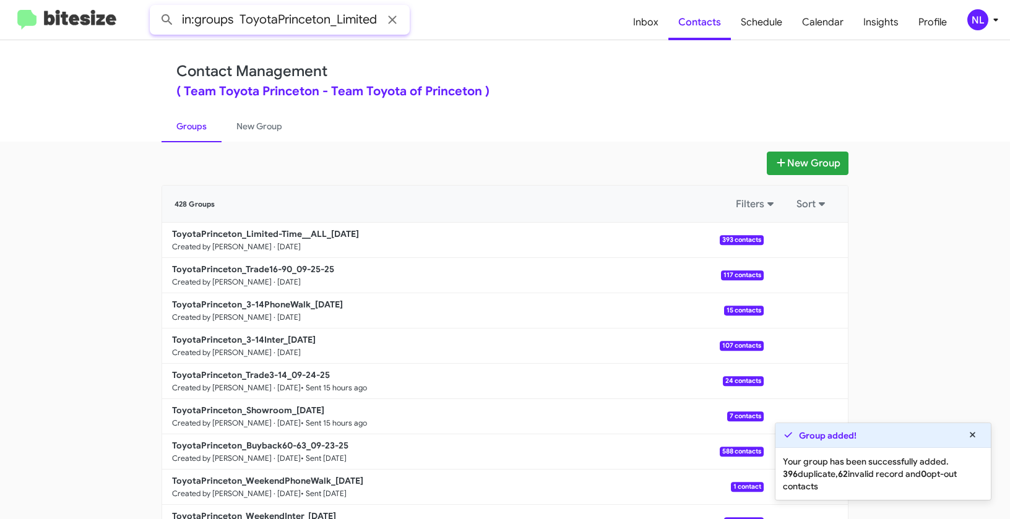
scroll to position [0, 62]
type input "in:groups ToyotaPrinceton_Limited-Time__ALL"
click at [155, 7] on button at bounding box center [167, 19] width 25 height 25
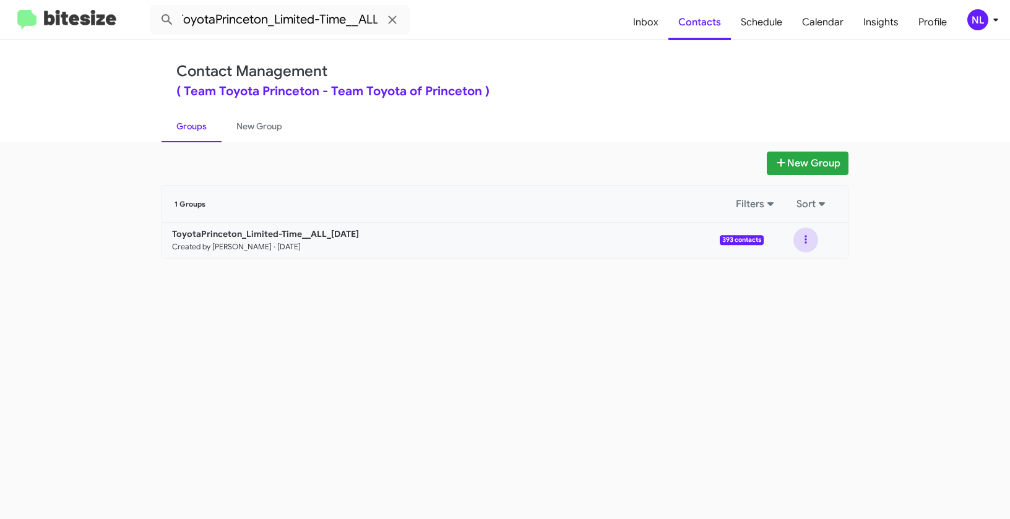
click at [809, 241] on button at bounding box center [805, 240] width 25 height 25
click at [792, 275] on button "View contacts" at bounding box center [768, 274] width 99 height 30
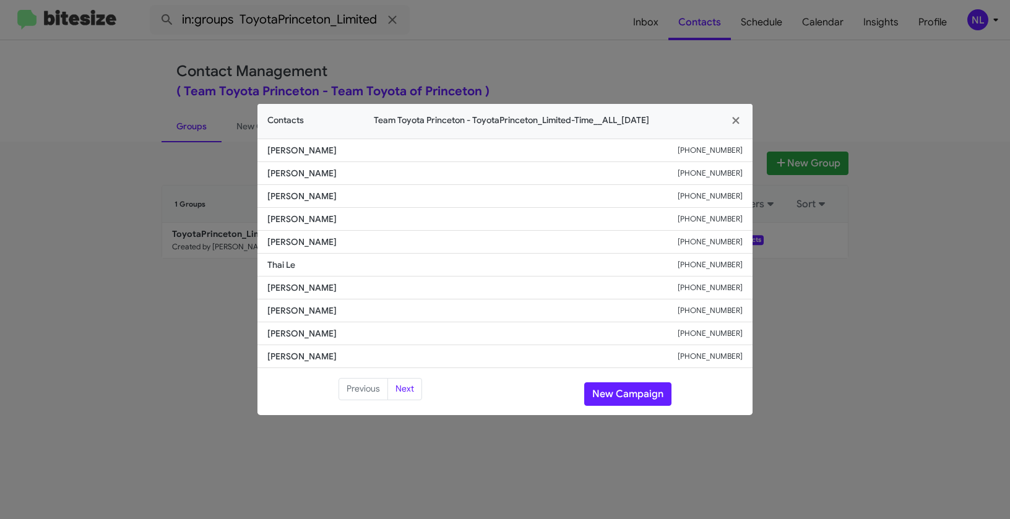
drag, startPoint x: 262, startPoint y: 244, endPoint x: 374, endPoint y: 248, distance: 112.0
click at [374, 248] on li "Venkata Singala +12014927175" at bounding box center [504, 242] width 495 height 23
copy span "Venkata Singala"
click at [636, 401] on button "New Campaign" at bounding box center [627, 394] width 87 height 24
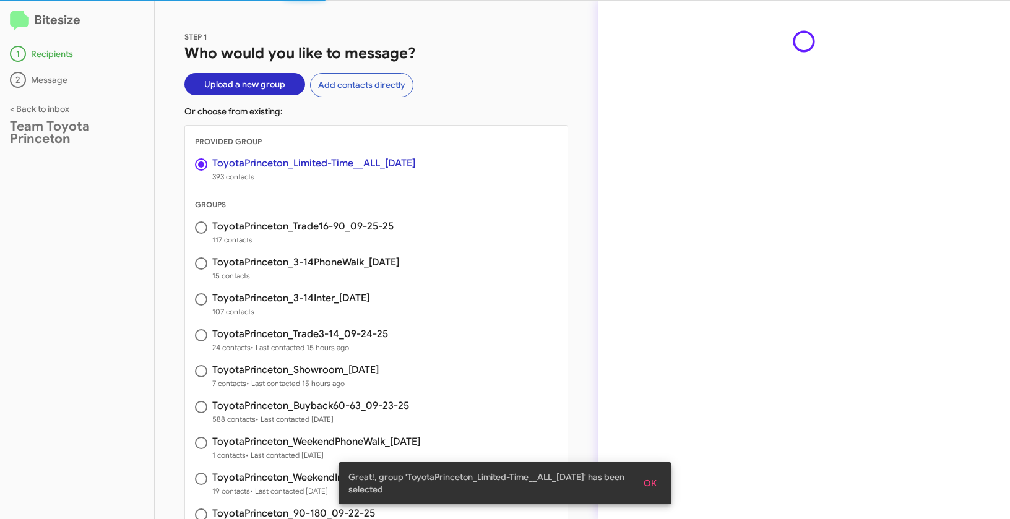
click at [662, 484] on button "OK" at bounding box center [649, 483] width 33 height 22
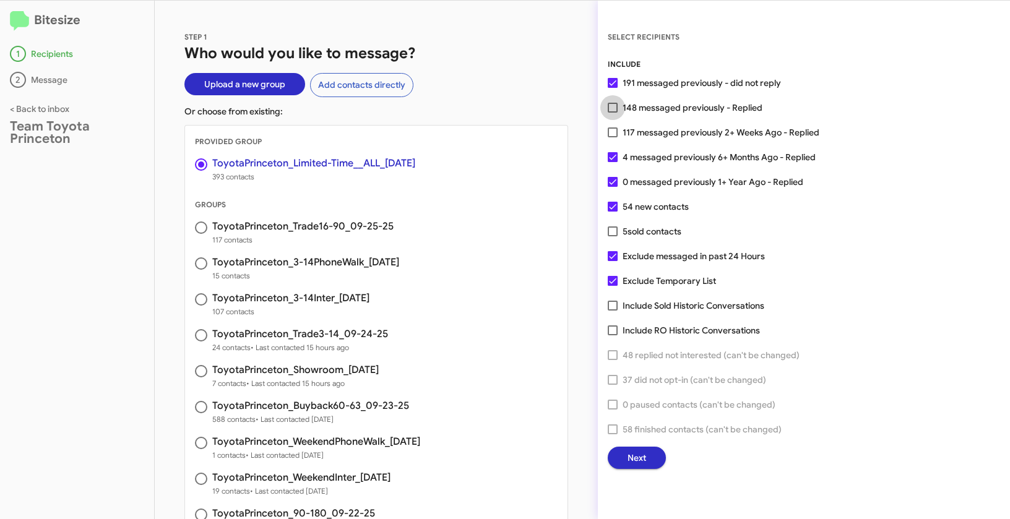
click at [610, 110] on span at bounding box center [612, 108] width 10 height 10
click at [612, 113] on input "148 messaged previously - Replied" at bounding box center [612, 113] width 1 height 1
checkbox input "true"
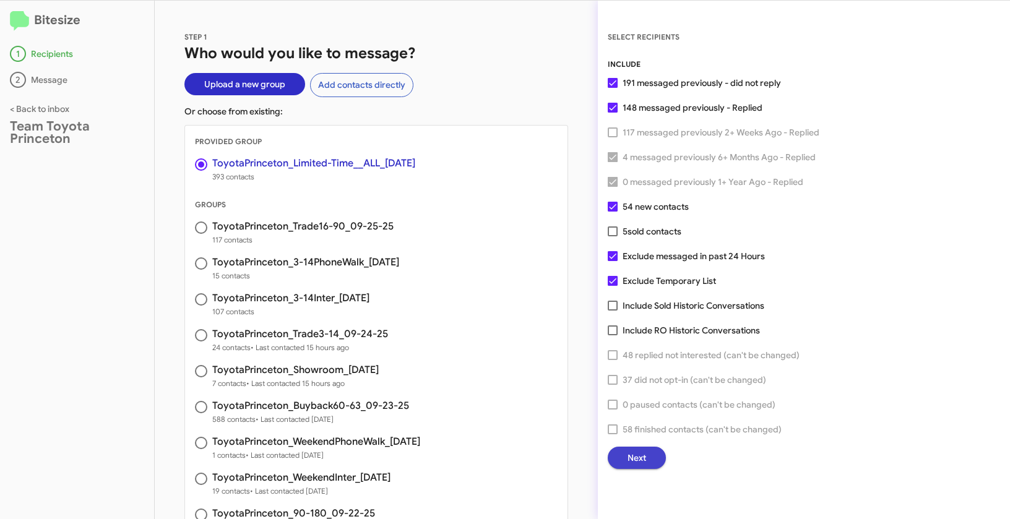
click at [640, 451] on span "Next" at bounding box center [636, 458] width 19 height 22
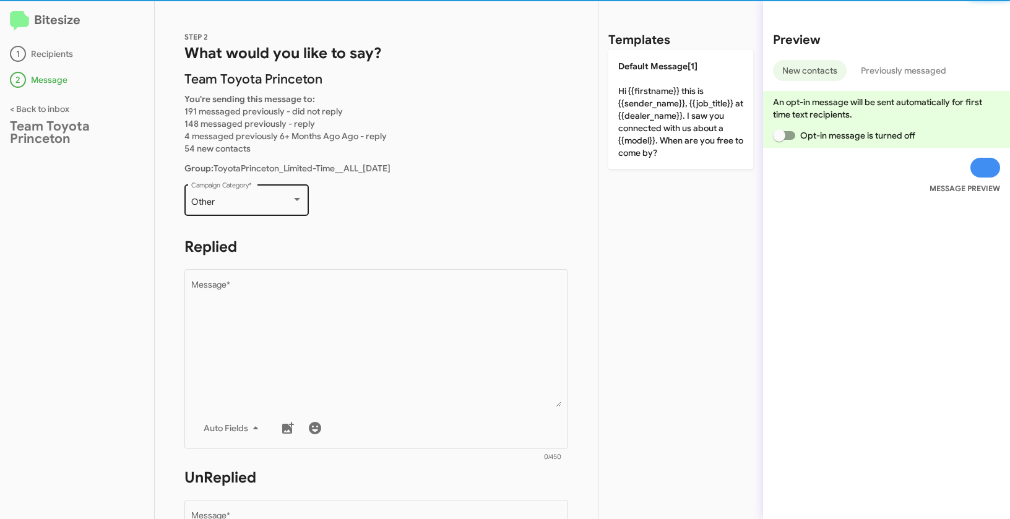
click at [226, 195] on div "Other Campaign Category *" at bounding box center [246, 199] width 111 height 34
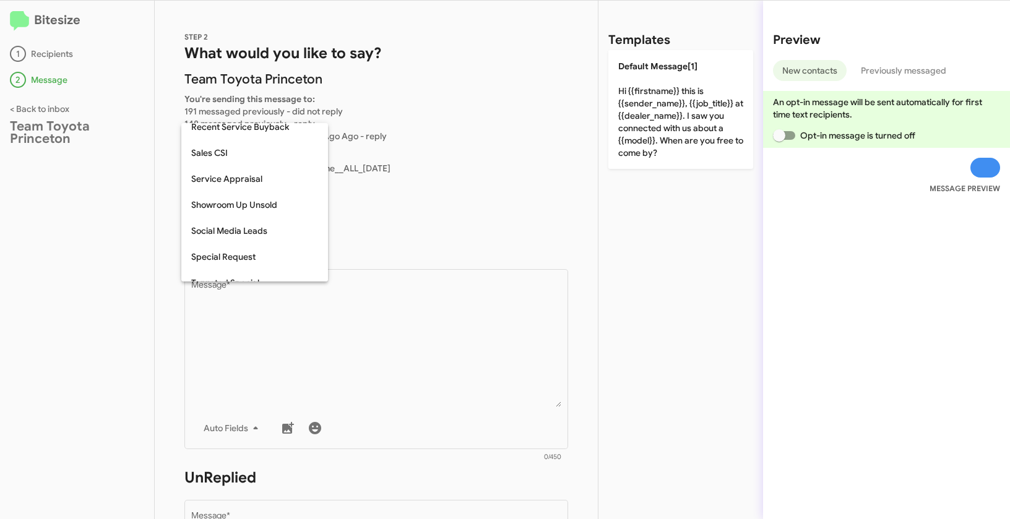
scroll to position [449, 0]
click at [229, 209] on span "Special Request" at bounding box center [254, 207] width 127 height 26
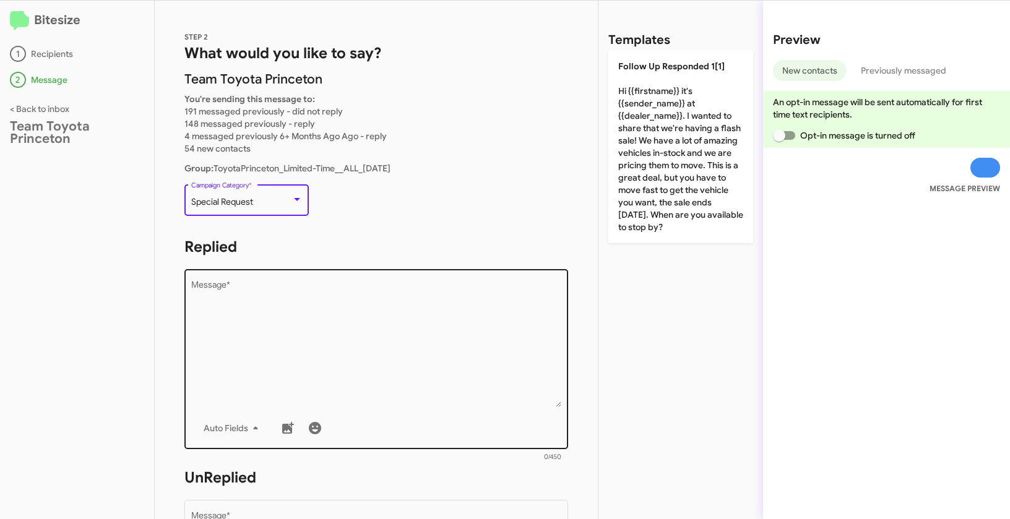
drag, startPoint x: 319, startPoint y: 318, endPoint x: 318, endPoint y: 306, distance: 11.8
click at [319, 319] on textarea "Message *" at bounding box center [376, 344] width 371 height 126
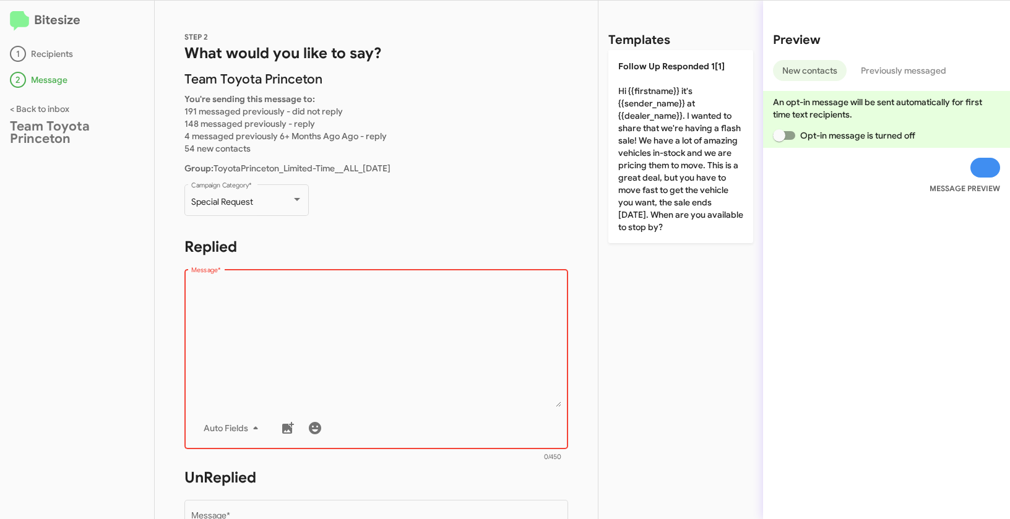
click at [321, 354] on textarea "Message *" at bounding box center [376, 344] width 371 height 126
paste textarea ""Hi {{firstname}} it's {{sender_name}} at {{dealer_name}}. Don't wait on this l…"
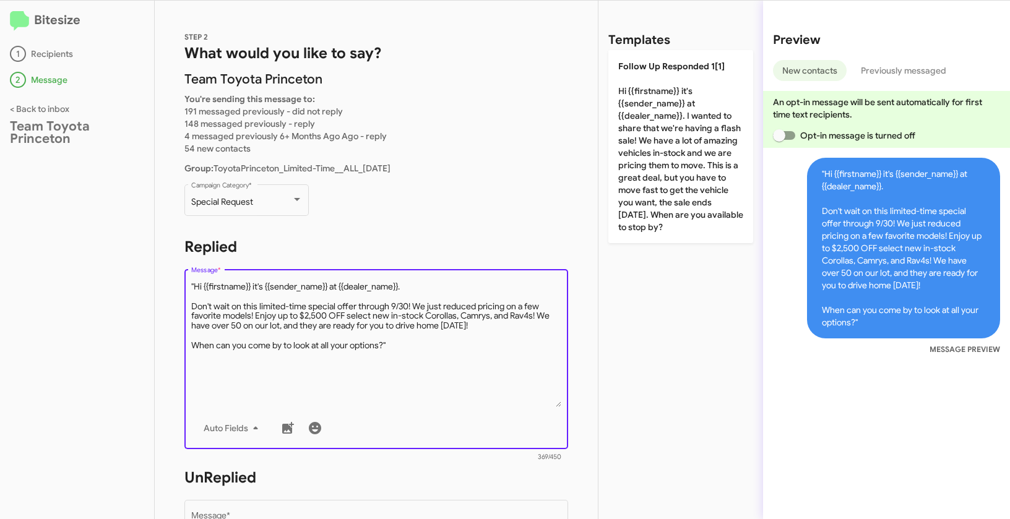
drag, startPoint x: 197, startPoint y: 286, endPoint x: 202, endPoint y: 283, distance: 6.4
click at [197, 286] on textarea "Message *" at bounding box center [376, 344] width 371 height 126
click at [194, 284] on textarea "Message *" at bounding box center [376, 344] width 371 height 126
click at [437, 338] on textarea "Message *" at bounding box center [376, 344] width 371 height 126
click at [427, 345] on textarea "Message *" at bounding box center [376, 344] width 371 height 126
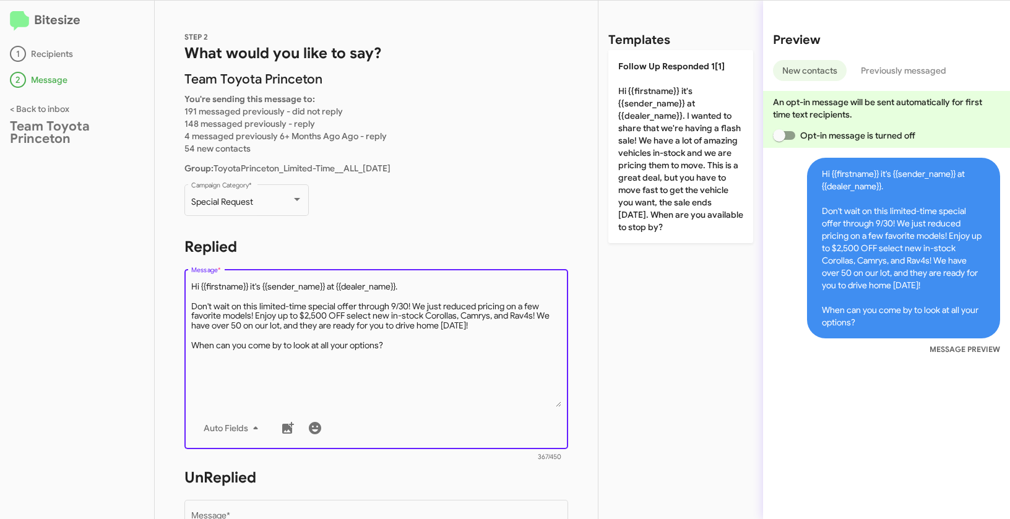
type textarea "Hi {{firstname}} it's {{sender_name}} at {{dealer_name}}. Don't wait on this li…"
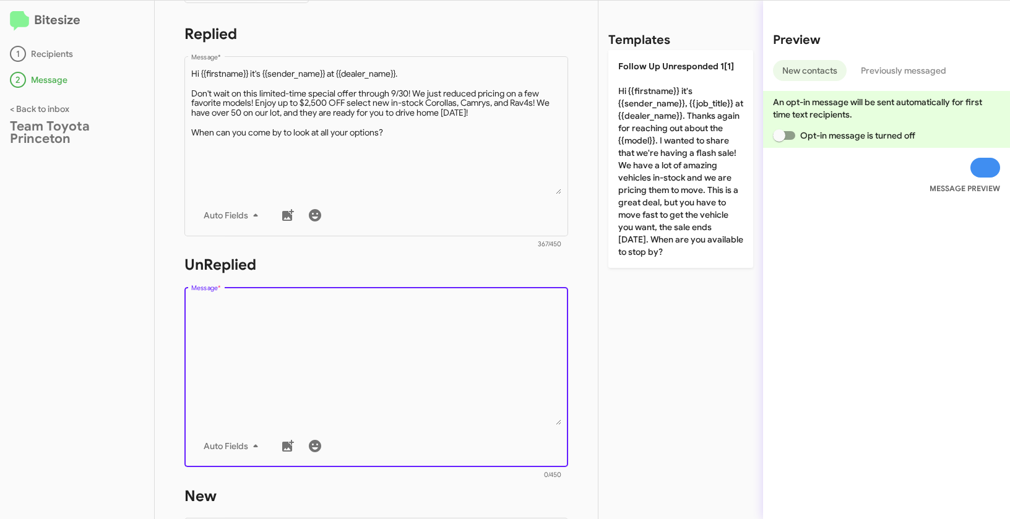
click at [306, 403] on textarea "Message *" at bounding box center [376, 362] width 371 height 126
paste textarea ""Hi {{firstname}} it's {{sender_name}}, {{job_title}} at {{dealer_name}}. Thank…"
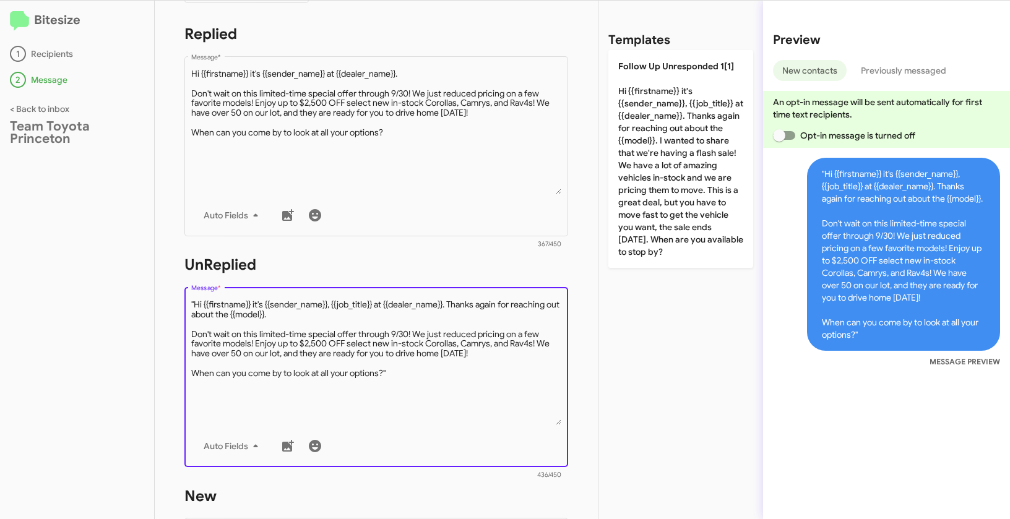
click at [194, 307] on textarea "Message *" at bounding box center [376, 362] width 371 height 126
click at [414, 374] on textarea "Message *" at bounding box center [376, 362] width 371 height 126
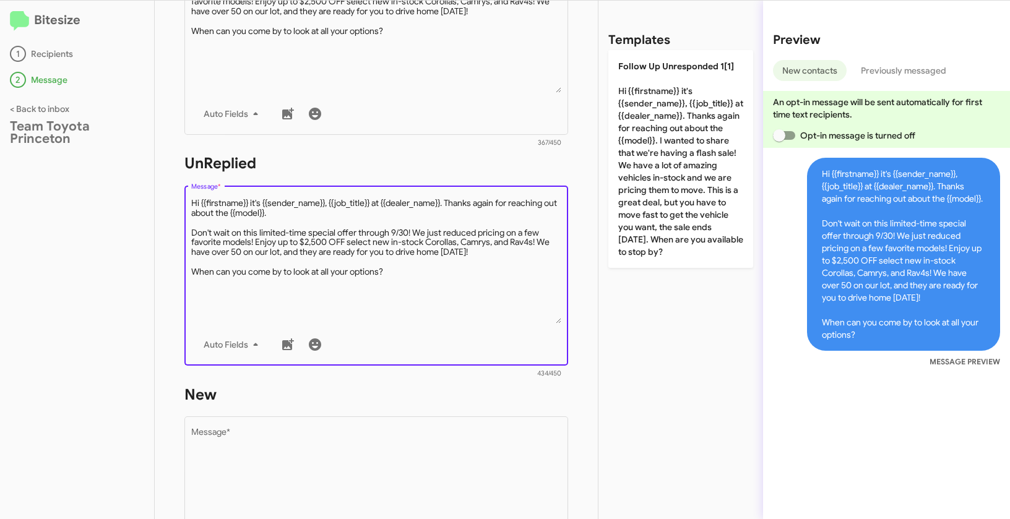
scroll to position [421, 0]
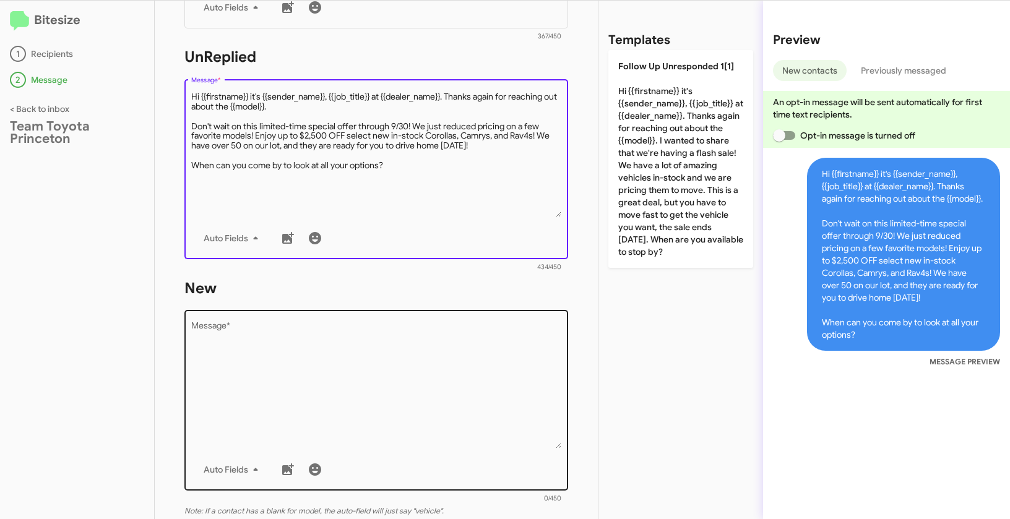
type textarea "Hi {{firstname}} it's {{sender_name}}, {{job_title}} at {{dealer_name}}. Thanks…"
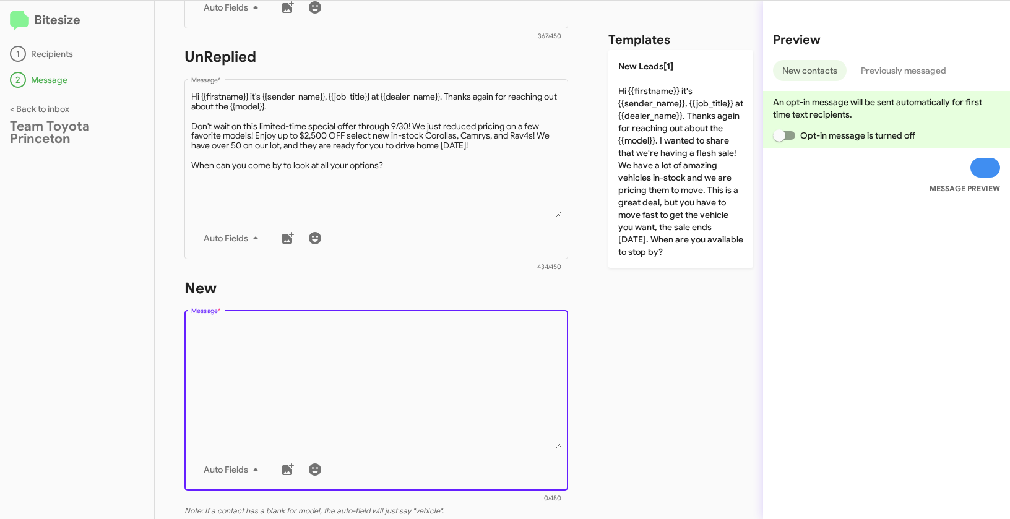
click at [411, 376] on textarea "Message *" at bounding box center [376, 385] width 371 height 126
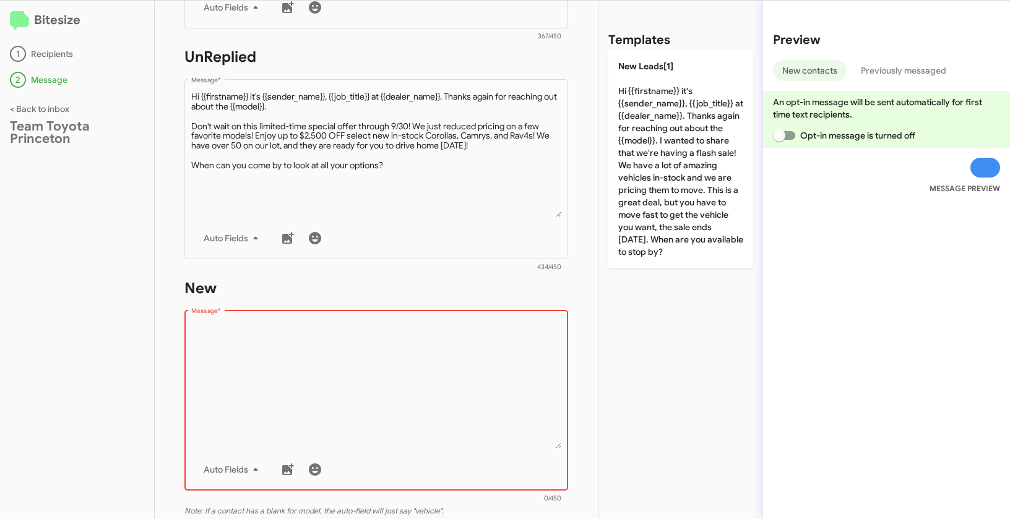
paste textarea ""Hi {{firstname}} it's {{sender_name}}, {{job_title}} at {{dealer_name}}. Thank…"
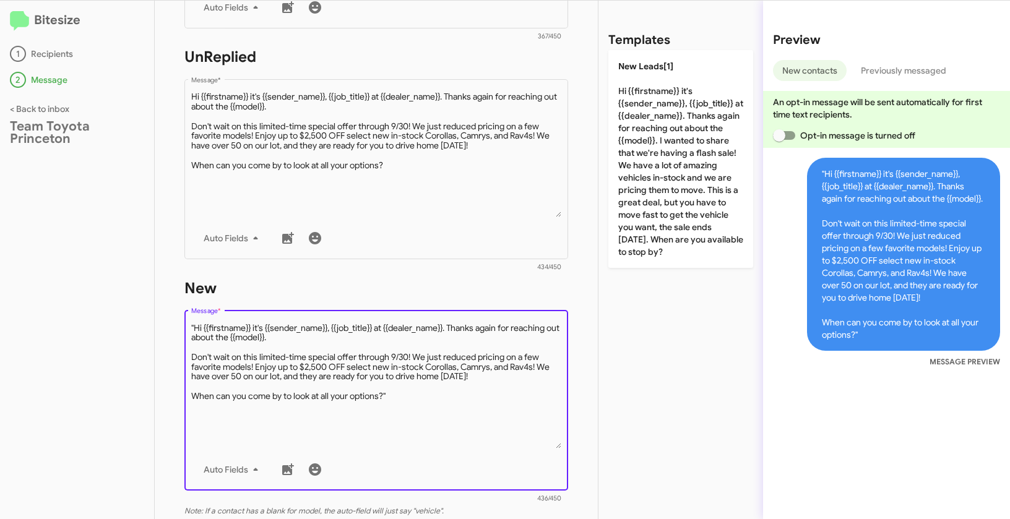
click at [194, 323] on textarea "Message *" at bounding box center [376, 385] width 371 height 126
click at [416, 398] on textarea "Message *" at bounding box center [376, 385] width 371 height 126
type textarea "Hi {{firstname}} it's {{sender_name}}, {{job_title}} at {{dealer_name}}. Thanks…"
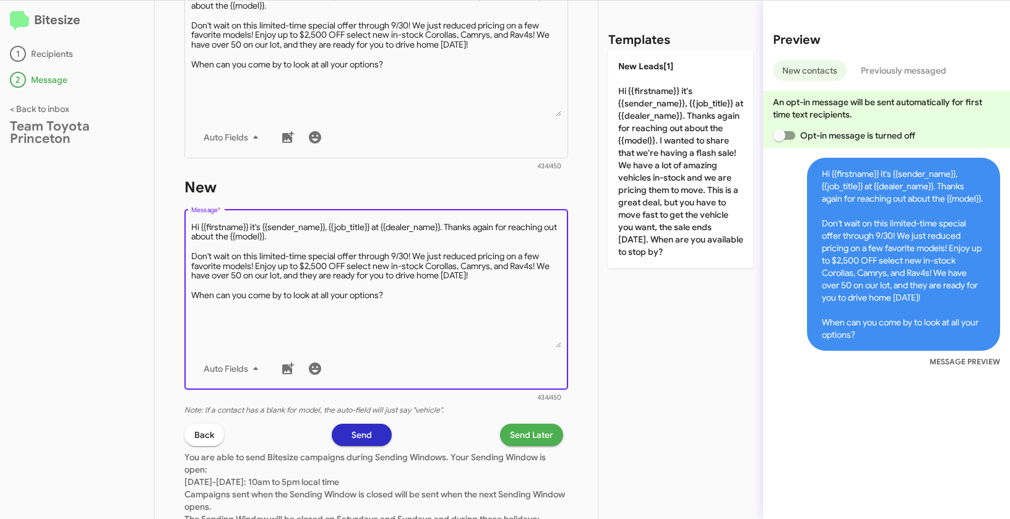
scroll to position [601, 0]
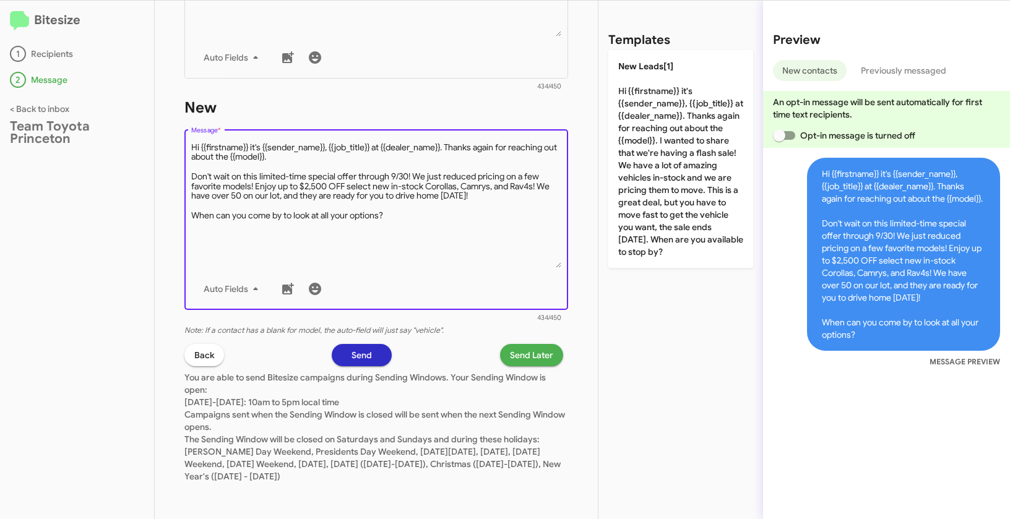
click at [526, 361] on span "Send Later" at bounding box center [531, 355] width 43 height 22
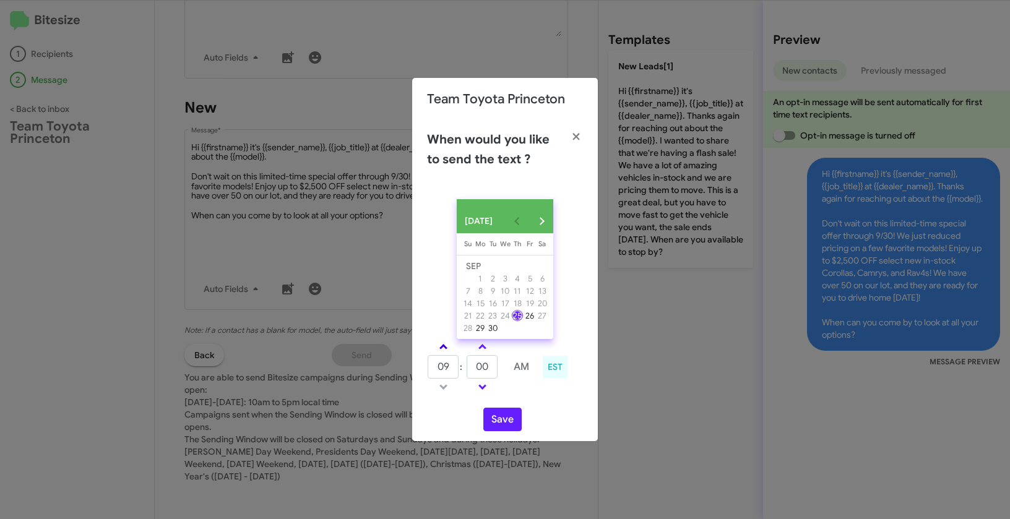
click at [442, 350] on span at bounding box center [443, 348] width 8 height 8
type input "01"
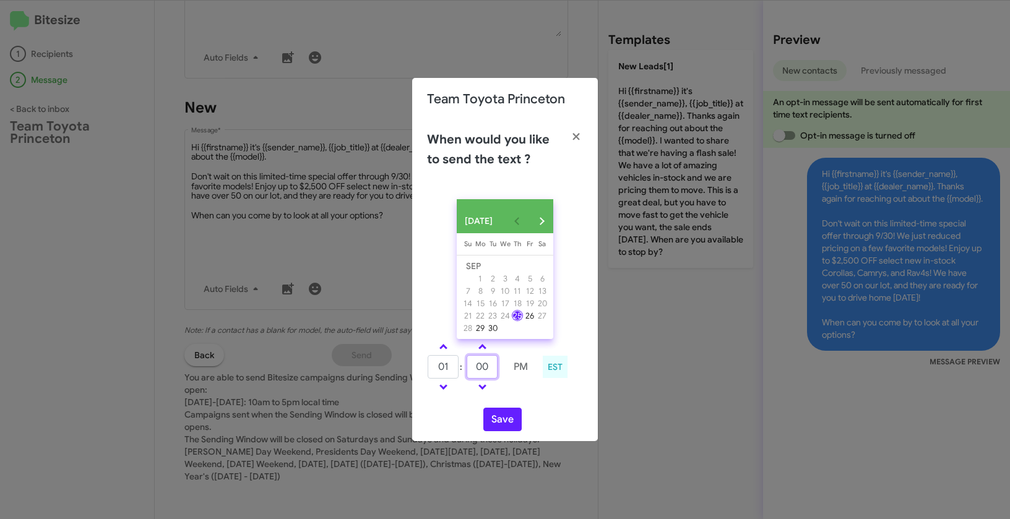
drag, startPoint x: 491, startPoint y: 374, endPoint x: 463, endPoint y: 371, distance: 28.6
click at [463, 371] on tr "01 : 00 PM" at bounding box center [481, 366] width 109 height 25
type input "20"
click at [507, 420] on button "Save" at bounding box center [502, 420] width 38 height 24
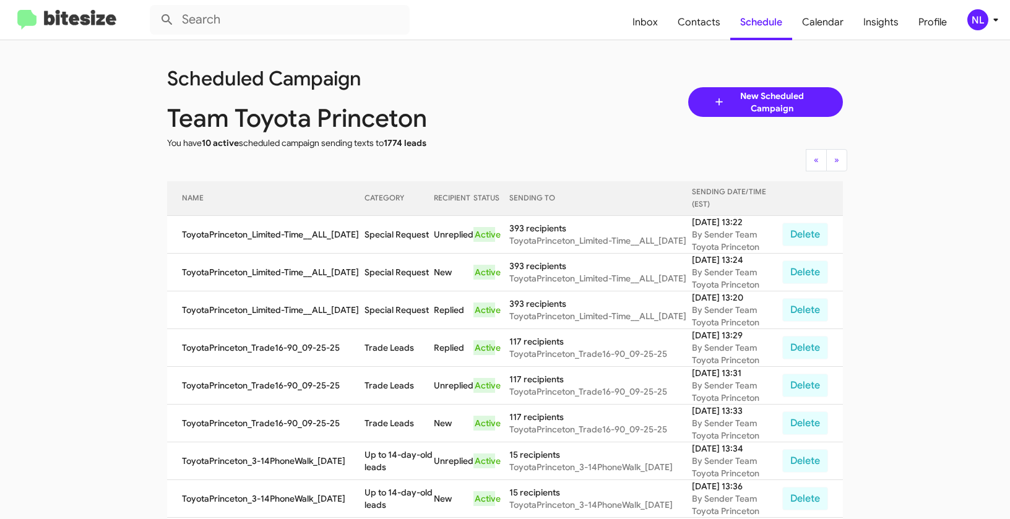
click at [977, 19] on div "NL" at bounding box center [977, 19] width 21 height 21
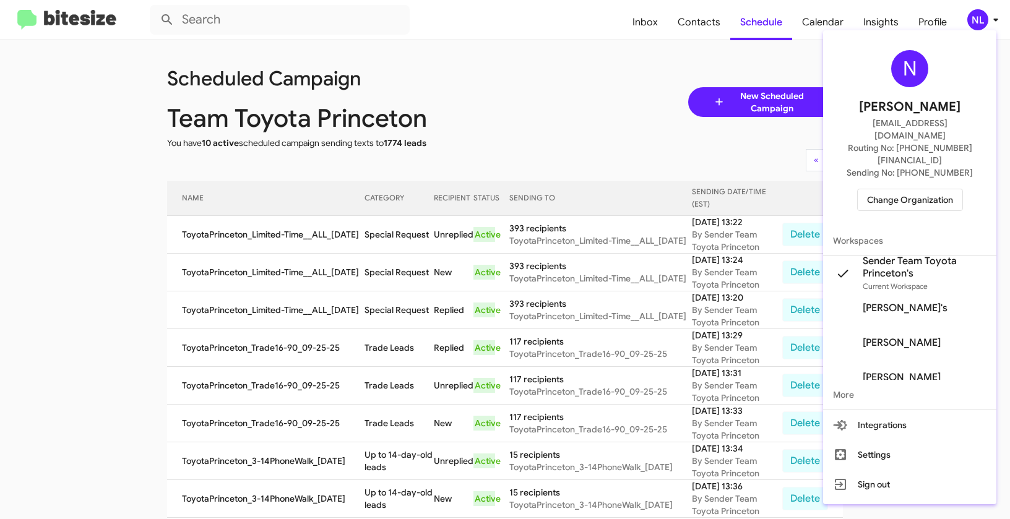
click at [909, 189] on span "Change Organization" at bounding box center [910, 199] width 86 height 21
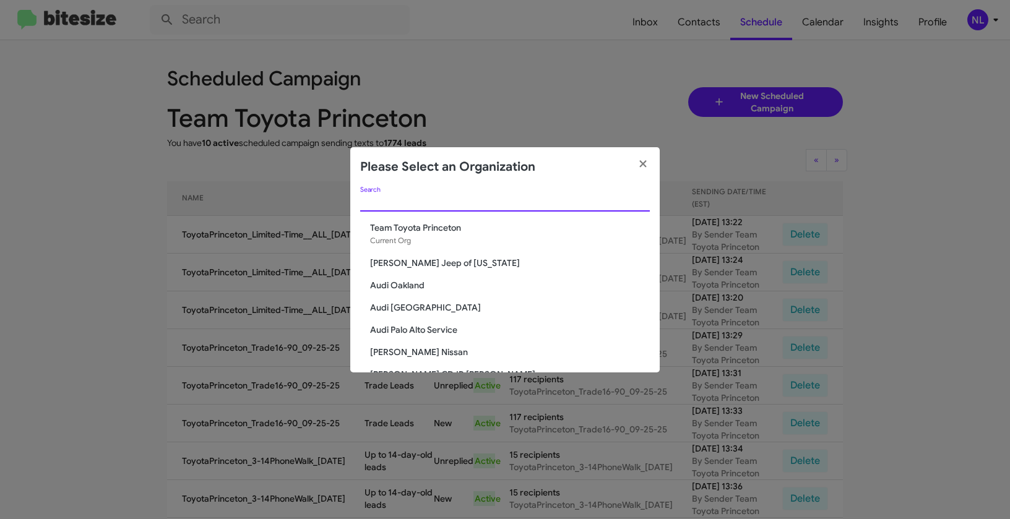
click at [429, 200] on input "Search" at bounding box center [505, 202] width 290 height 10
paste input "[PERSON_NAME] Nissan of Stanhope"
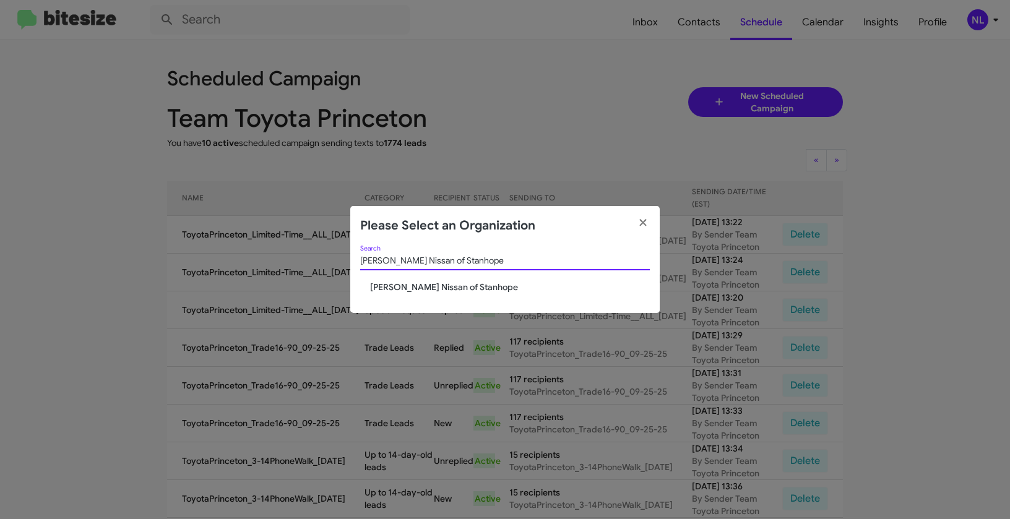
type input "[PERSON_NAME] Nissan of Stanhope"
click at [395, 291] on span "[PERSON_NAME] Nissan of Stanhope" at bounding box center [510, 287] width 280 height 12
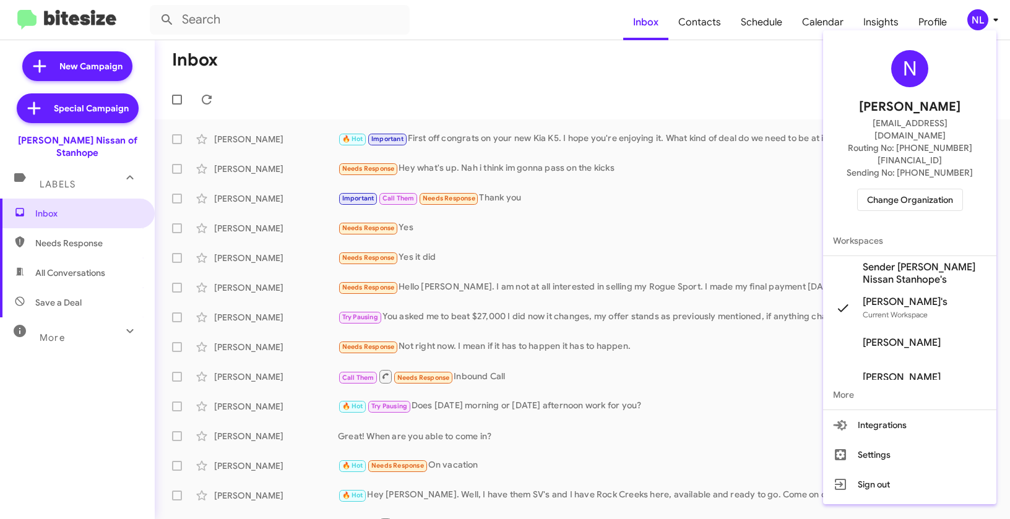
click at [904, 261] on span "Sender Nielsen Nissan Stanhope's" at bounding box center [924, 273] width 124 height 25
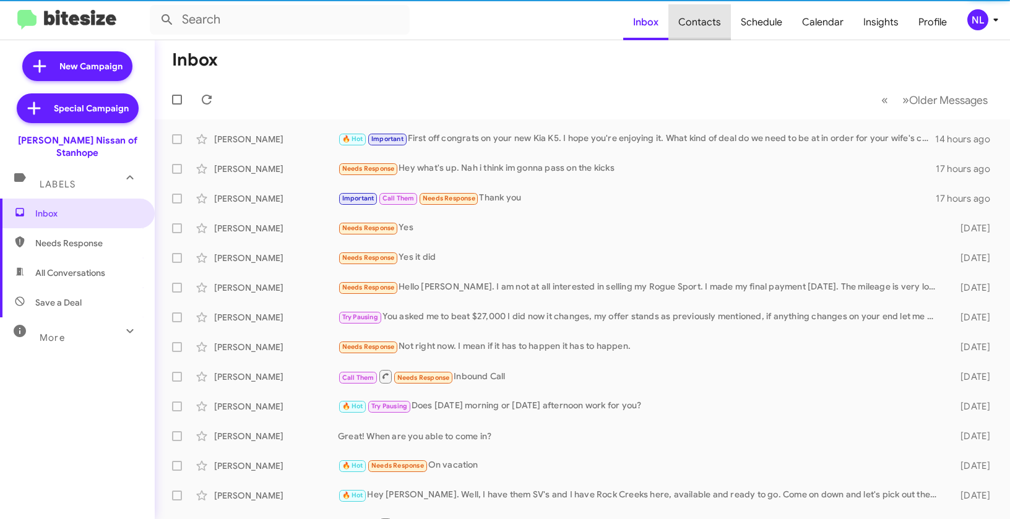
click at [711, 18] on span "Contacts" at bounding box center [699, 22] width 62 height 36
type input "in:groups"
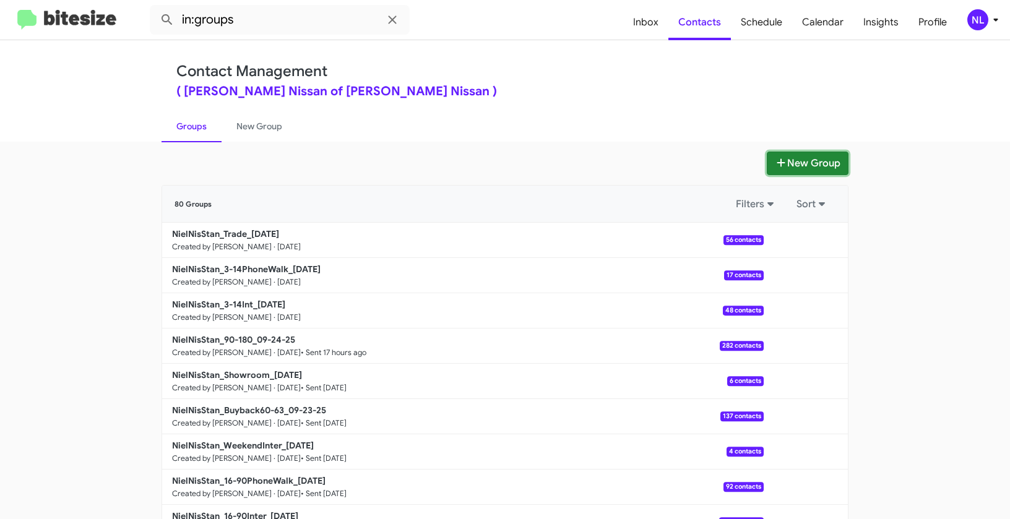
click at [784, 167] on button "New Group" at bounding box center [807, 164] width 82 height 24
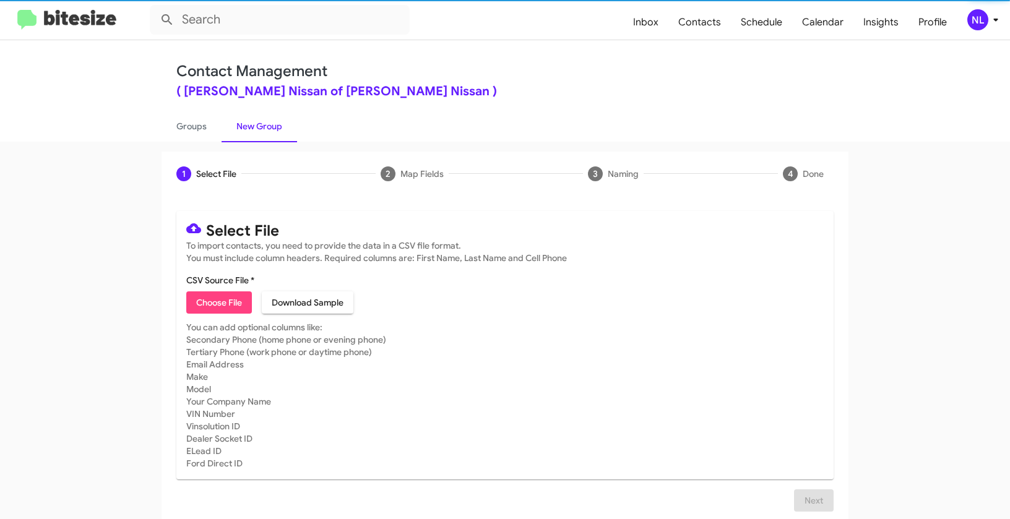
click at [188, 296] on button "Choose File" at bounding box center [219, 302] width 66 height 22
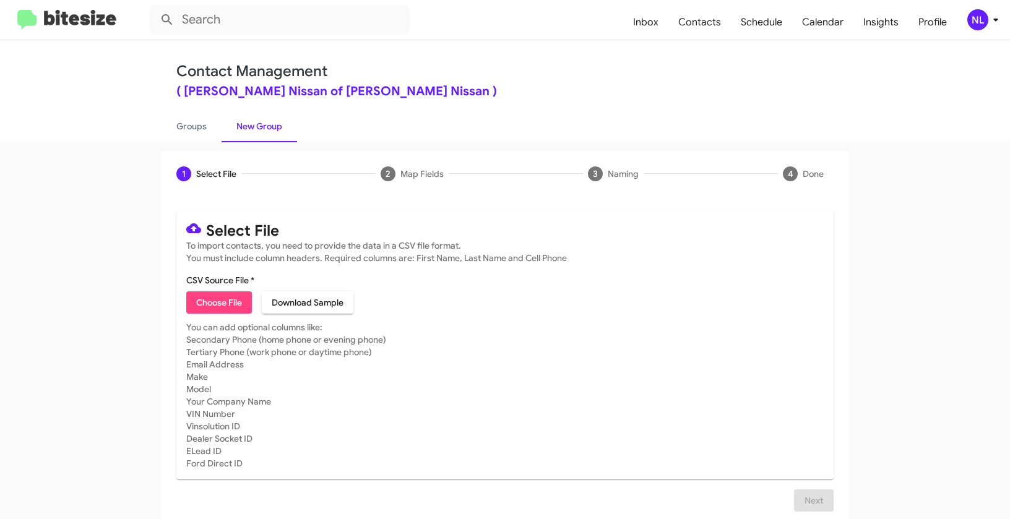
type input "NielNisStan_EOM__ALL_[DATE]"
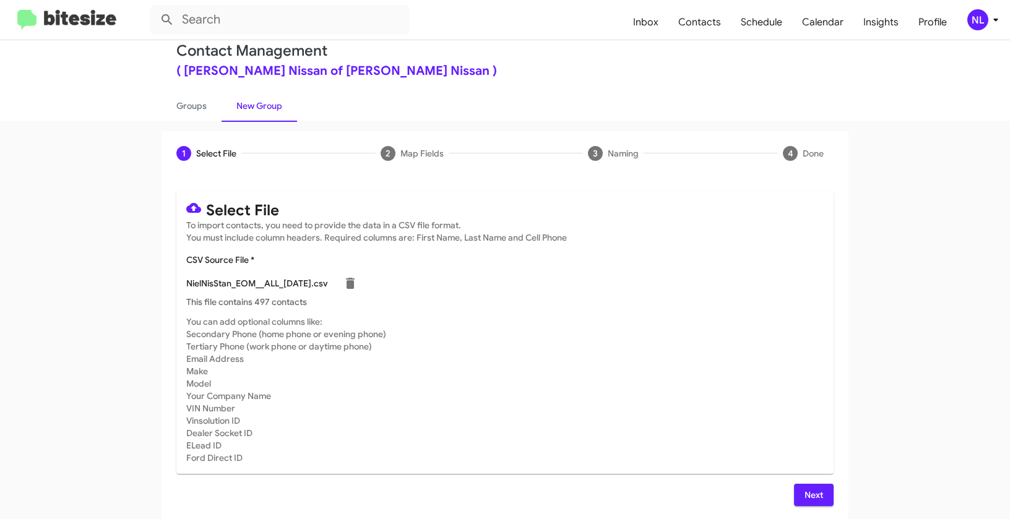
scroll to position [22, 0]
click at [805, 489] on span "Next" at bounding box center [814, 493] width 20 height 22
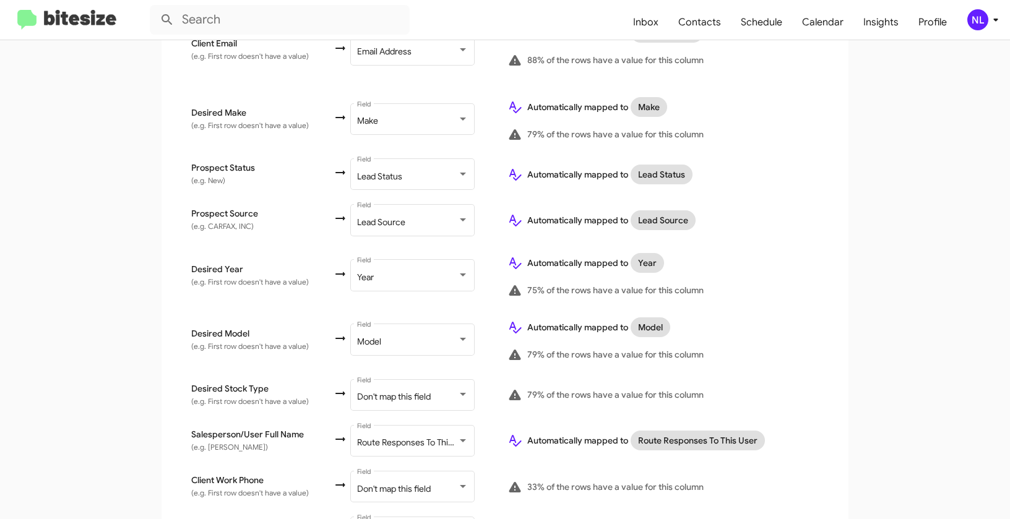
scroll to position [606, 0]
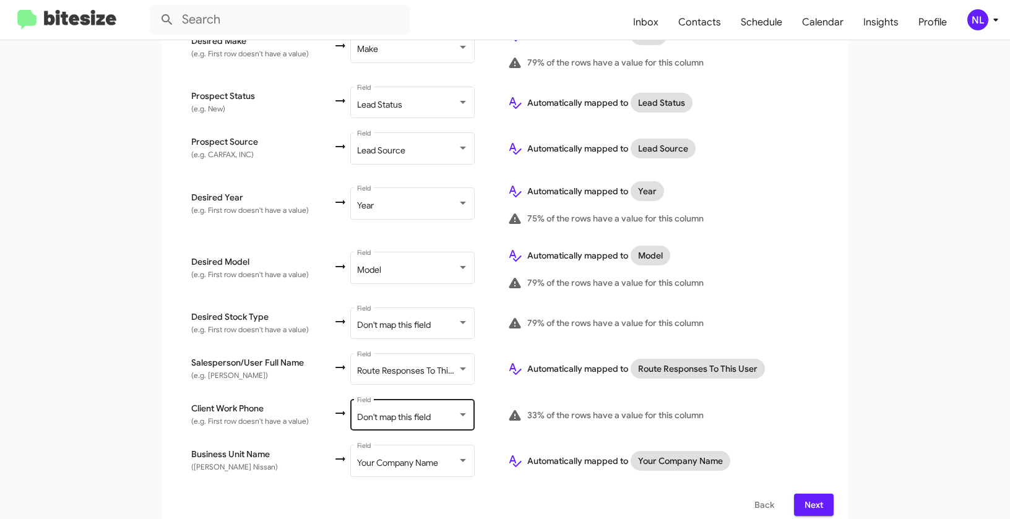
click at [388, 397] on div "Don't map this field Field" at bounding box center [412, 414] width 111 height 34
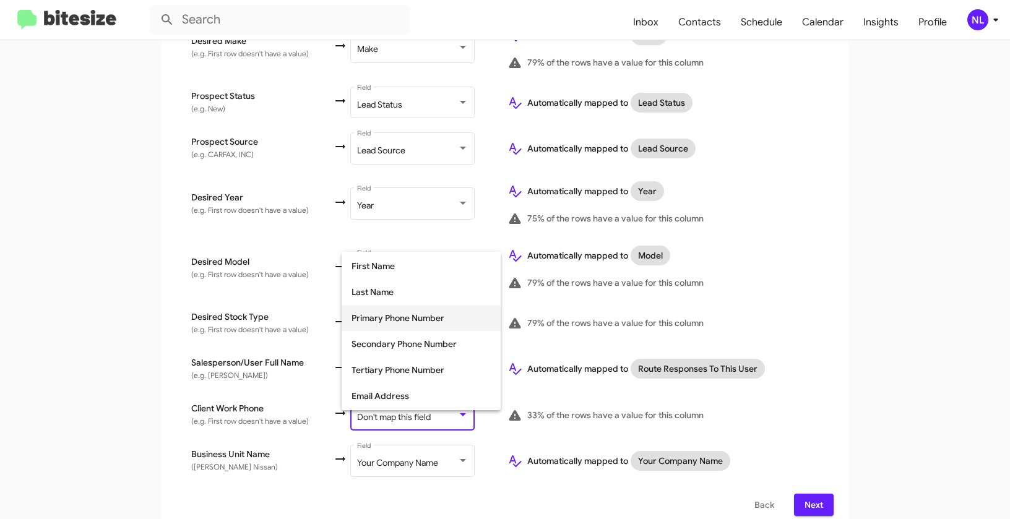
scroll to position [77, 0]
click at [386, 374] on span "Tertiary Phone Number" at bounding box center [420, 370] width 139 height 26
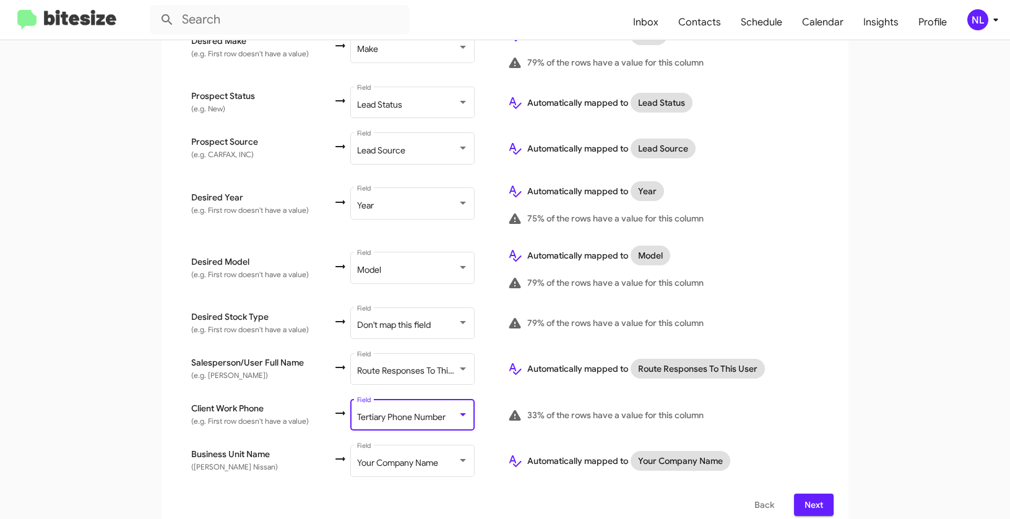
click at [835, 408] on div "Select File To import contacts, you need to provide the data in a CSV file form…" at bounding box center [504, 60] width 687 height 940
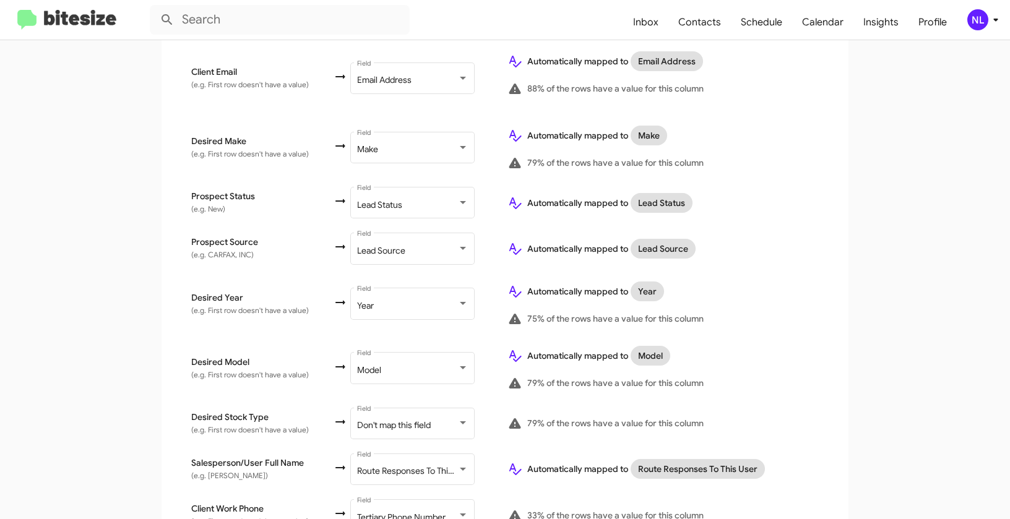
scroll to position [606, 0]
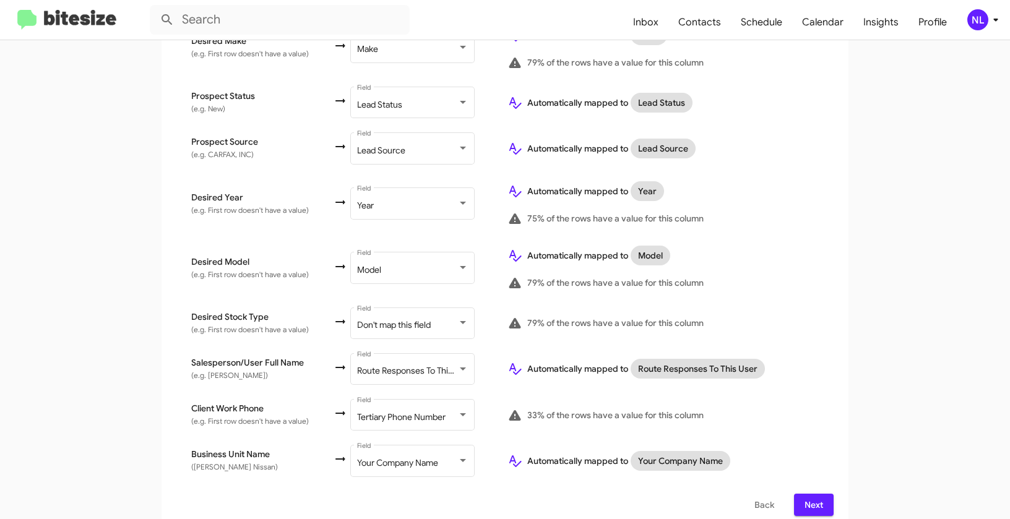
click at [805, 494] on span "Next" at bounding box center [814, 505] width 20 height 22
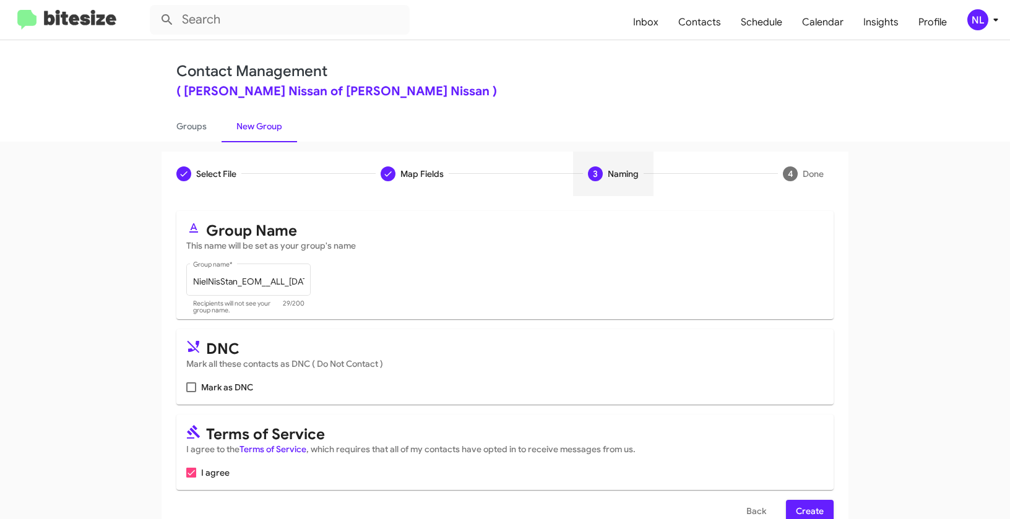
scroll to position [28, 0]
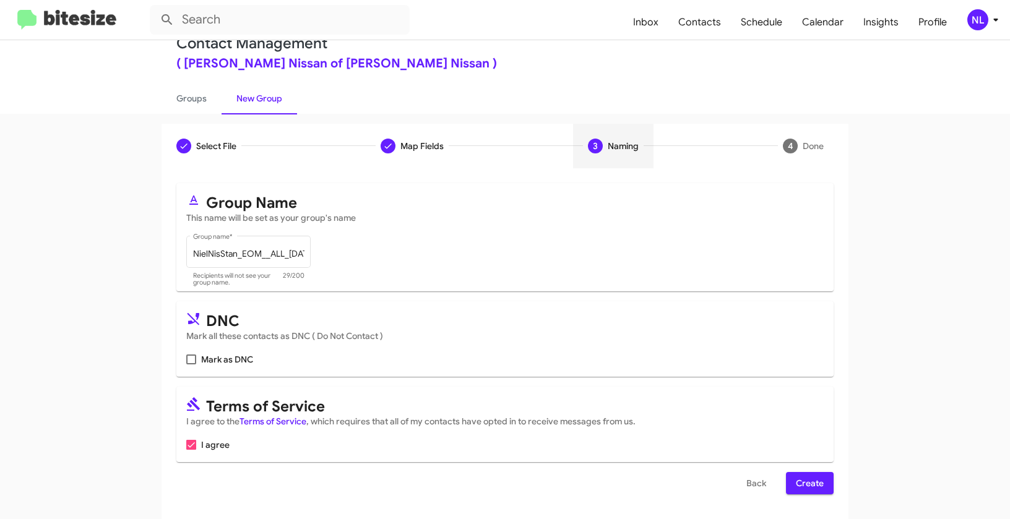
click at [816, 484] on span "Create" at bounding box center [810, 483] width 28 height 22
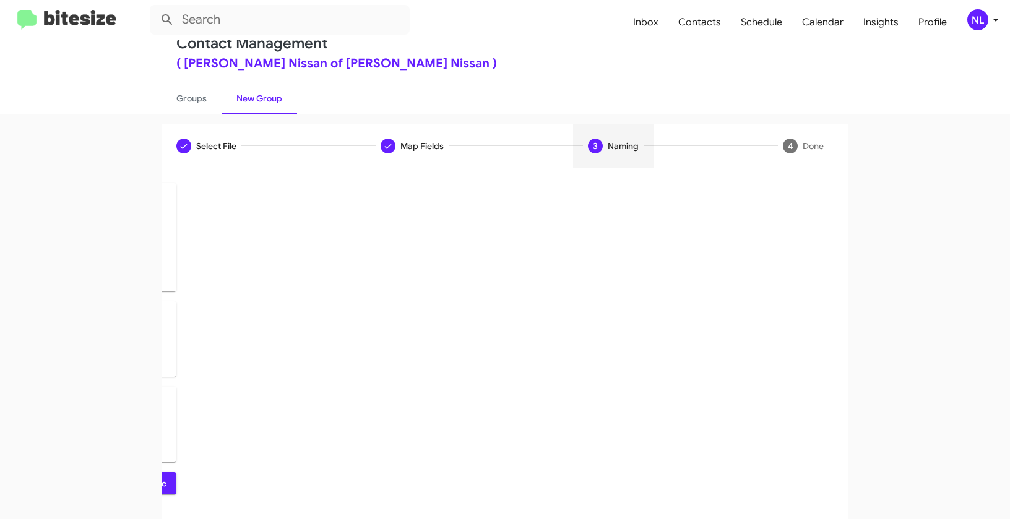
scroll to position [0, 0]
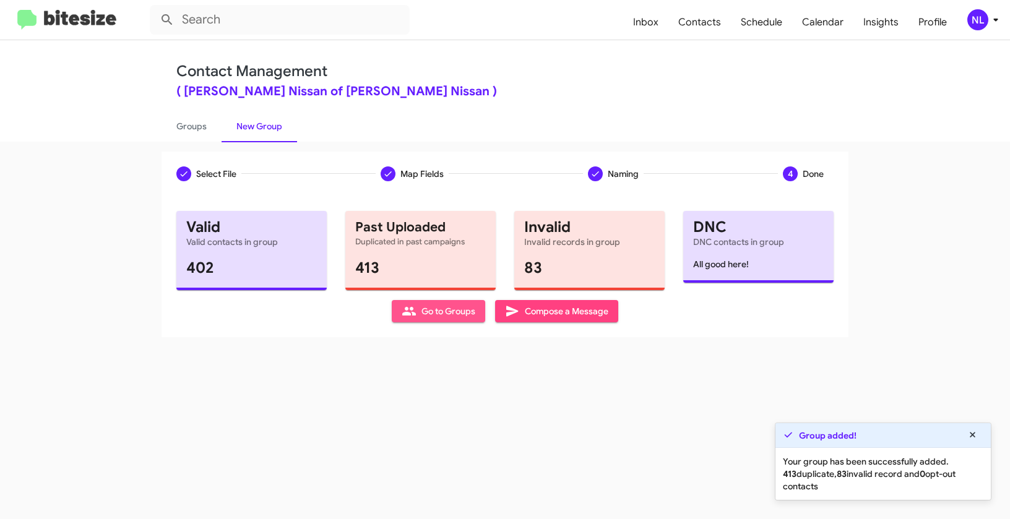
click at [438, 314] on span "Go to Groups" at bounding box center [438, 311] width 74 height 22
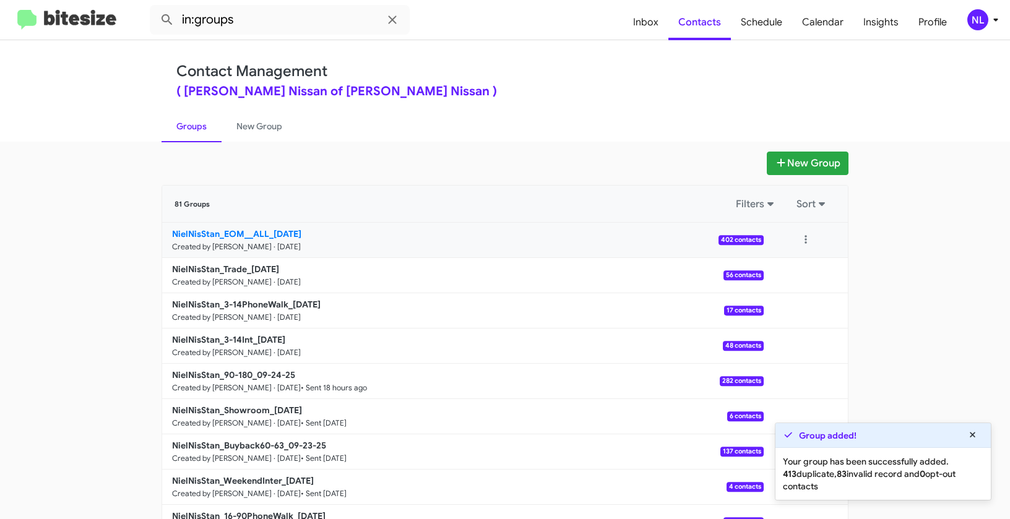
drag, startPoint x: 140, startPoint y: 228, endPoint x: 267, endPoint y: 230, distance: 126.8
click at [267, 230] on app-groups "New Group 81 Groups Filters Sort NielNisStan_EOM__ALL_[DATE] Created by [PERSON…" at bounding box center [505, 380] width 1010 height 457
copy div "Filters Sort NielNisStan_EOM__ALL_"
click at [251, 27] on input "in:groups" at bounding box center [280, 20] width 260 height 30
paste input "NielNisStan_EOM__ALL_"
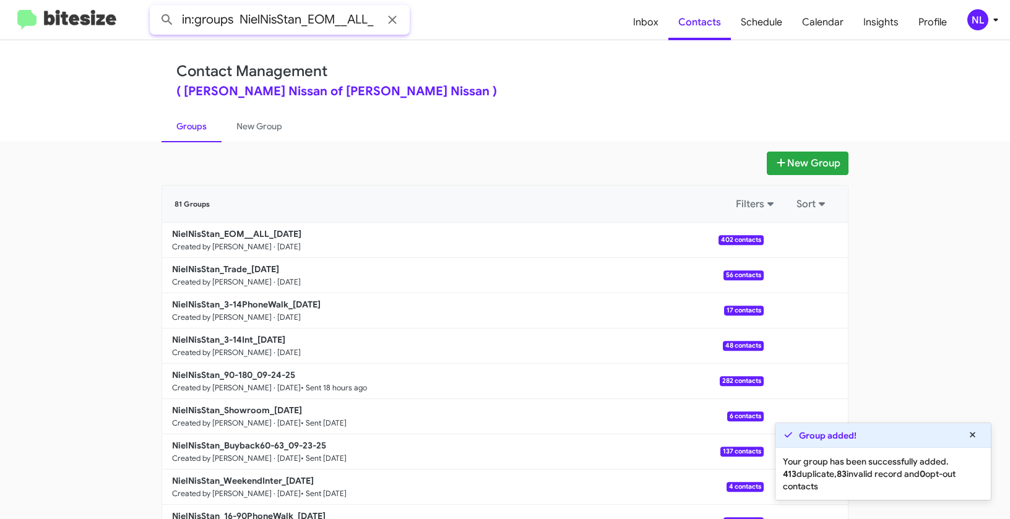
type input "in:groups NielNisStan_EOM__ALL_"
click at [155, 7] on button at bounding box center [167, 19] width 25 height 25
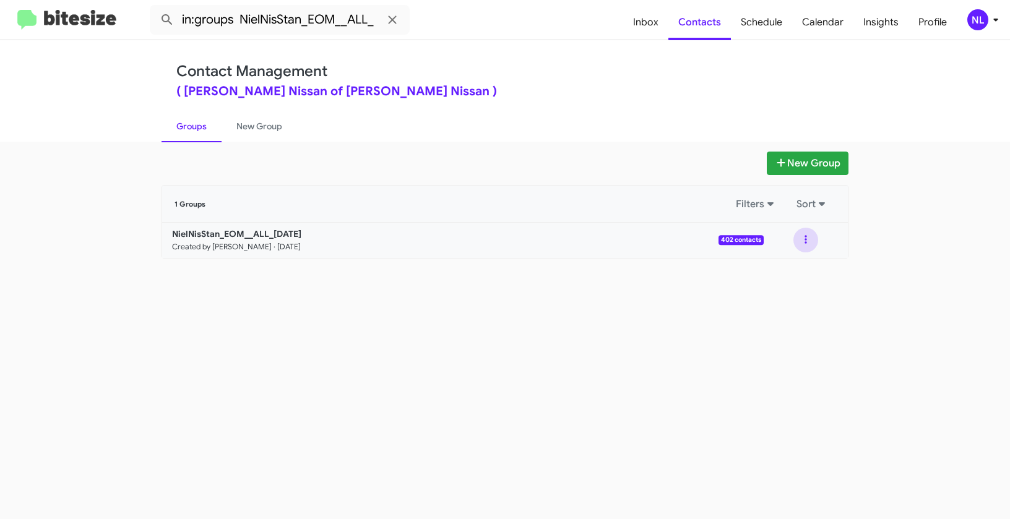
click at [807, 242] on button at bounding box center [805, 240] width 25 height 25
click at [796, 273] on button "View contacts" at bounding box center [768, 274] width 99 height 30
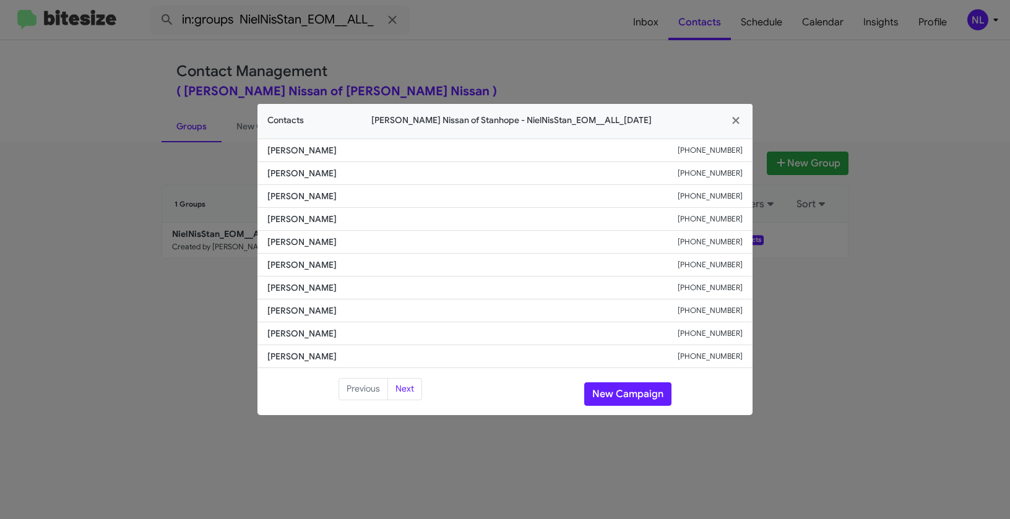
drag, startPoint x: 265, startPoint y: 195, endPoint x: 374, endPoint y: 202, distance: 109.1
click at [374, 202] on li "[PERSON_NAME] [PHONE_NUMBER]" at bounding box center [504, 196] width 495 height 23
copy span "[PERSON_NAME]"
click at [617, 391] on button "New Campaign" at bounding box center [627, 394] width 87 height 24
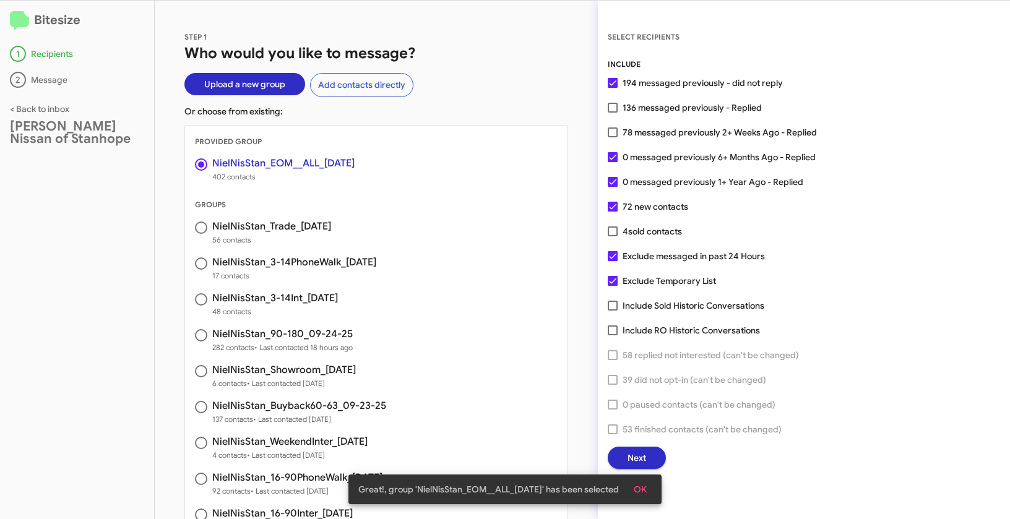
click at [646, 491] on span "OK" at bounding box center [639, 489] width 13 height 22
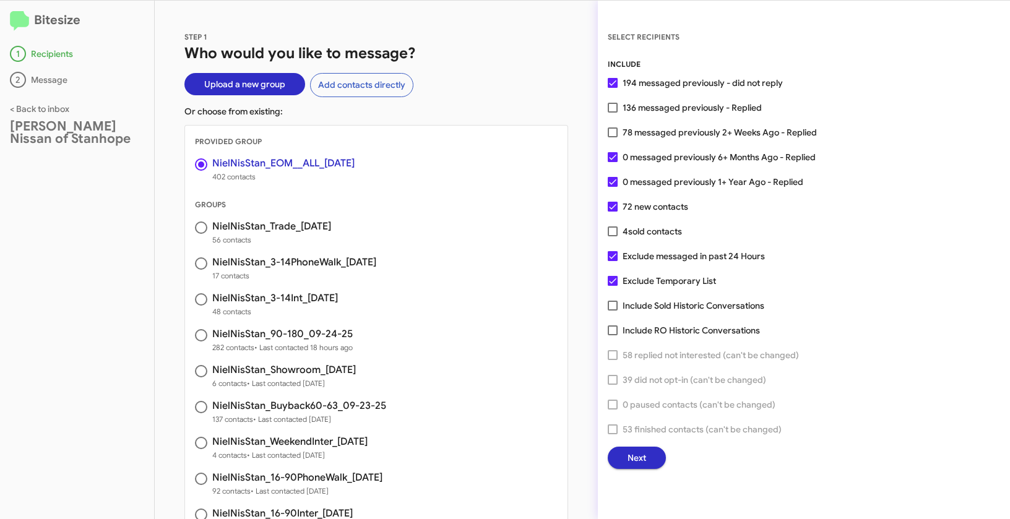
click at [620, 106] on label "136 messaged previously - Replied" at bounding box center [684, 107] width 154 height 15
click at [612, 113] on input "136 messaged previously - Replied" at bounding box center [612, 113] width 1 height 1
checkbox input "true"
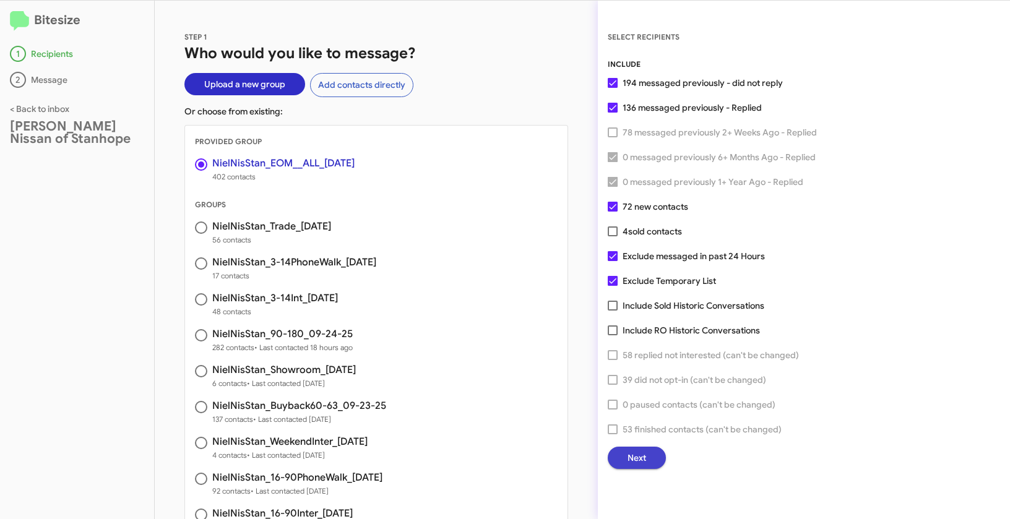
click at [625, 448] on button "Next" at bounding box center [636, 458] width 58 height 22
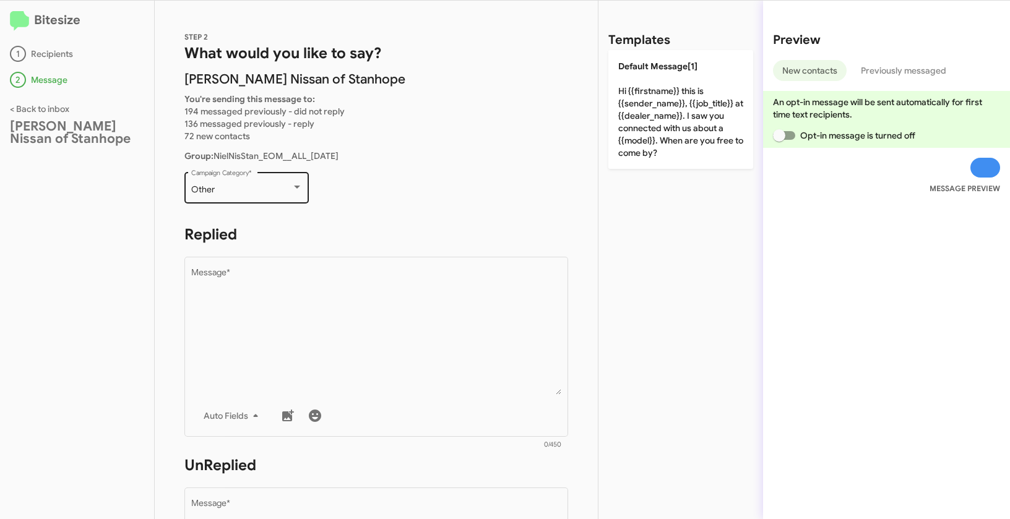
click at [278, 192] on div "Other" at bounding box center [241, 190] width 100 height 10
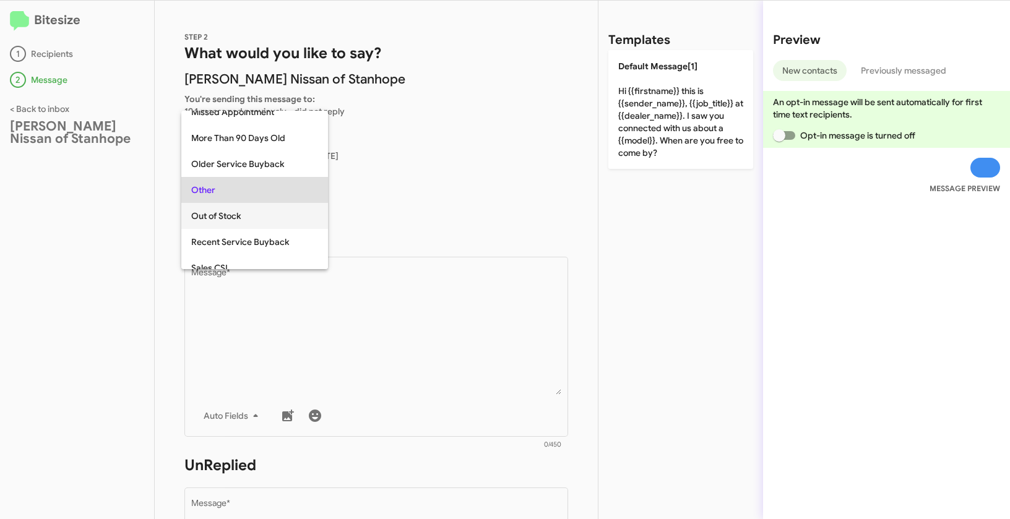
scroll to position [461, 0]
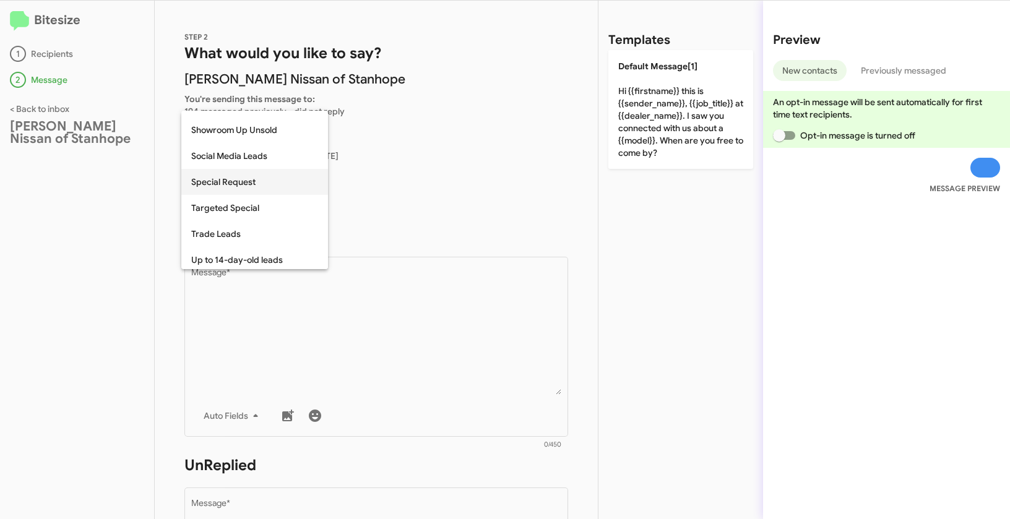
click at [233, 184] on span "Special Request" at bounding box center [254, 182] width 127 height 26
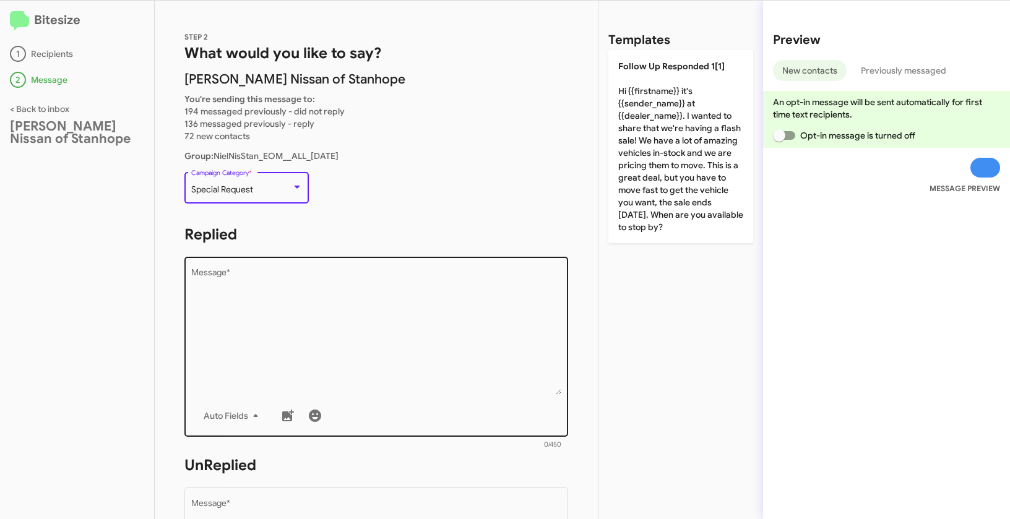
click at [236, 335] on textarea "Message *" at bounding box center [376, 331] width 371 height 126
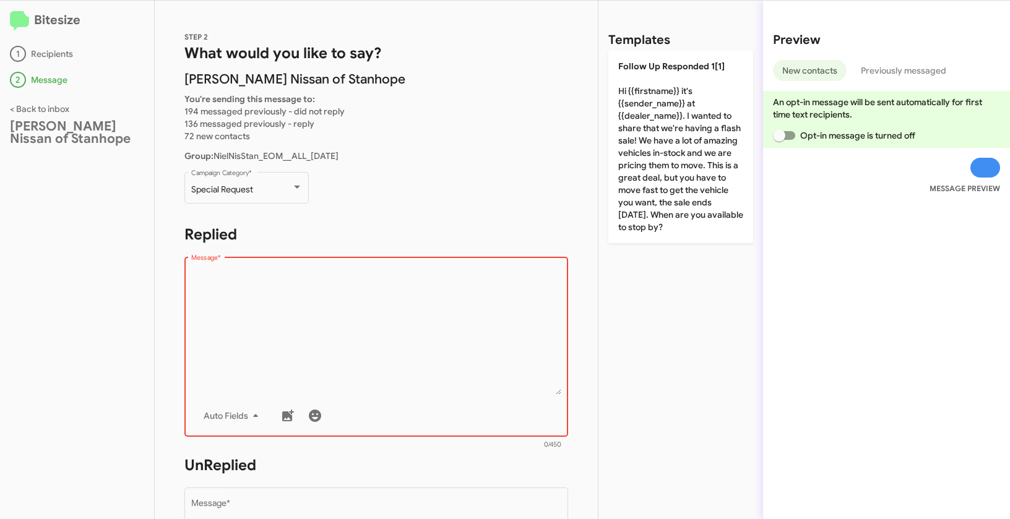
click at [256, 302] on textarea "Message *" at bounding box center [376, 331] width 371 height 126
paste textarea ""Hi {{firstname}} it's {{sender_name}} at {{dealer_name}}. It's the end of the …"
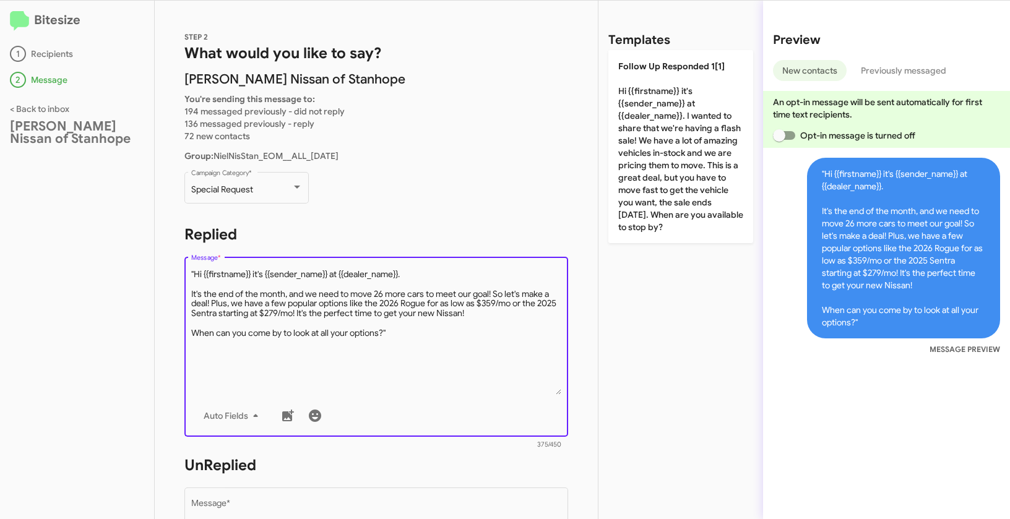
click at [195, 270] on textarea "Message *" at bounding box center [376, 331] width 371 height 126
click at [398, 328] on textarea "Message *" at bounding box center [376, 331] width 371 height 126
click at [402, 334] on textarea "Message *" at bounding box center [376, 331] width 371 height 126
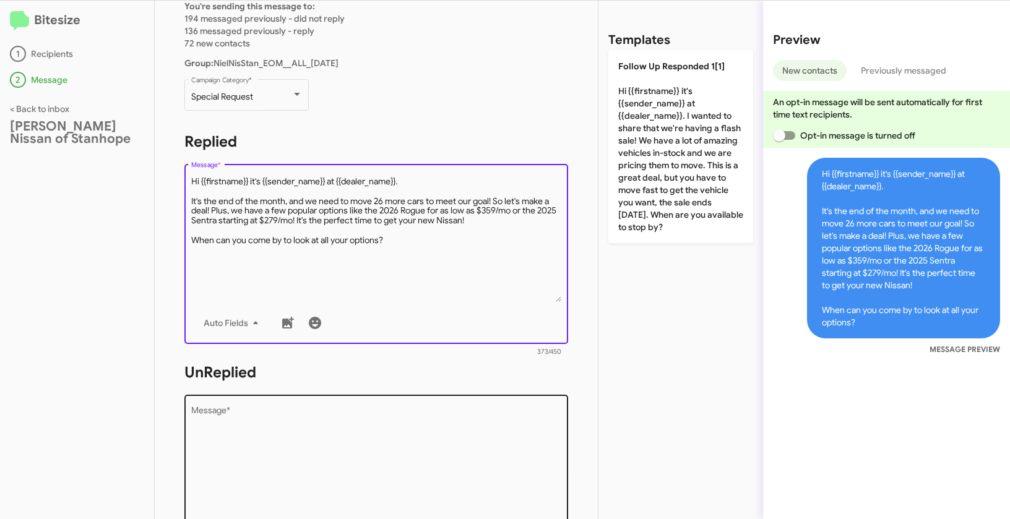
type textarea "Hi {{firstname}} it's {{sender_name}} at {{dealer_name}}. It's the end of the m…"
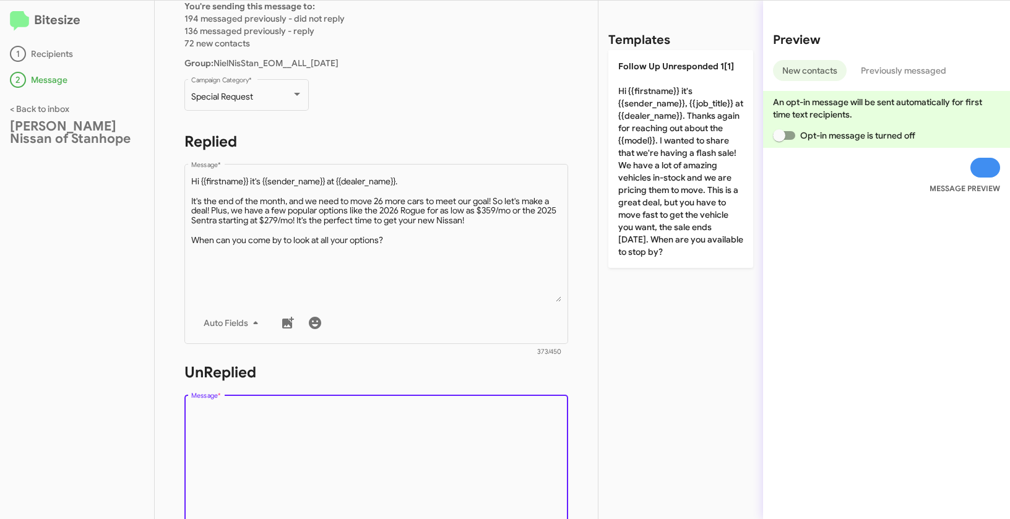
click at [374, 409] on textarea "Message *" at bounding box center [376, 469] width 371 height 126
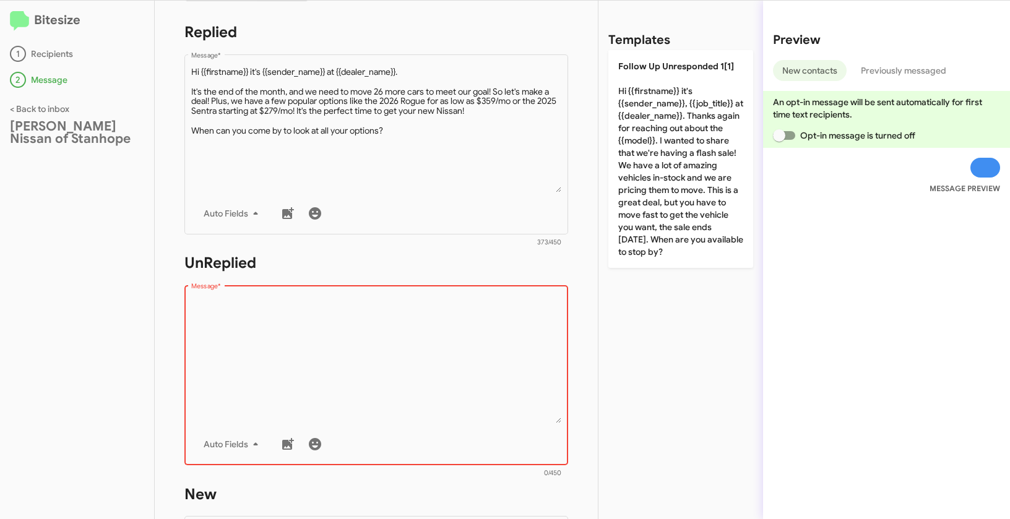
scroll to position [280, 0]
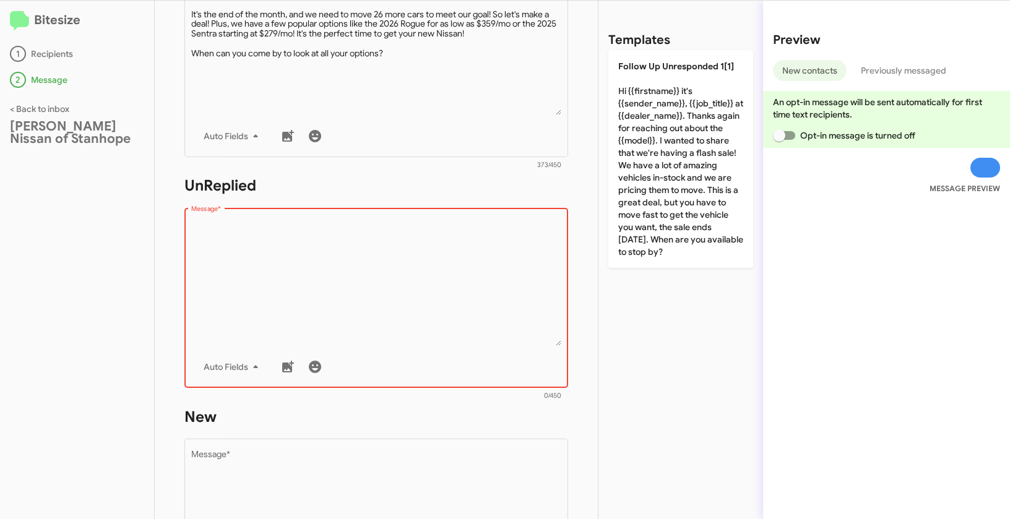
click at [353, 288] on textarea "Message *" at bounding box center [376, 283] width 371 height 126
paste textarea ""Hi {{firstname}} it's {{sender_name}}, {{job_title}} at {{dealer_name}}. Thank…"
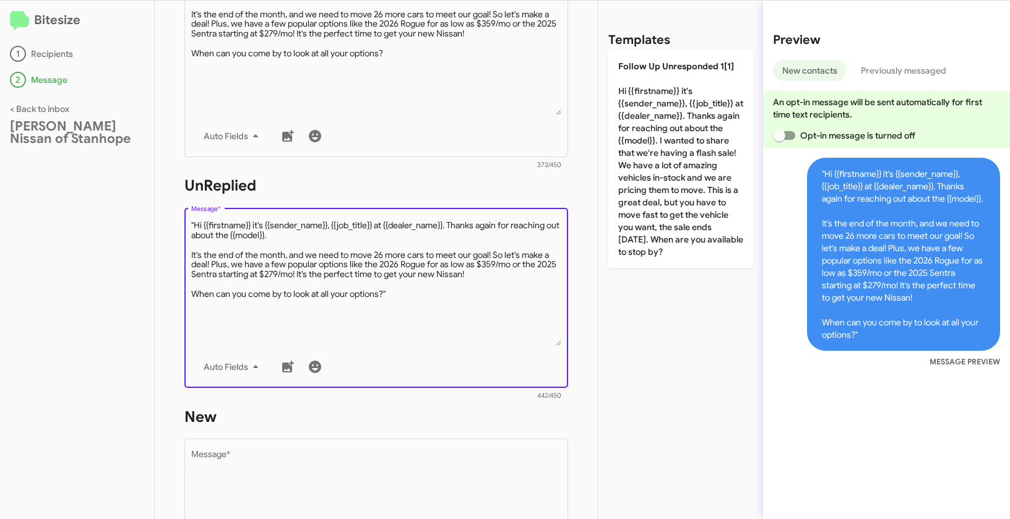
click at [195, 222] on textarea "Message *" at bounding box center [376, 283] width 371 height 126
click at [410, 297] on textarea "Message *" at bounding box center [376, 283] width 371 height 126
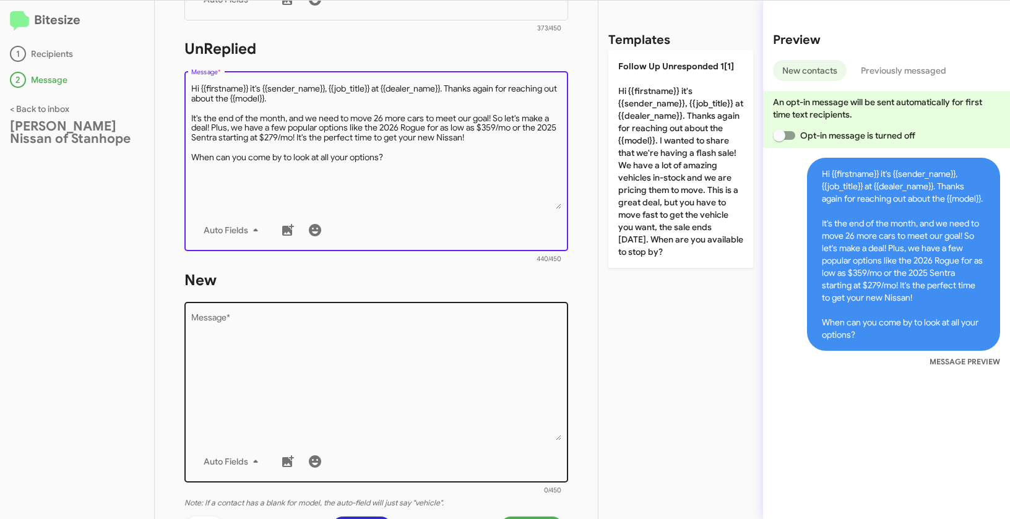
scroll to position [488, 0]
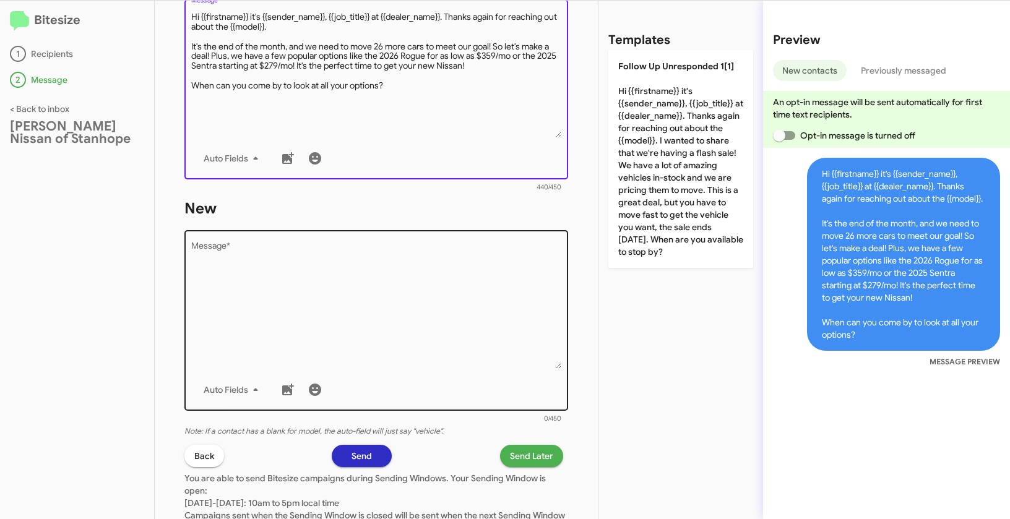
type textarea "Hi {{firstname}} it's {{sender_name}}, {{job_title}} at {{dealer_name}}. Thanks…"
click at [421, 357] on textarea "Message *" at bounding box center [376, 305] width 371 height 126
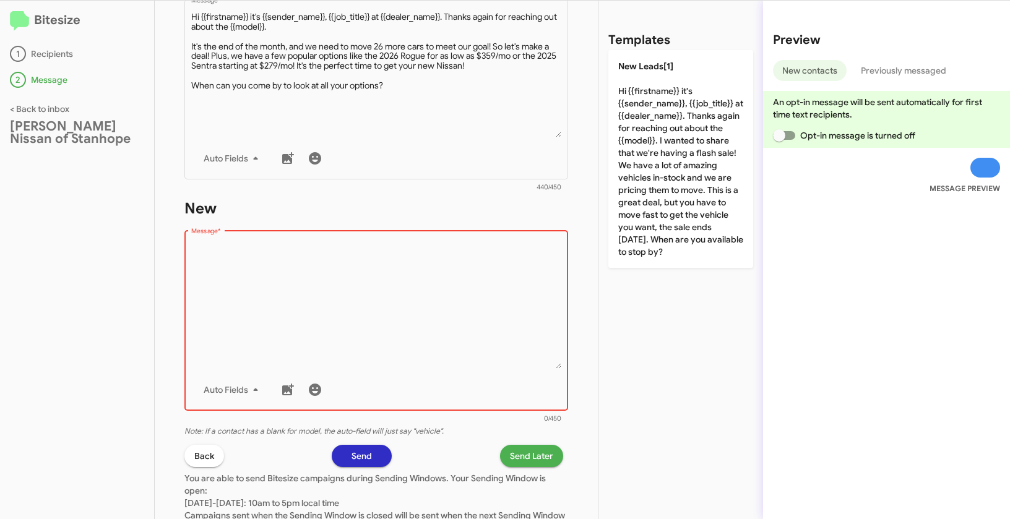
paste textarea ""Hi {{firstname}} it's {{sender_name}}, {{job_title}} at {{dealer_name}}. Thank…"
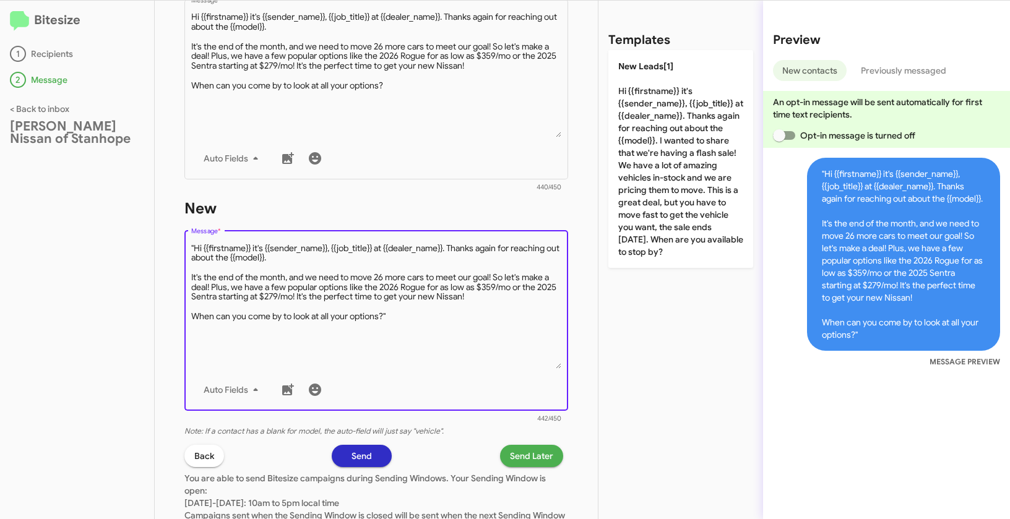
click at [195, 246] on textarea "Message *" at bounding box center [376, 305] width 371 height 126
click at [405, 314] on textarea "Message *" at bounding box center [376, 305] width 371 height 126
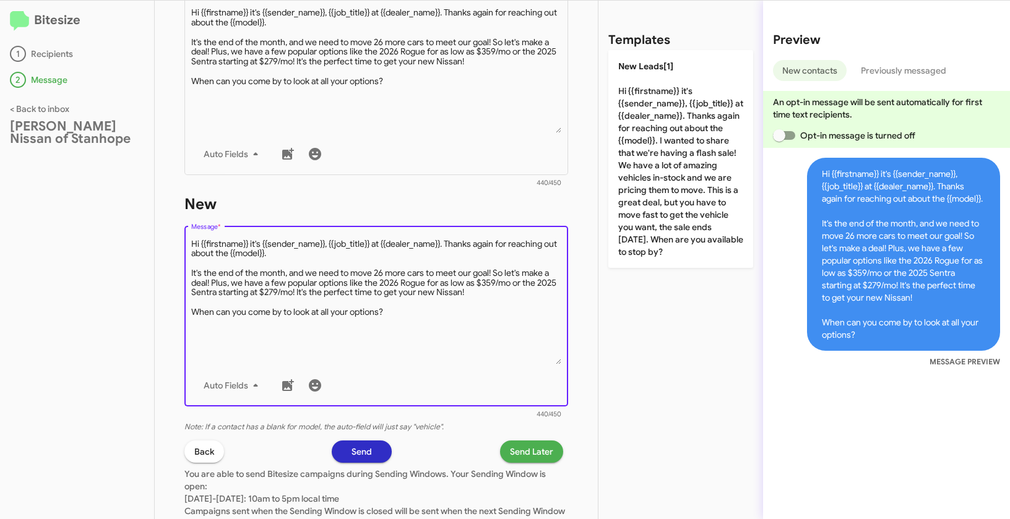
scroll to position [551, 0]
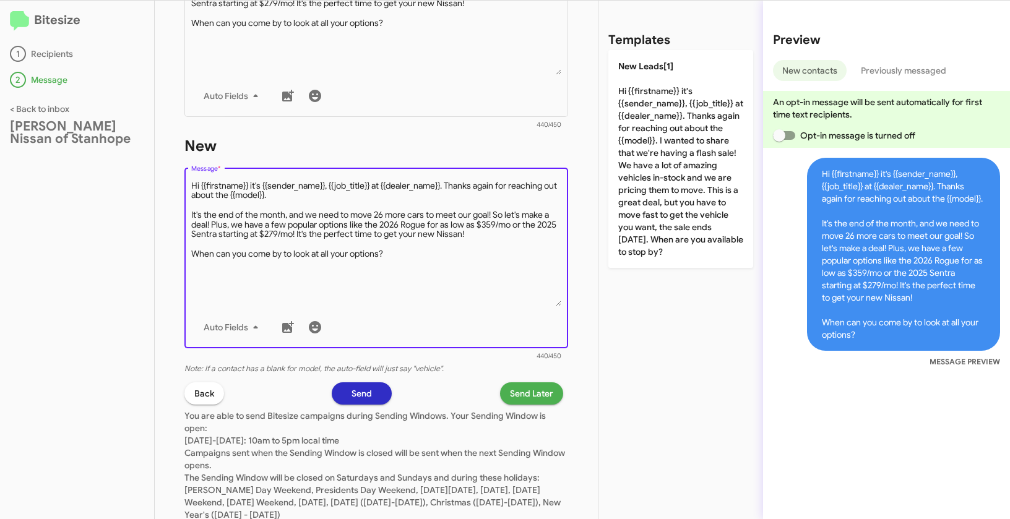
type textarea "Hi {{firstname}} it's {{sender_name}}, {{job_title}} at {{dealer_name}}. Thanks…"
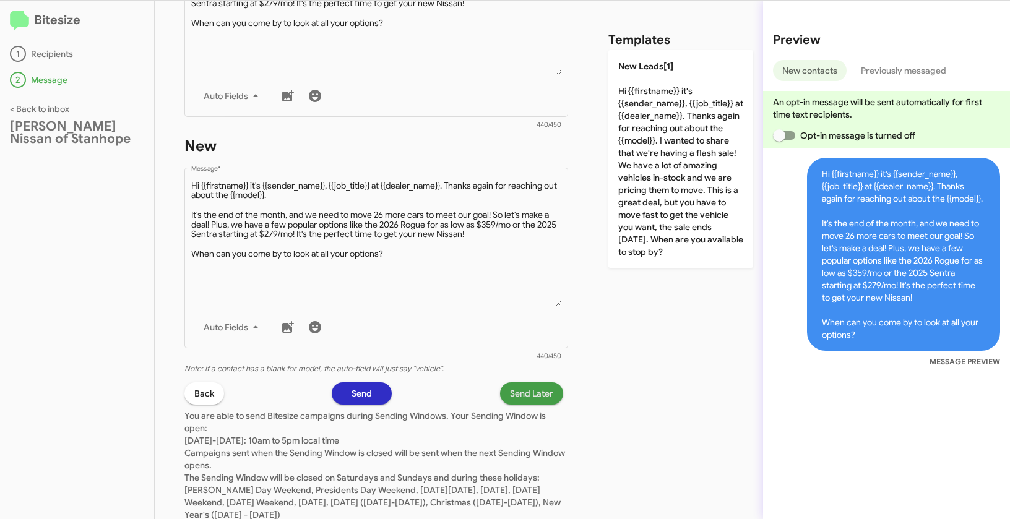
click at [531, 385] on span "Send Later" at bounding box center [531, 393] width 43 height 22
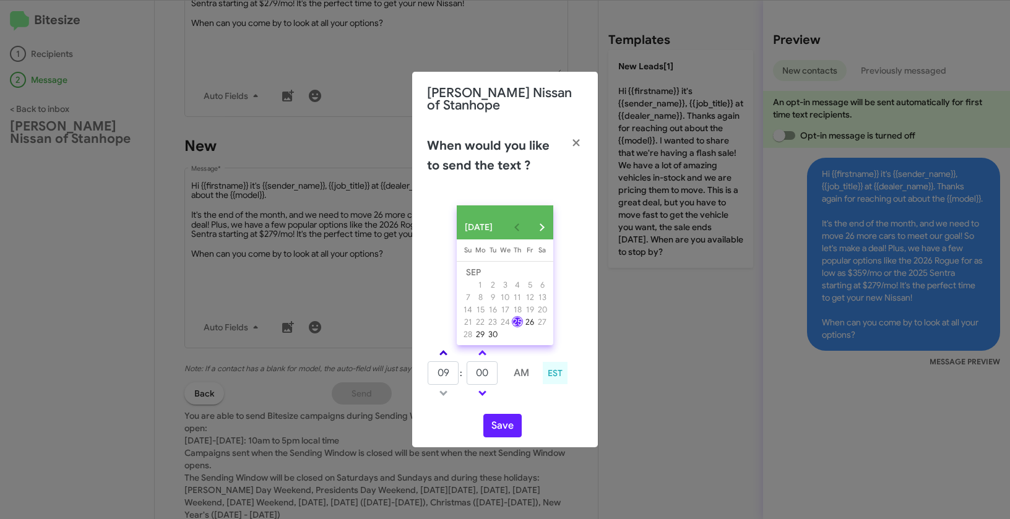
click at [442, 354] on span at bounding box center [443, 354] width 8 height 8
type input "10"
drag, startPoint x: 490, startPoint y: 377, endPoint x: 468, endPoint y: 372, distance: 23.0
click at [468, 372] on input "00" at bounding box center [481, 373] width 31 height 24
type input "07"
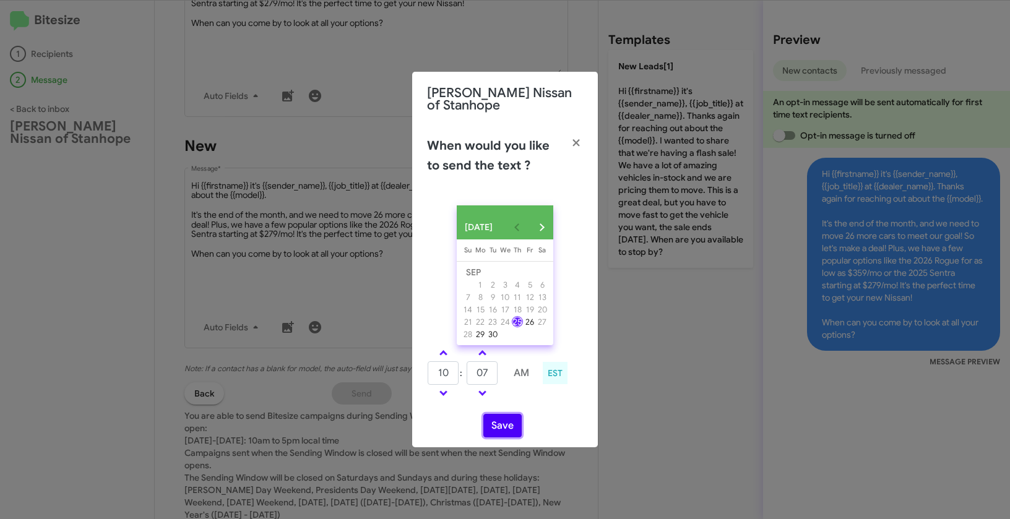
click at [496, 426] on button "Save" at bounding box center [502, 426] width 38 height 24
